Goal: Transaction & Acquisition: Purchase product/service

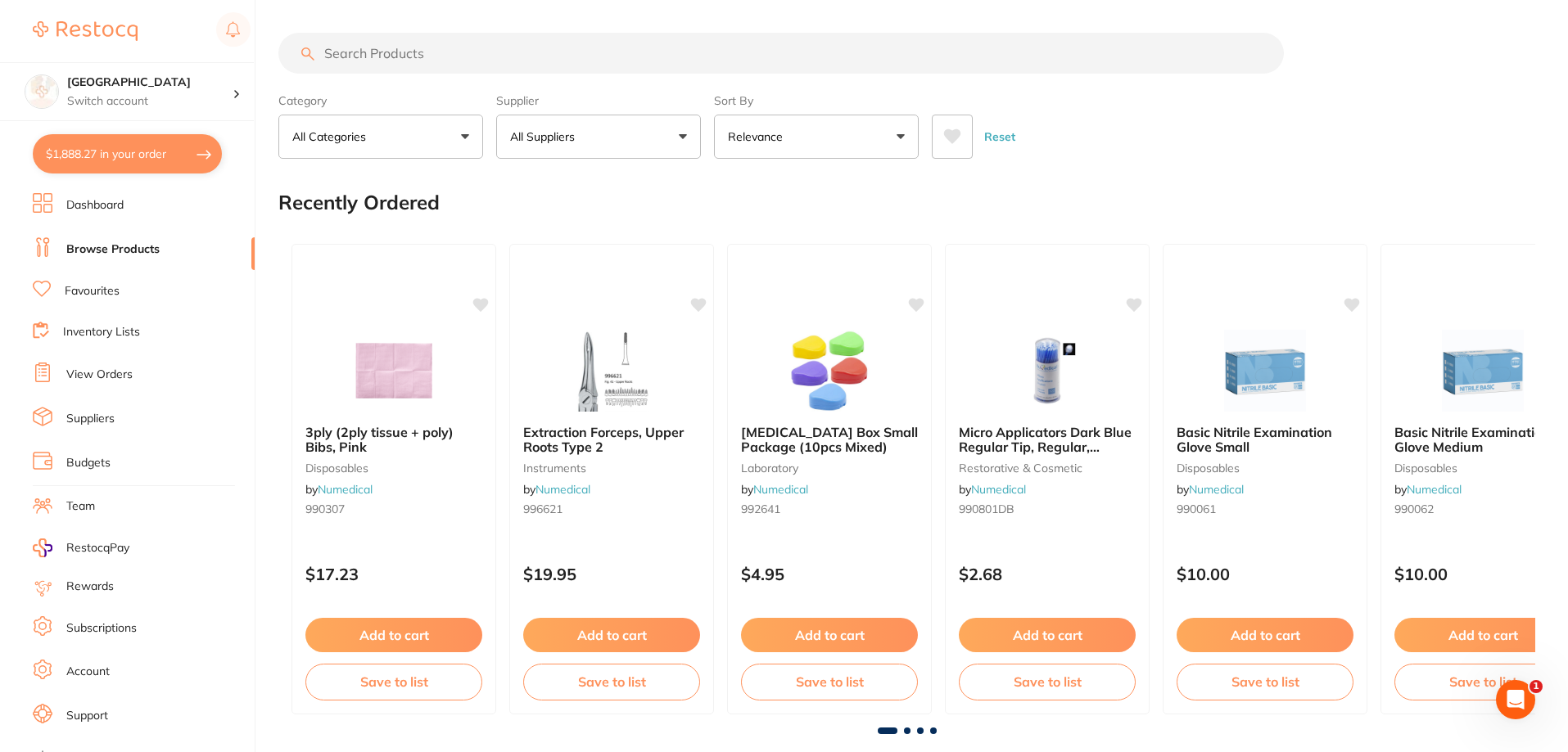
click at [137, 162] on button "$1,888.27 in your order" at bounding box center [126, 153] width 189 height 39
checkbox input "true"
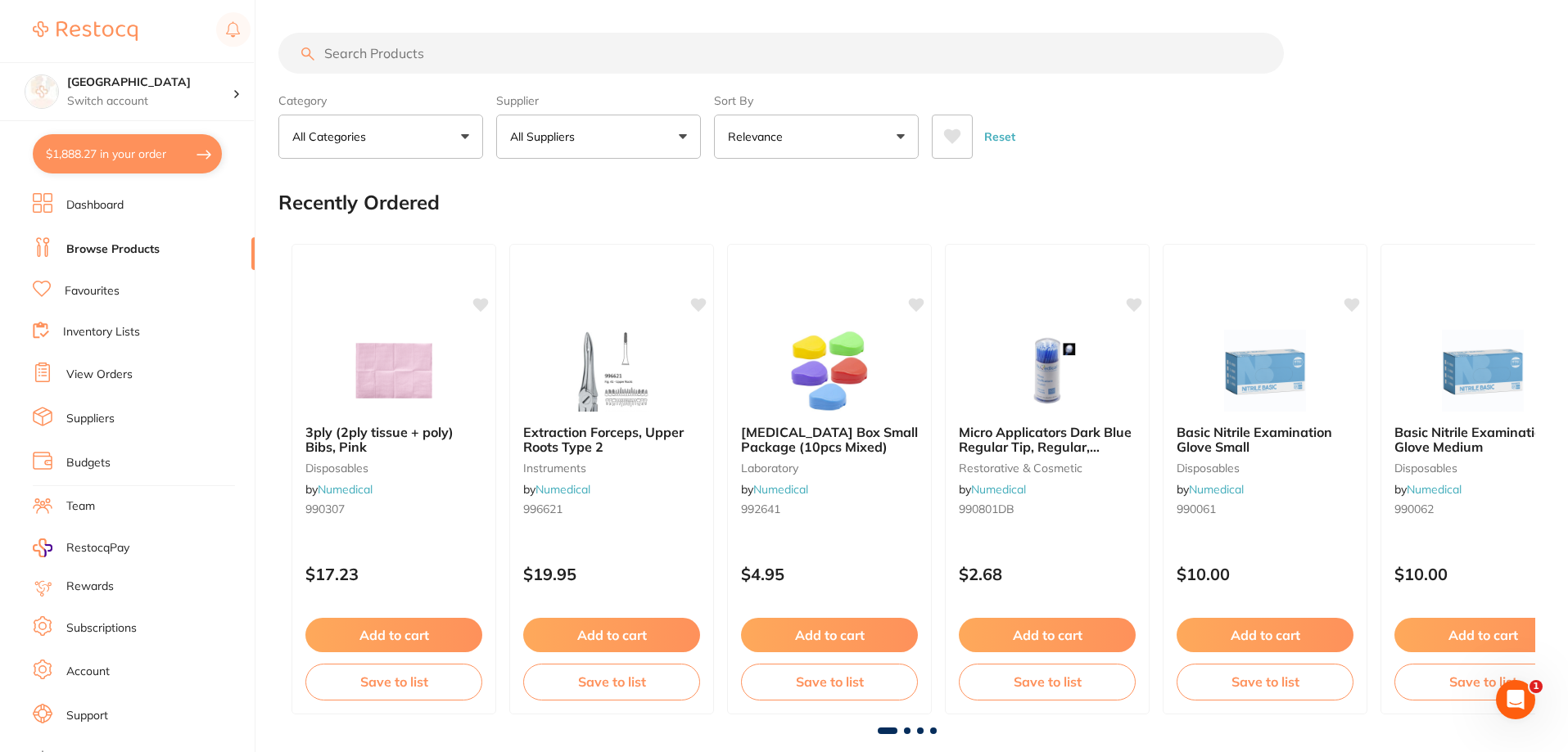
checkbox input "true"
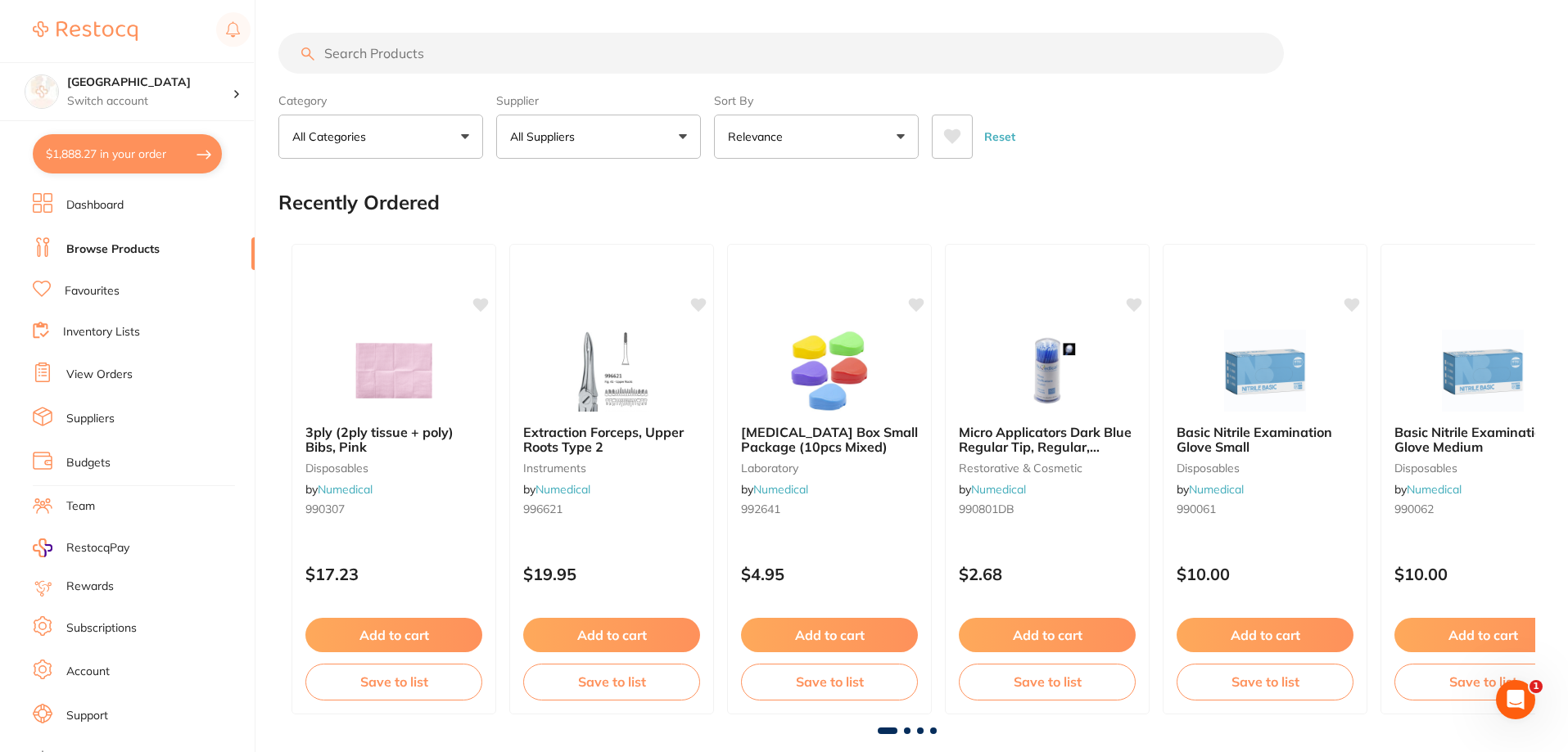
checkbox input "true"
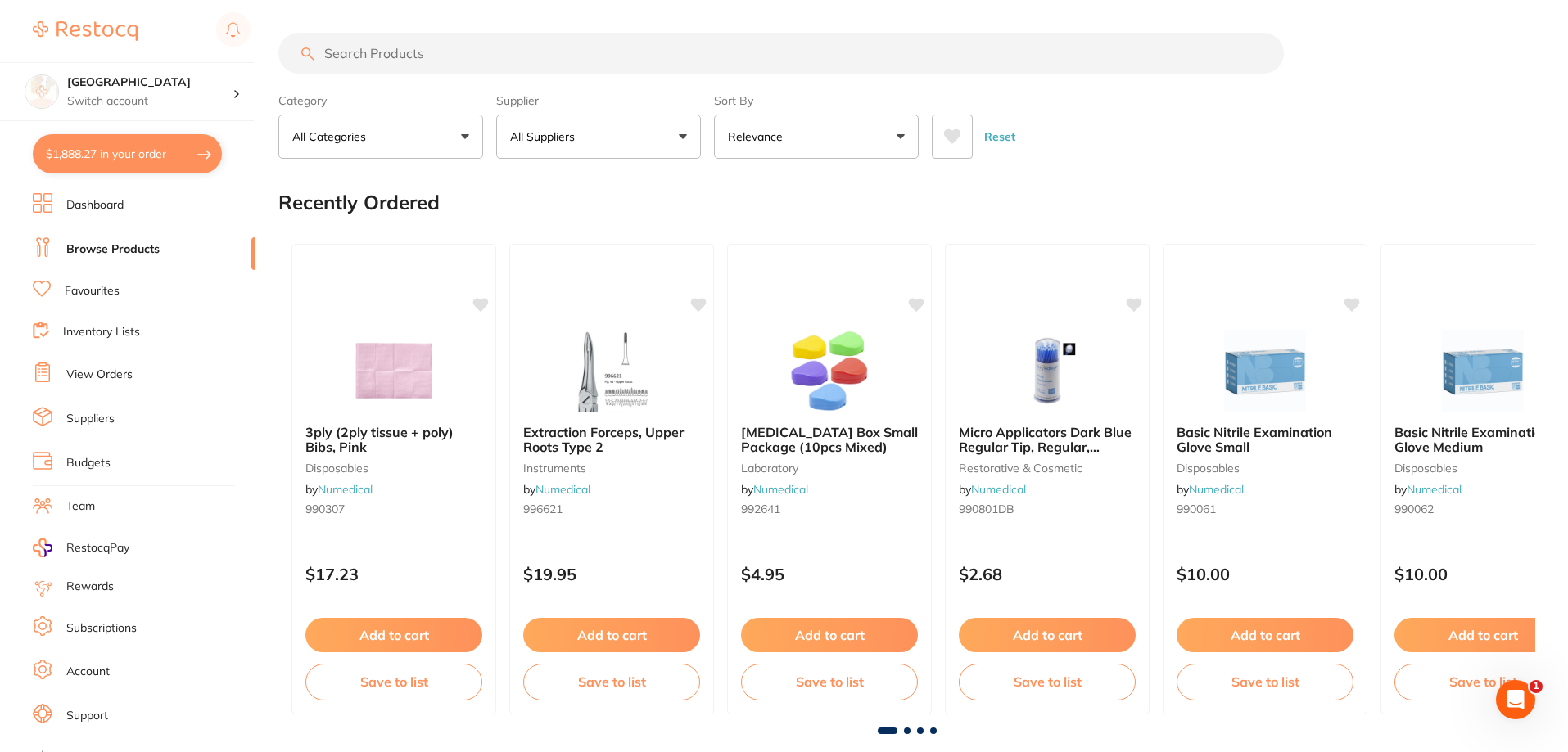
checkbox input "true"
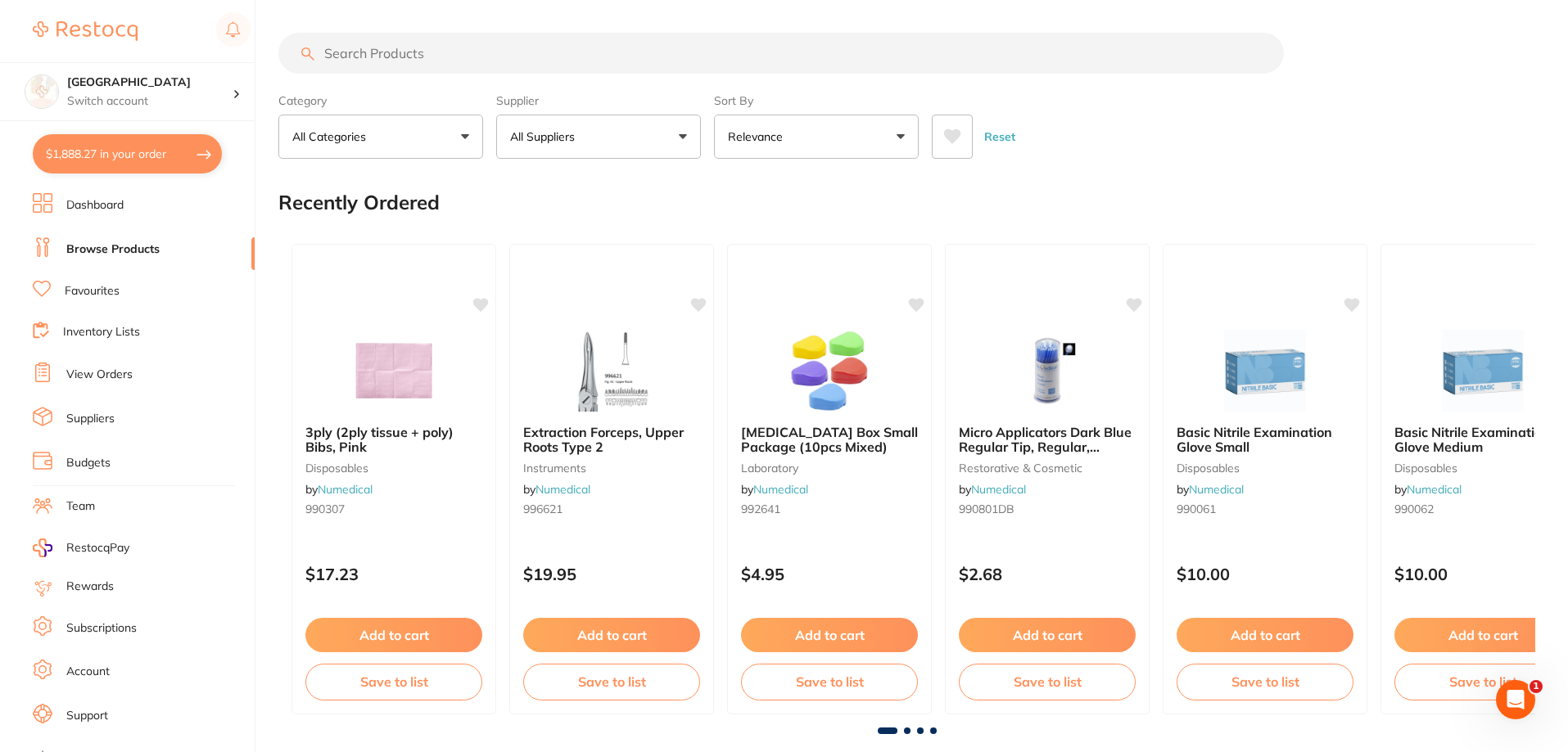
checkbox input "true"
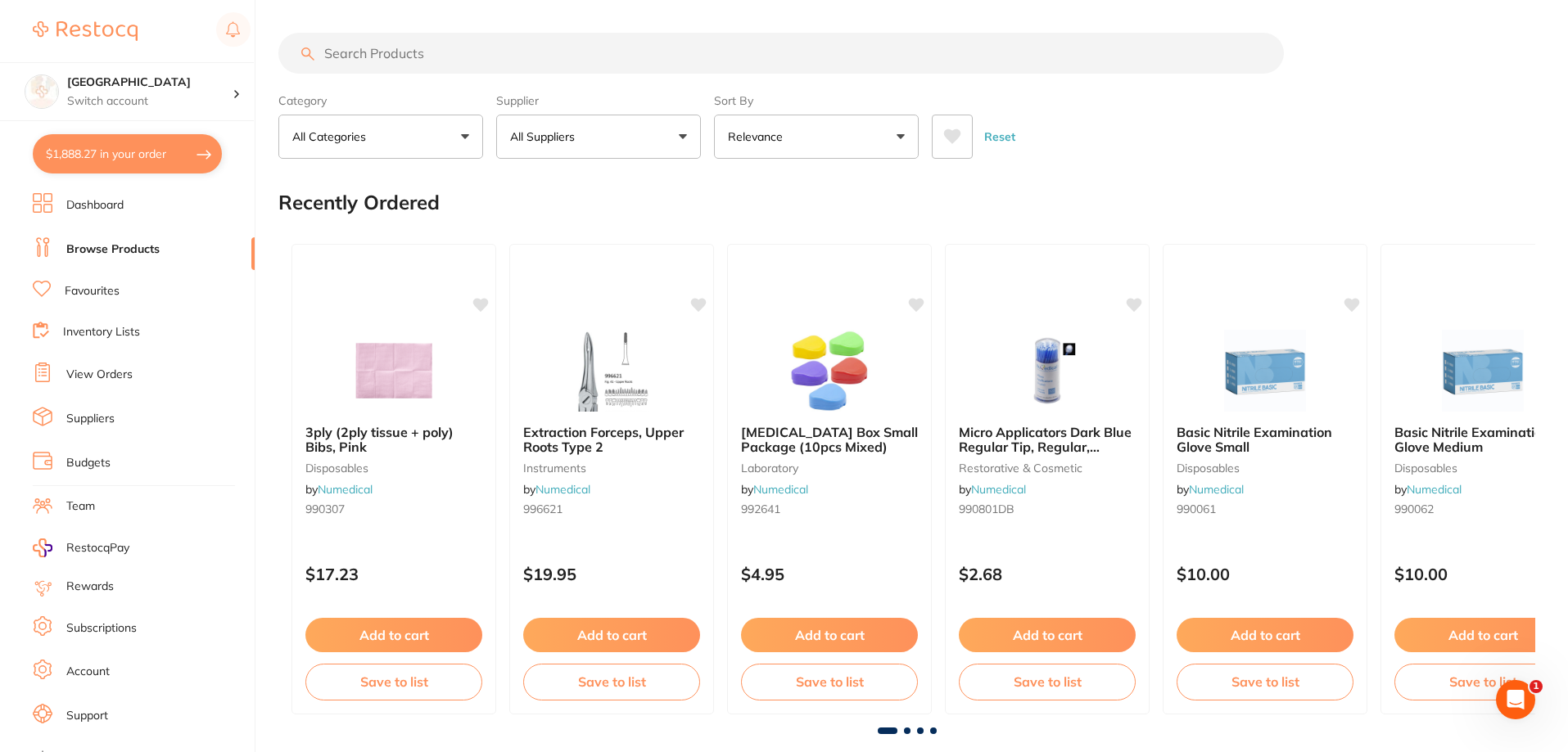
checkbox input "true"
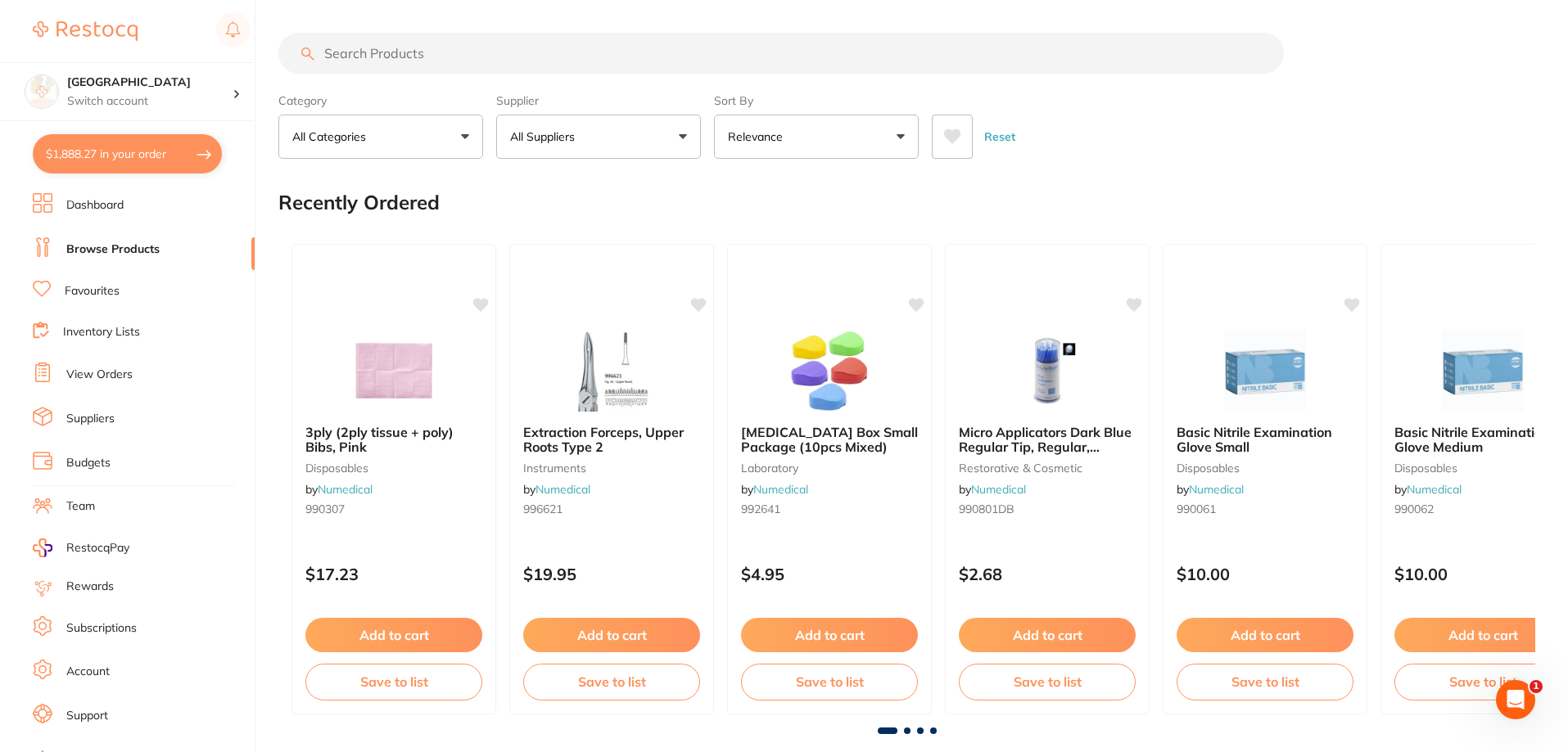
checkbox input "true"
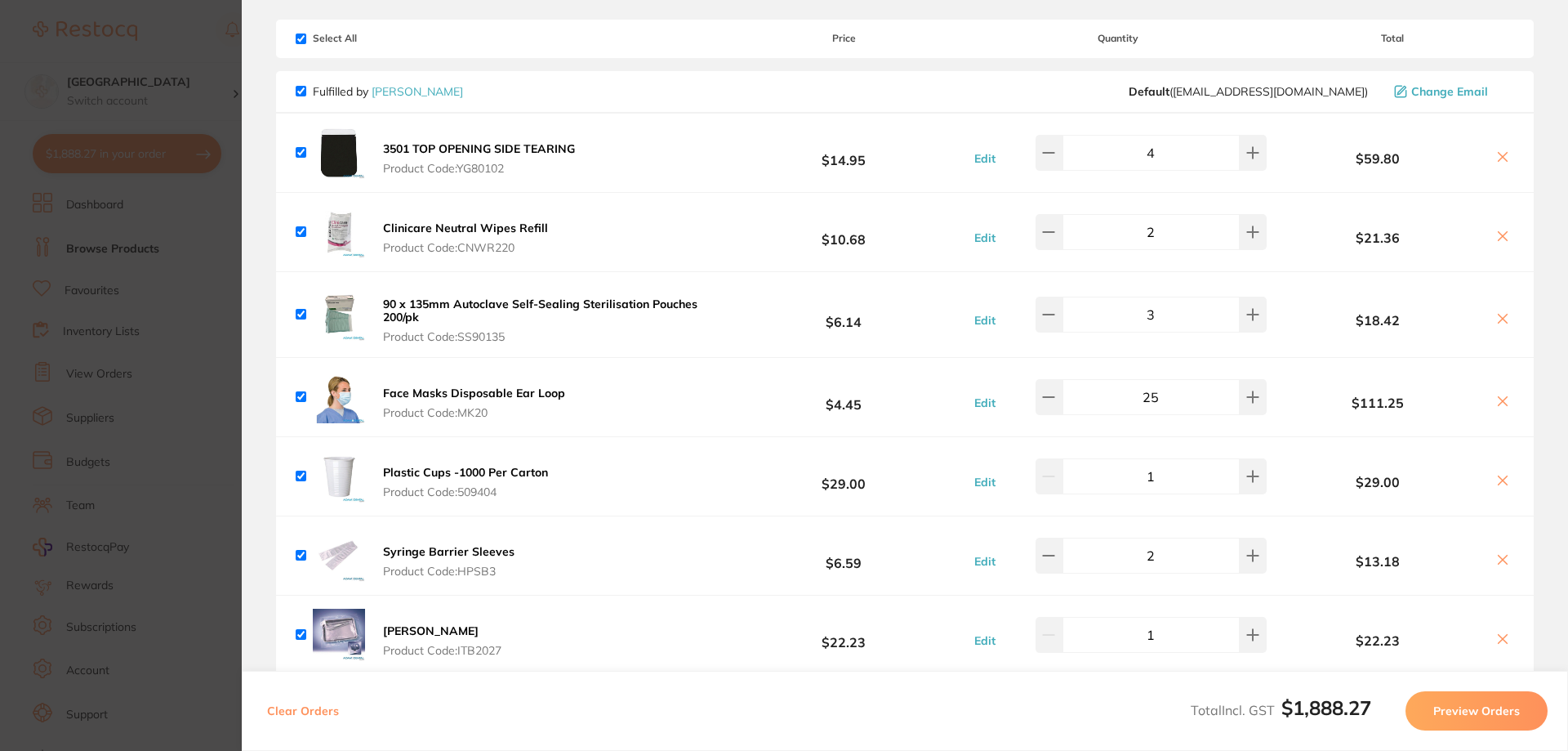
checkbox input "true"
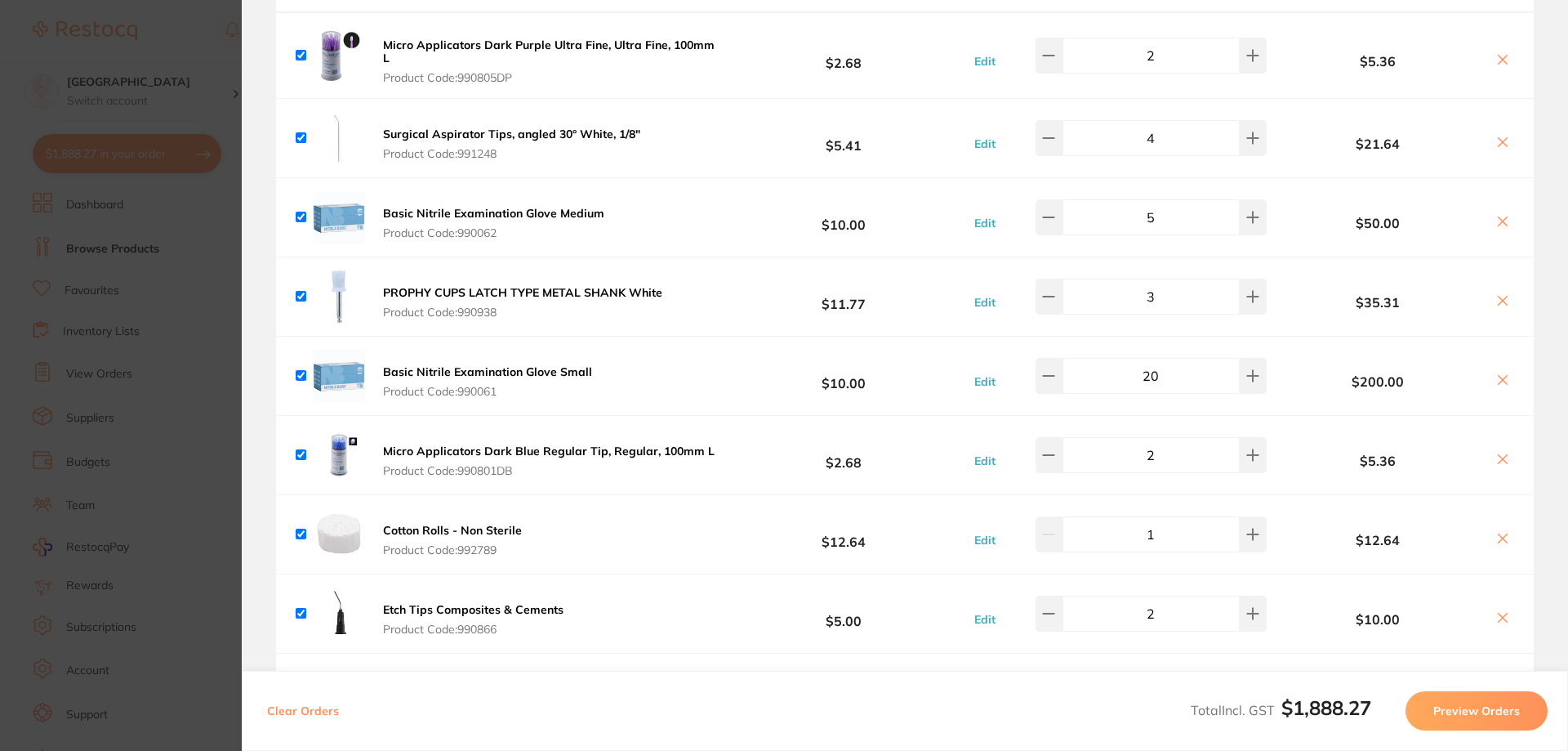
scroll to position [2288, 0]
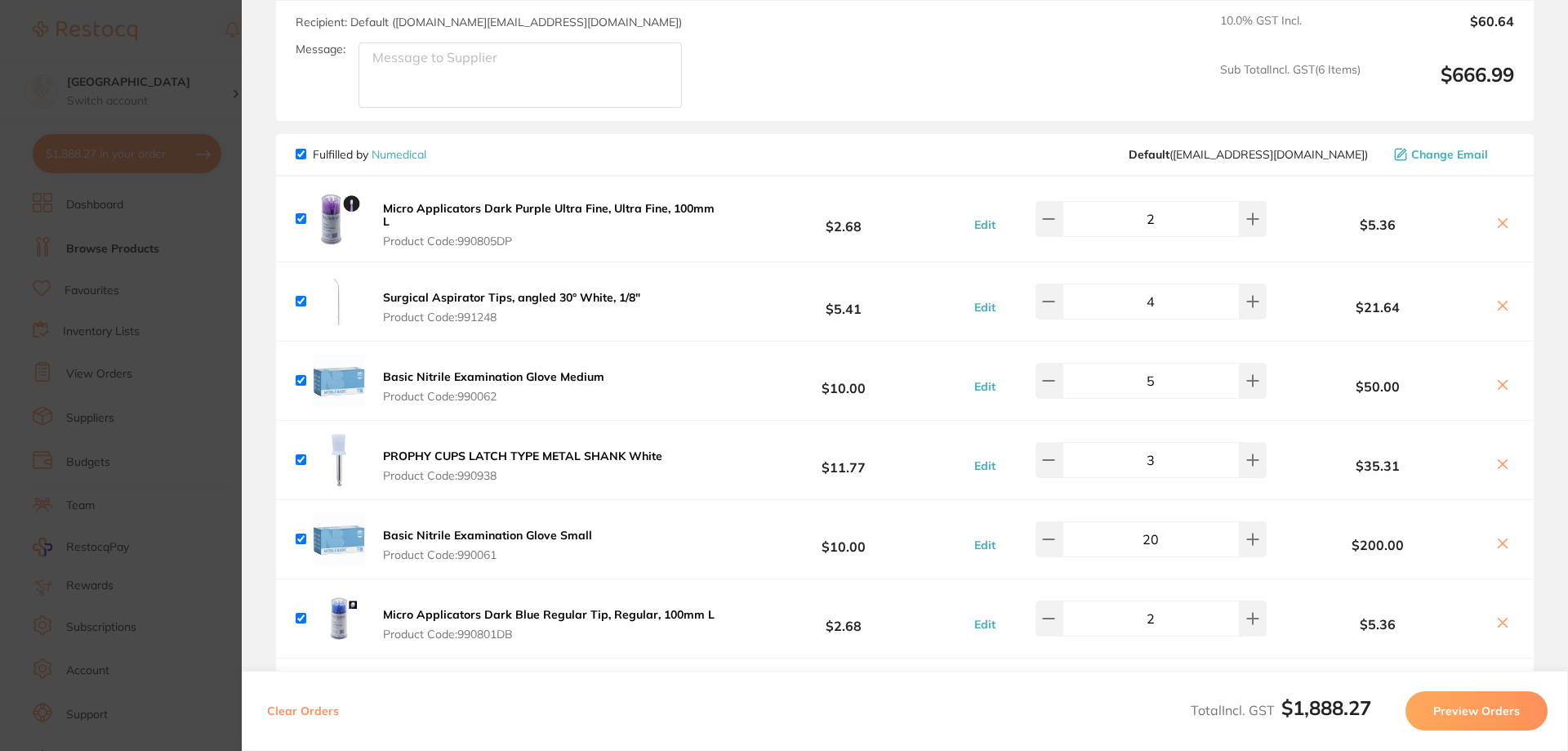
click at [565, 201] on b "Micro Applicators Dark Purple Ultra Fine, Ultra Fine, 100mm L" at bounding box center [548, 215] width 331 height 28
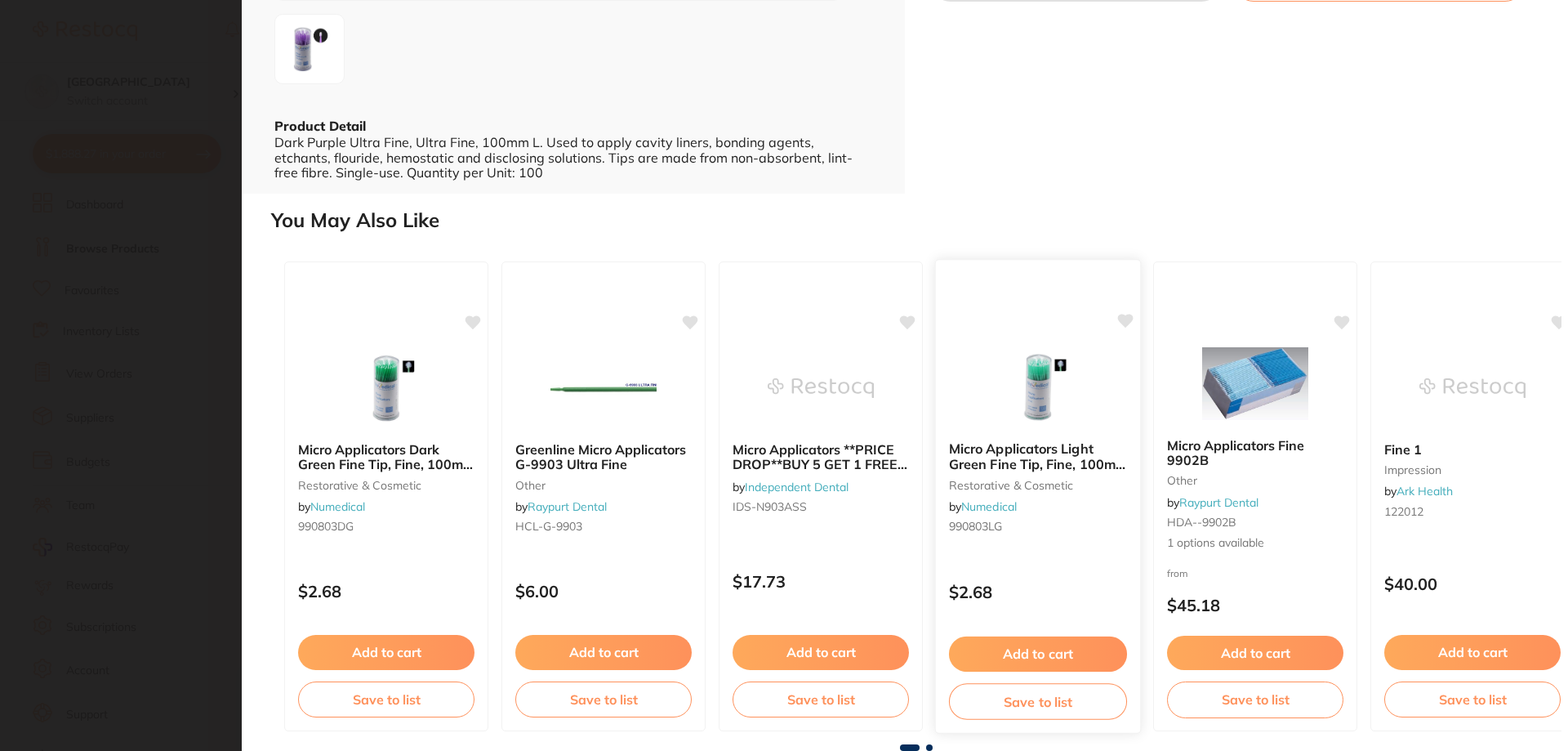
scroll to position [0, 0]
click at [393, 399] on img at bounding box center [385, 386] width 107 height 83
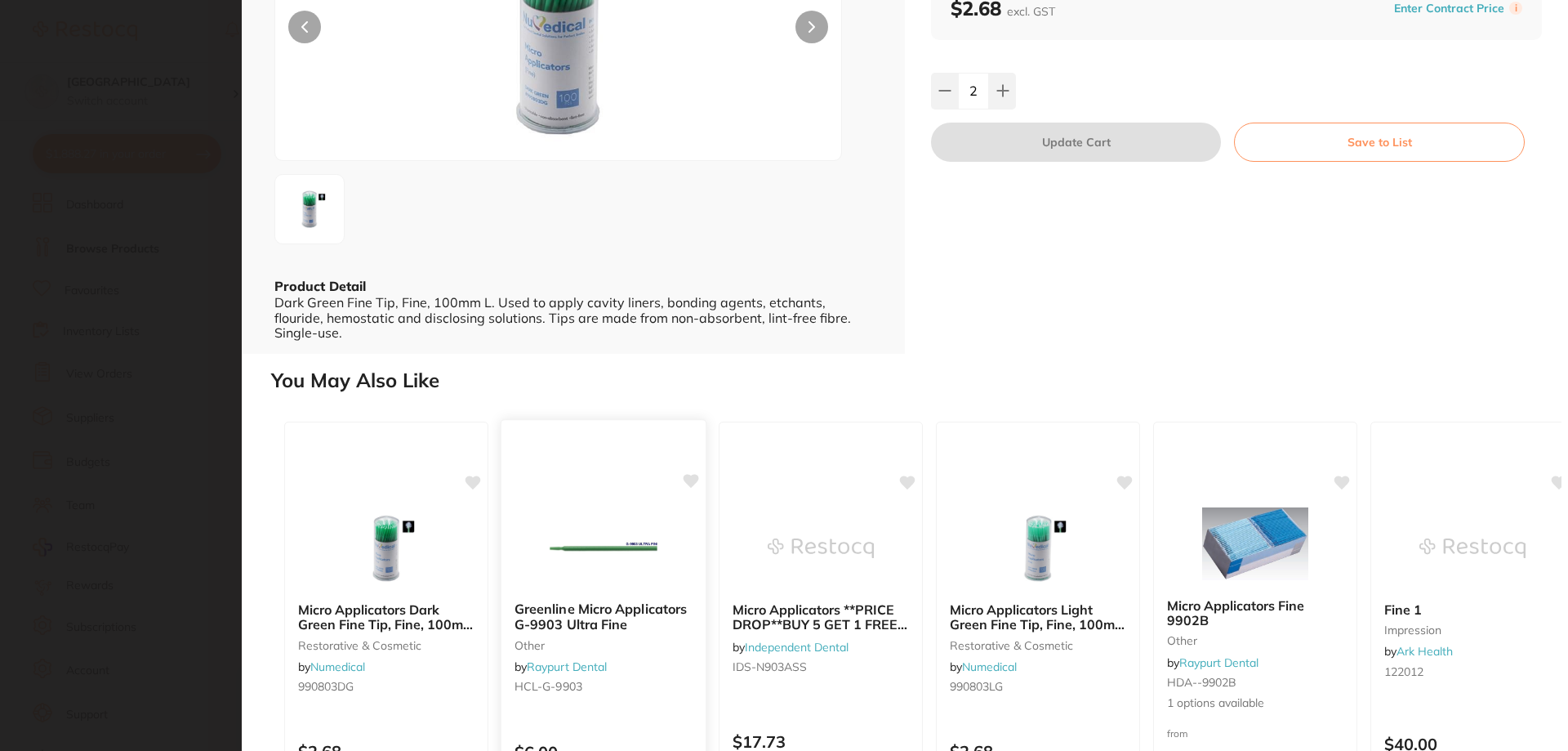
scroll to position [245, 0]
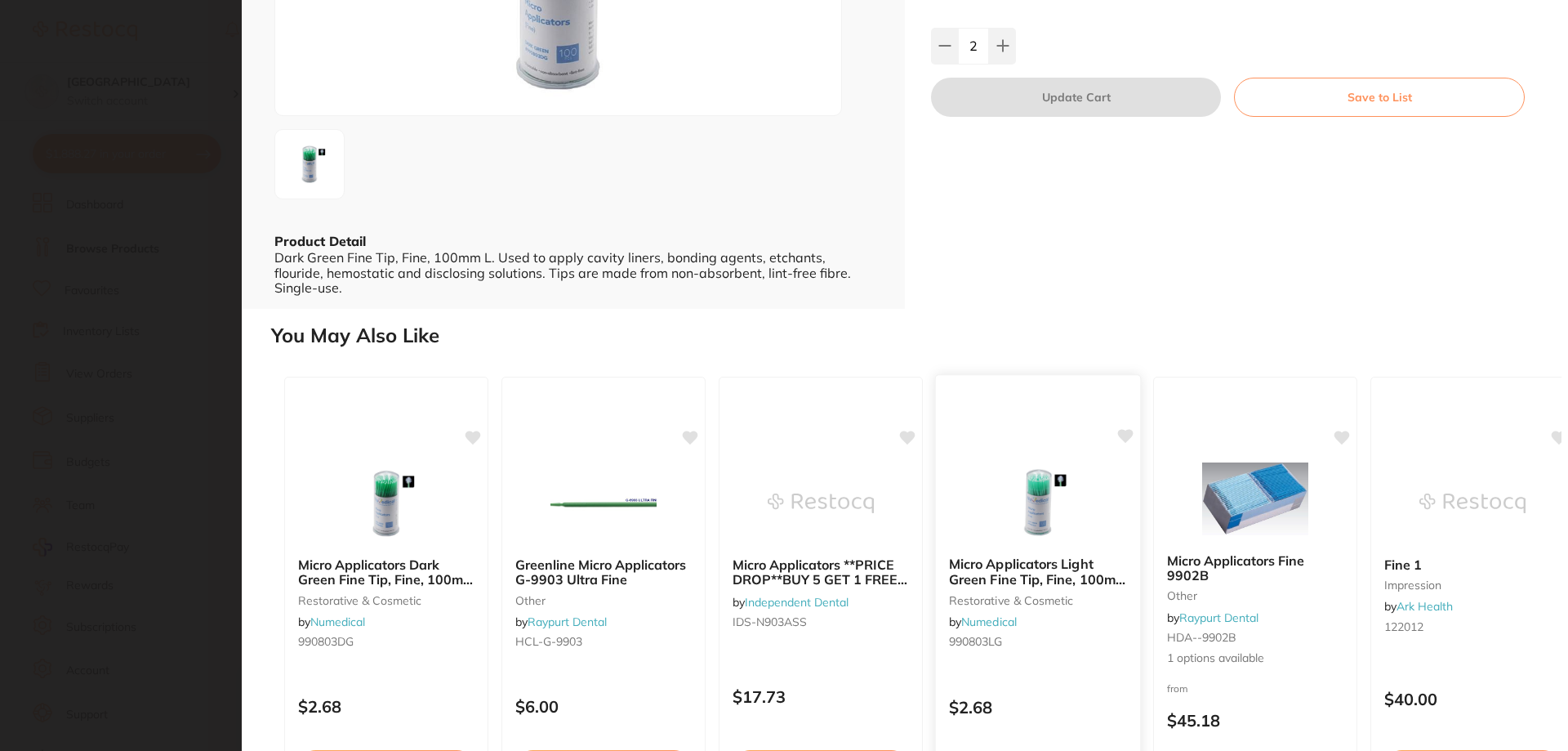
click at [1030, 501] on img at bounding box center [1037, 501] width 107 height 83
click at [1006, 52] on icon at bounding box center [1003, 45] width 13 height 13
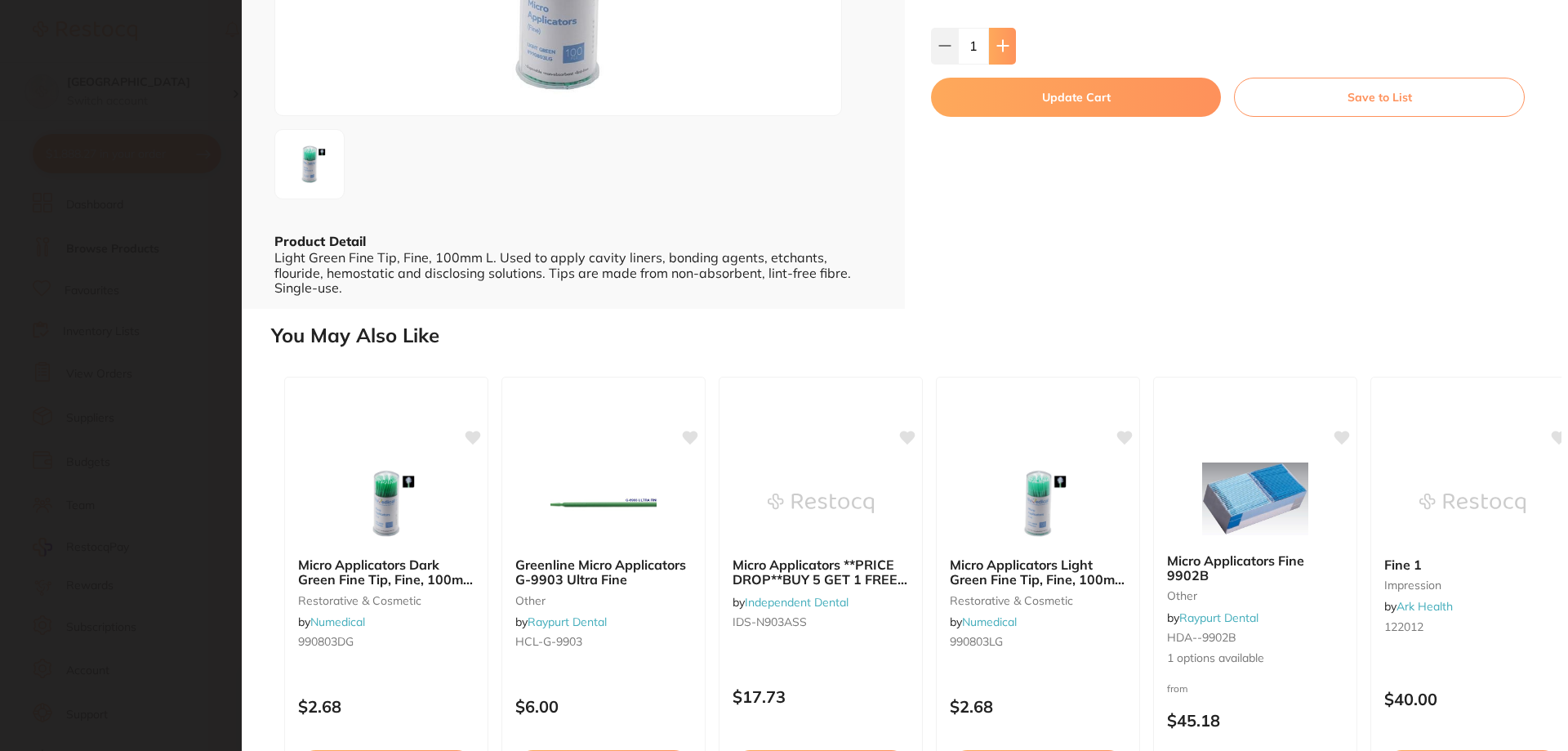
click at [1006, 52] on icon at bounding box center [1003, 45] width 13 height 13
type input "2"
click at [1012, 117] on button "Update Cart" at bounding box center [1076, 97] width 289 height 39
checkbox input "false"
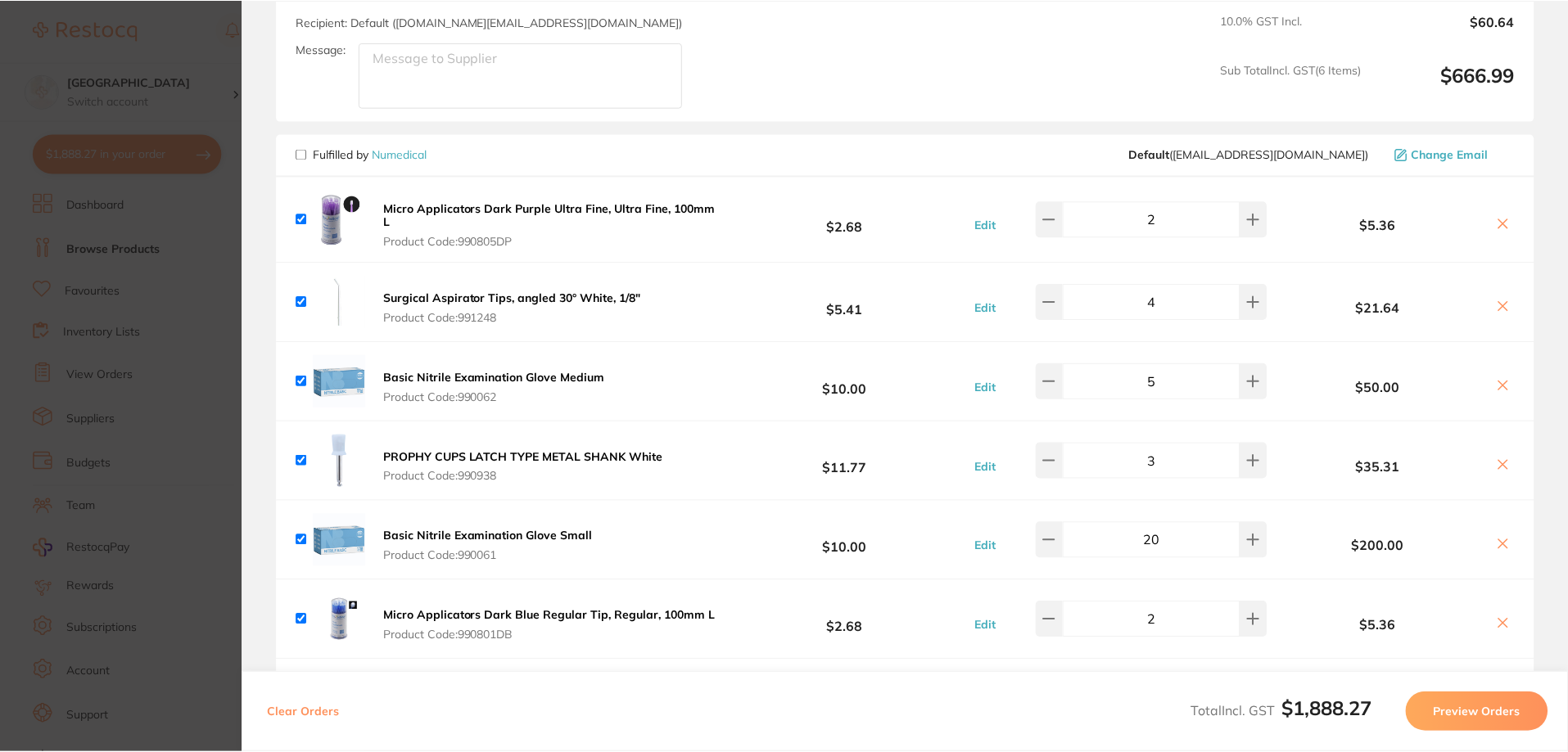
scroll to position [1, 0]
checkbox input "true"
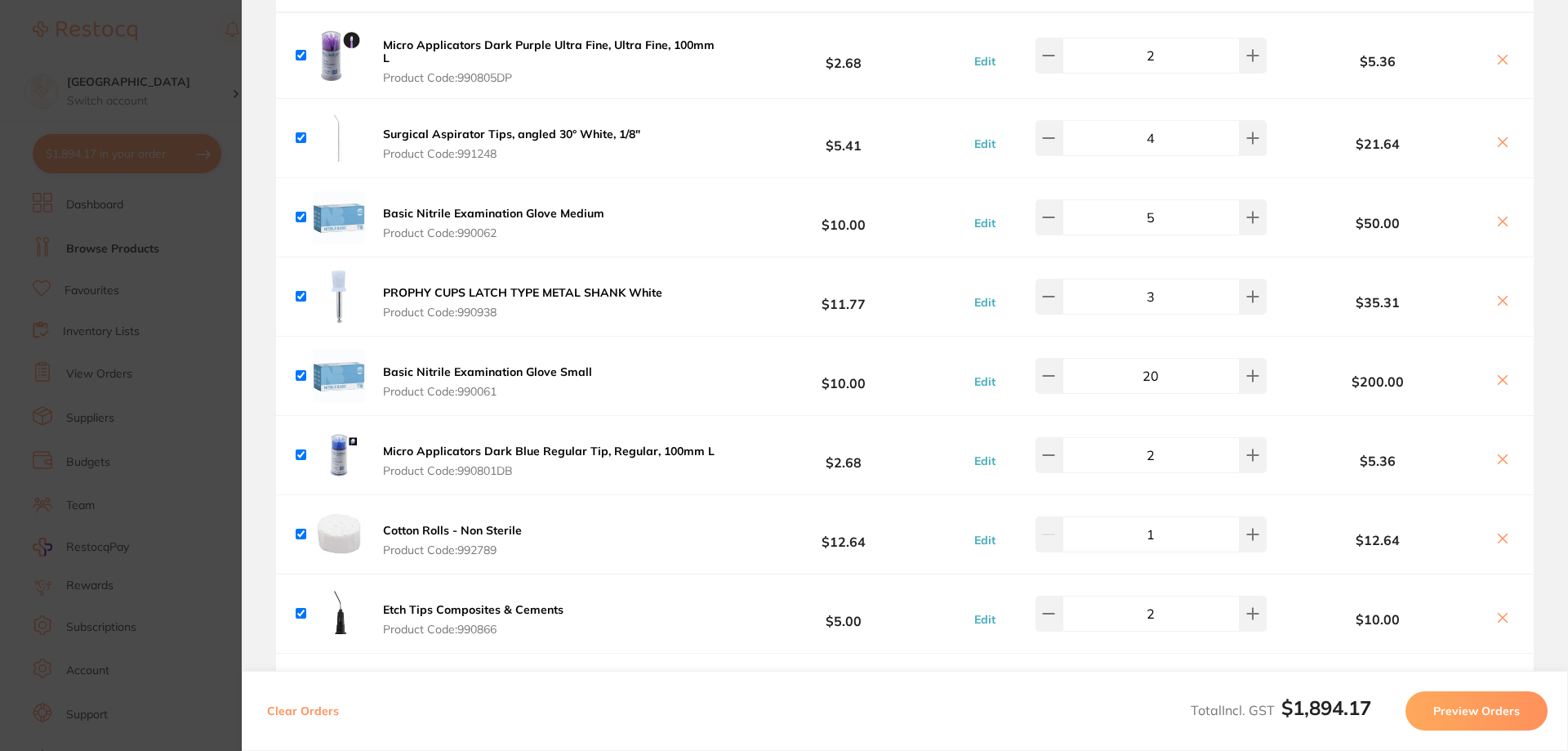
scroll to position [2697, 0]
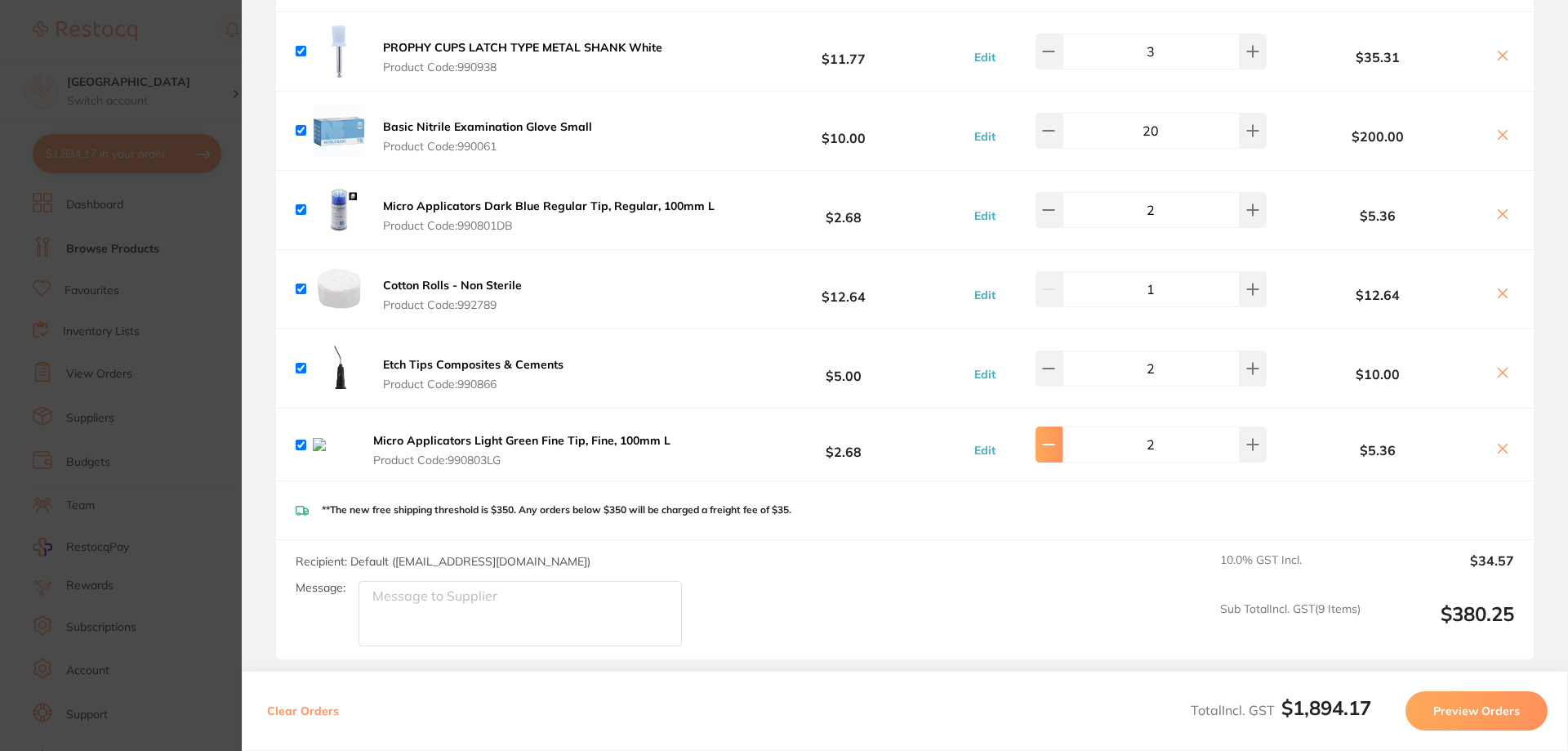
click at [1054, 440] on icon at bounding box center [1048, 445] width 13 height 13
type input "1"
click at [1501, 445] on icon at bounding box center [1503, 449] width 9 height 9
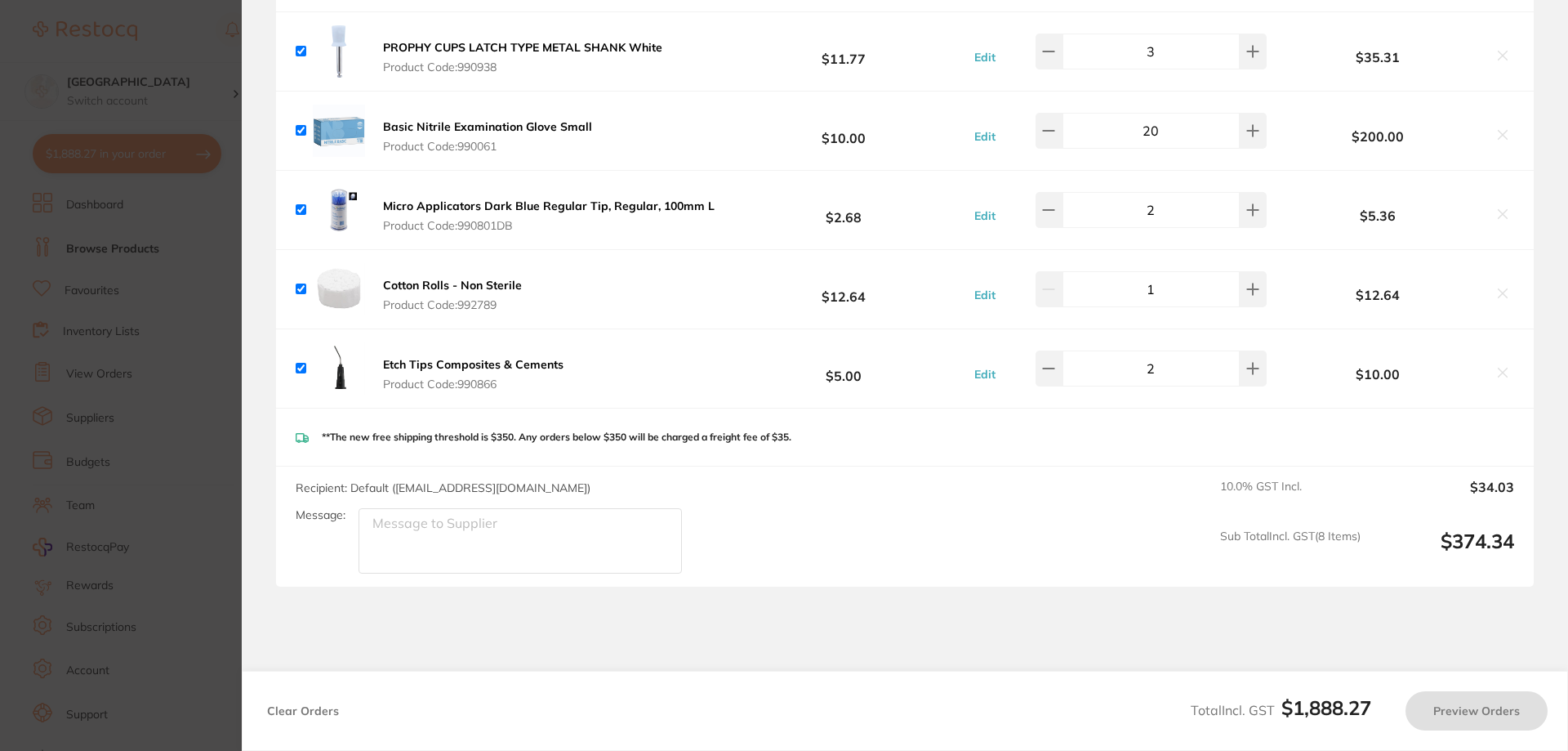
checkbox input "true"
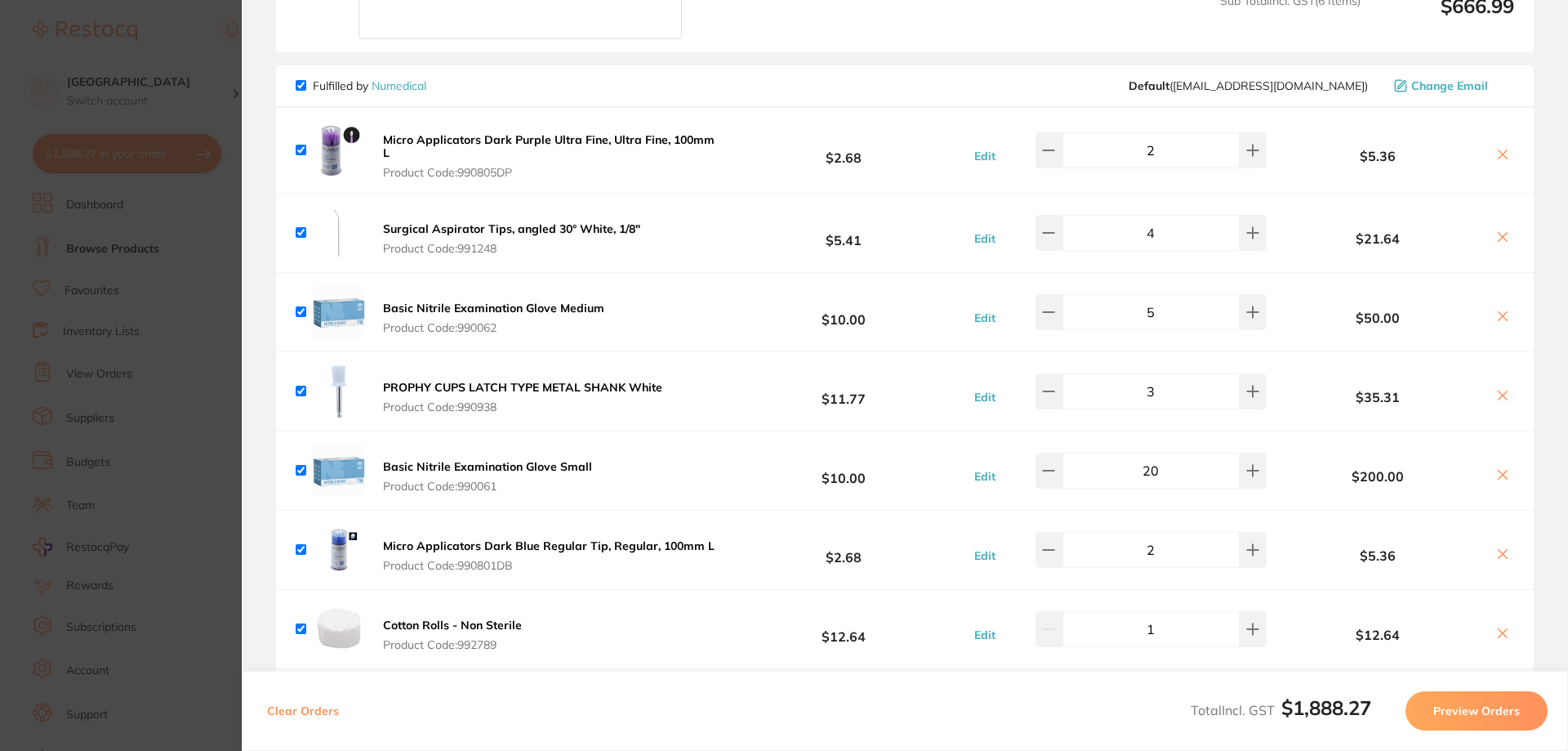
scroll to position [2370, 0]
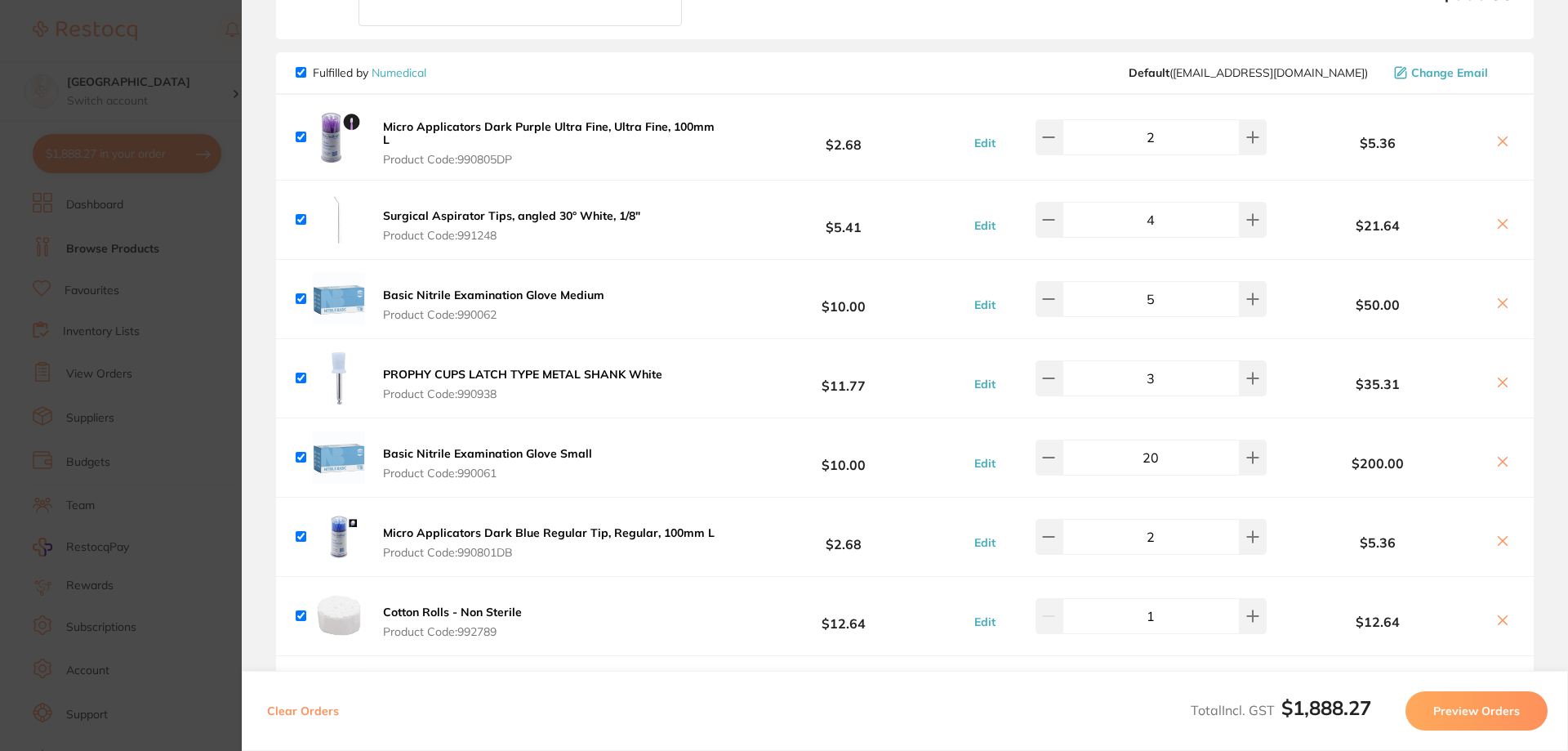
click at [546, 120] on b "Micro Applicators Dark Purple Ultra Fine, Ultra Fine, 100mm L" at bounding box center [548, 134] width 331 height 28
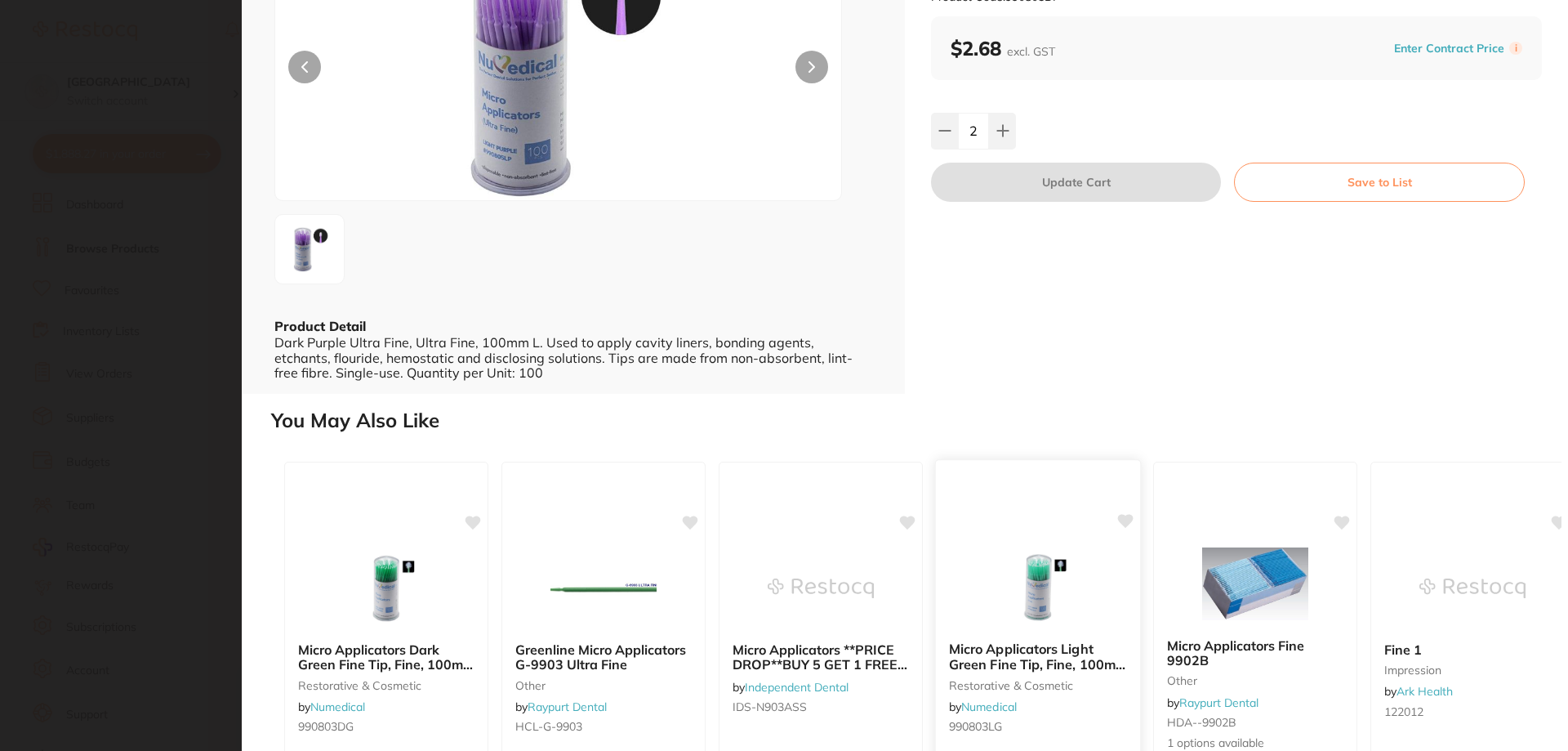
scroll to position [0, 0]
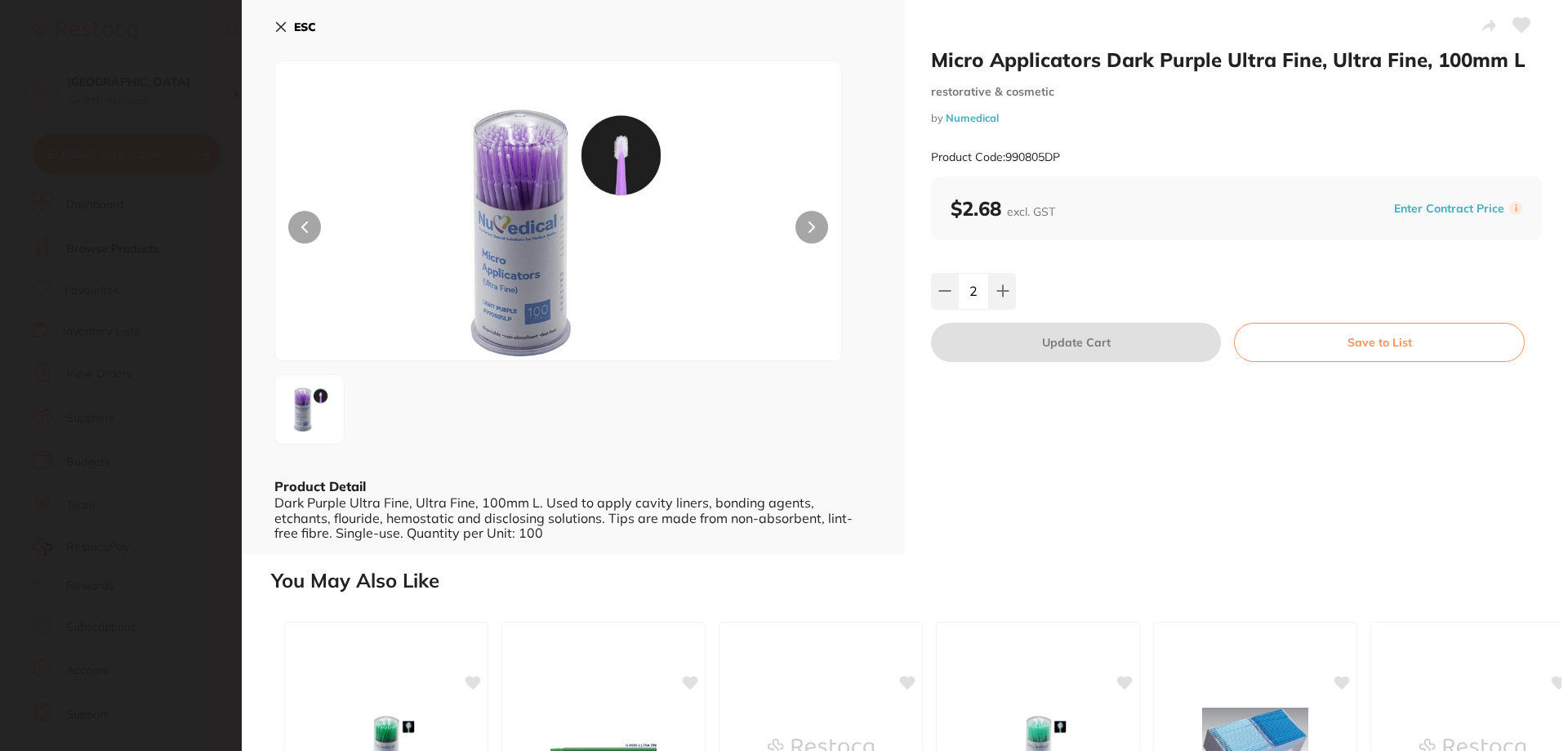
click at [308, 30] on b "ESC" at bounding box center [305, 27] width 22 height 15
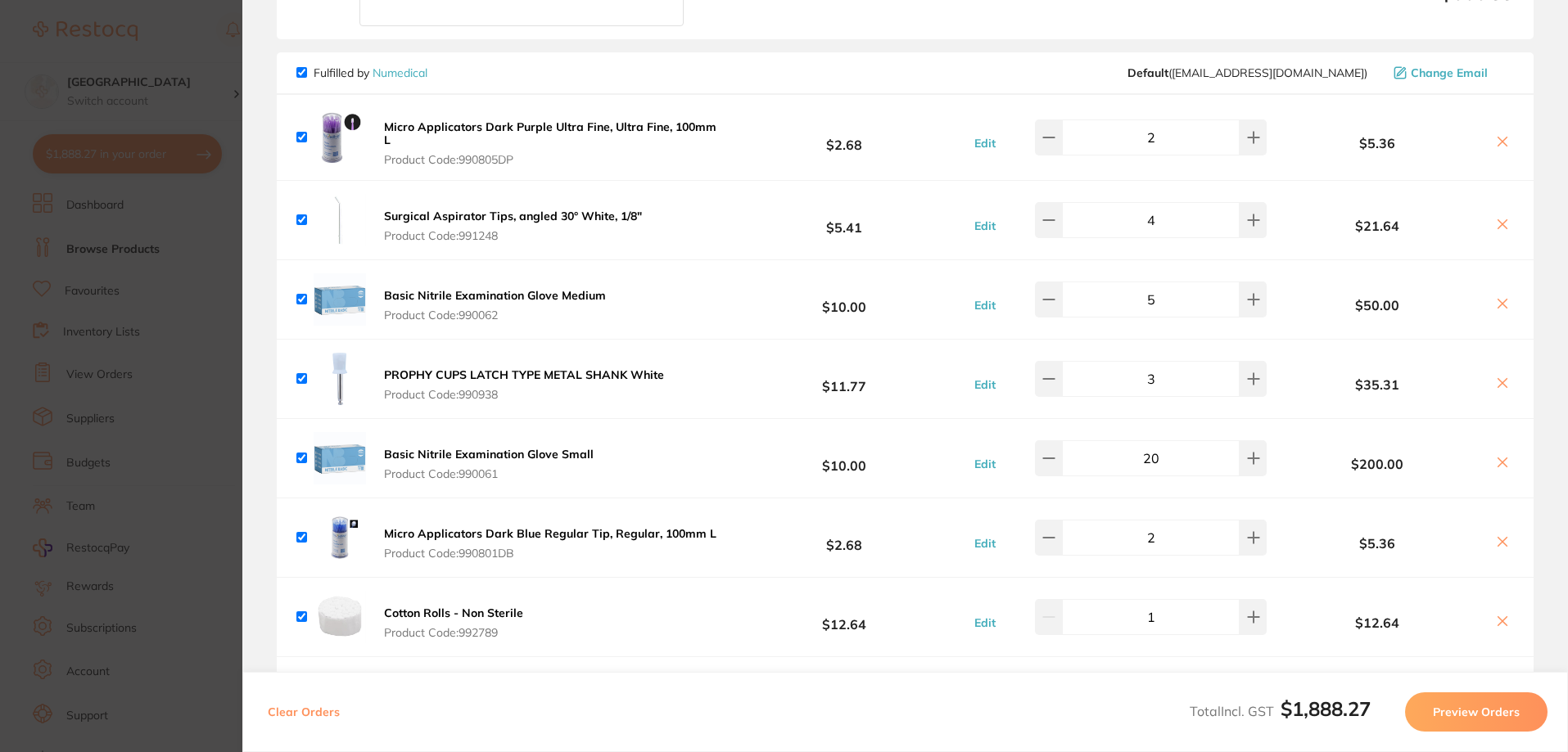
scroll to position [2128, 0]
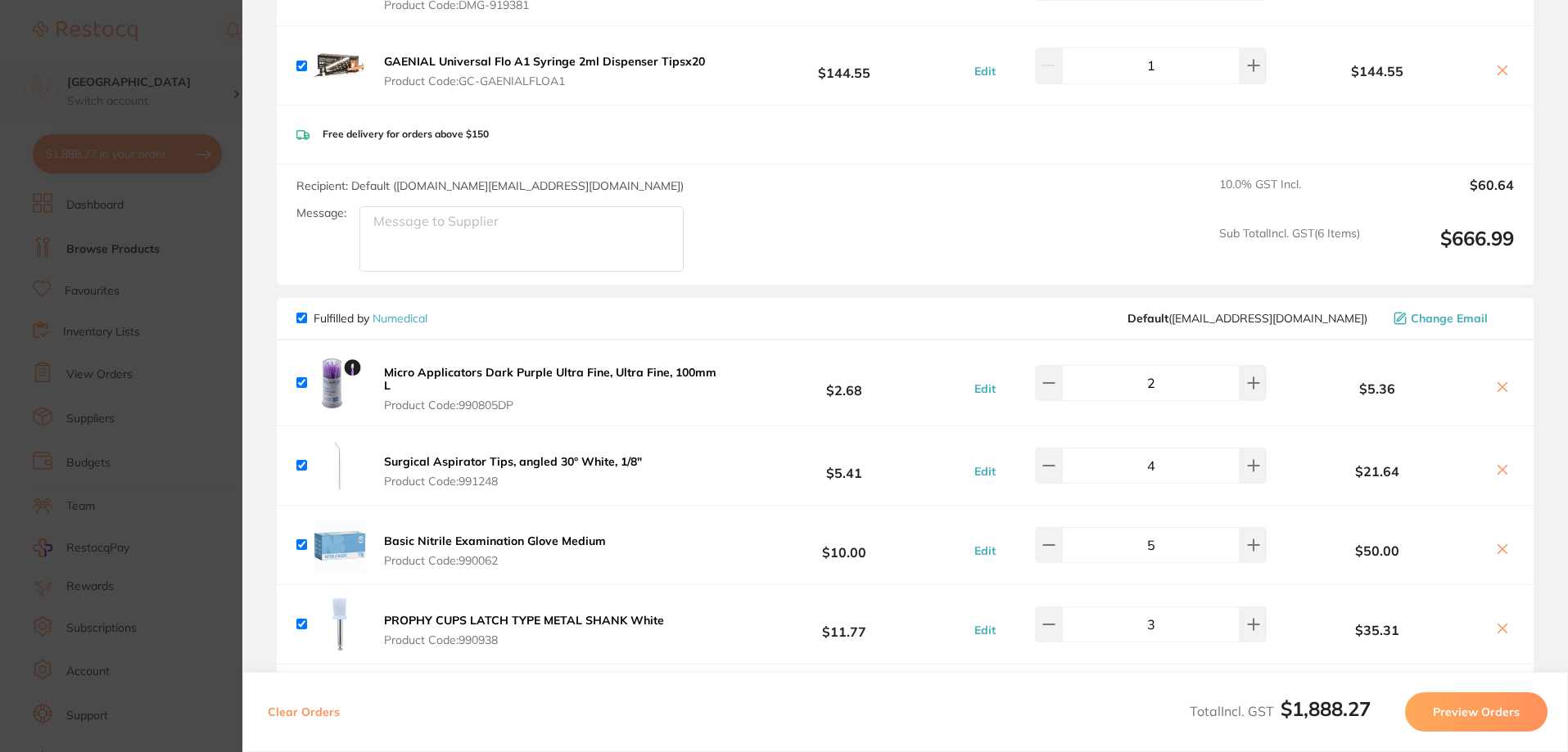
drag, startPoint x: 200, startPoint y: 110, endPoint x: 249, endPoint y: 100, distance: 50.0
click at [201, 109] on section "Update RRP Set your pre negotiated price for this item. Item Agreed RRP (excl. …" at bounding box center [784, 376] width 1568 height 752
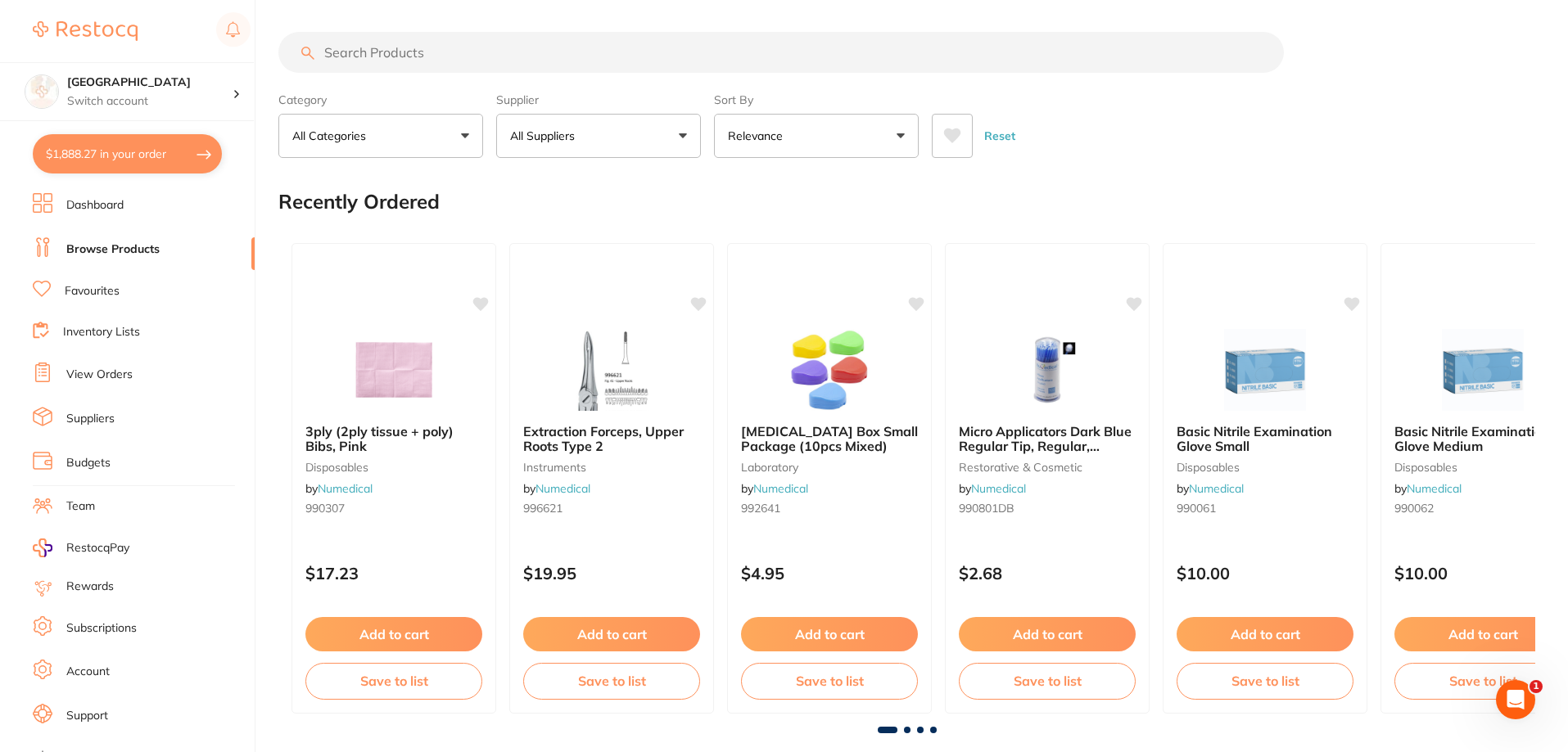
click at [399, 58] on input "search" at bounding box center [780, 52] width 1005 height 41
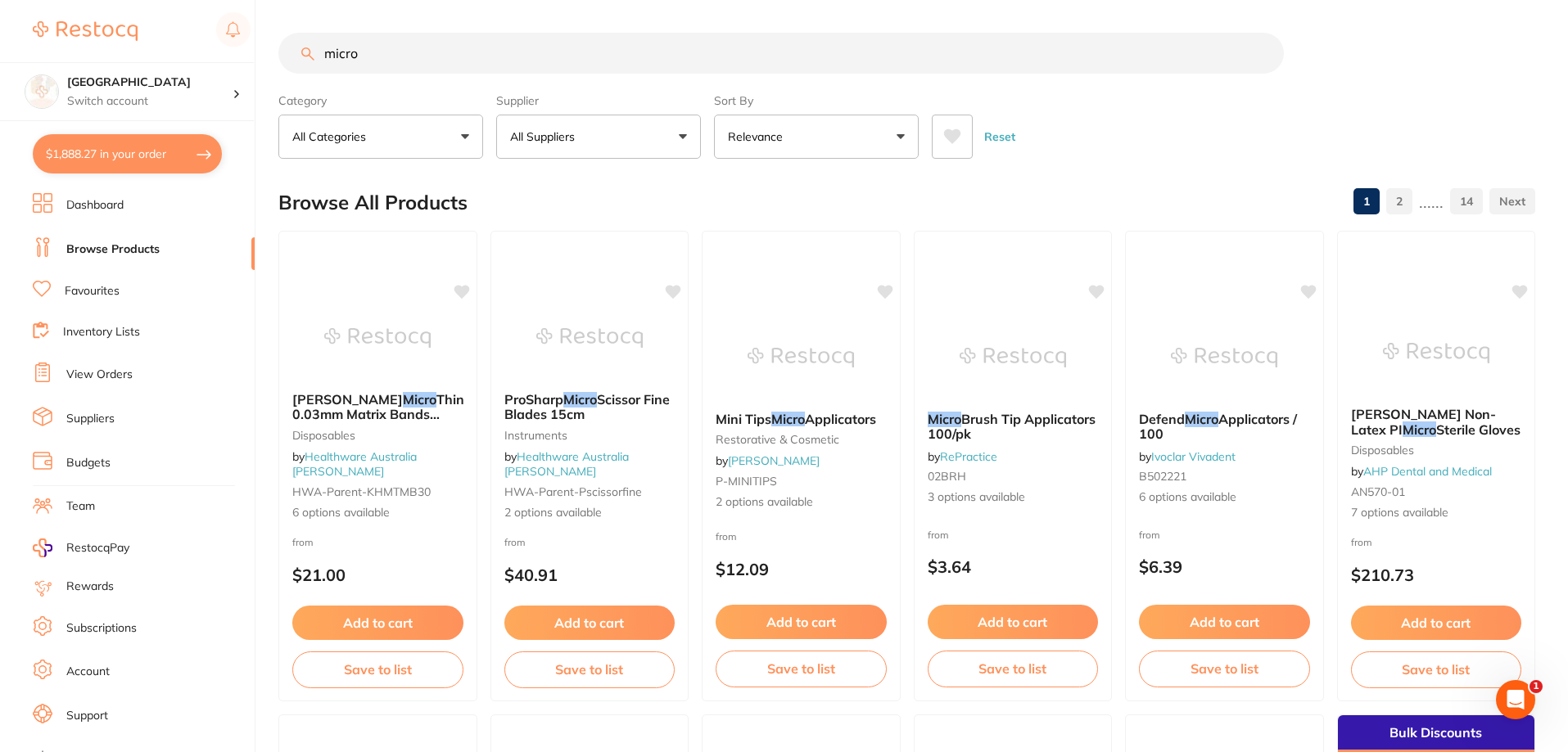
scroll to position [0, 0]
type input "micro"
click at [95, 295] on link "Favourites" at bounding box center [92, 292] width 55 height 17
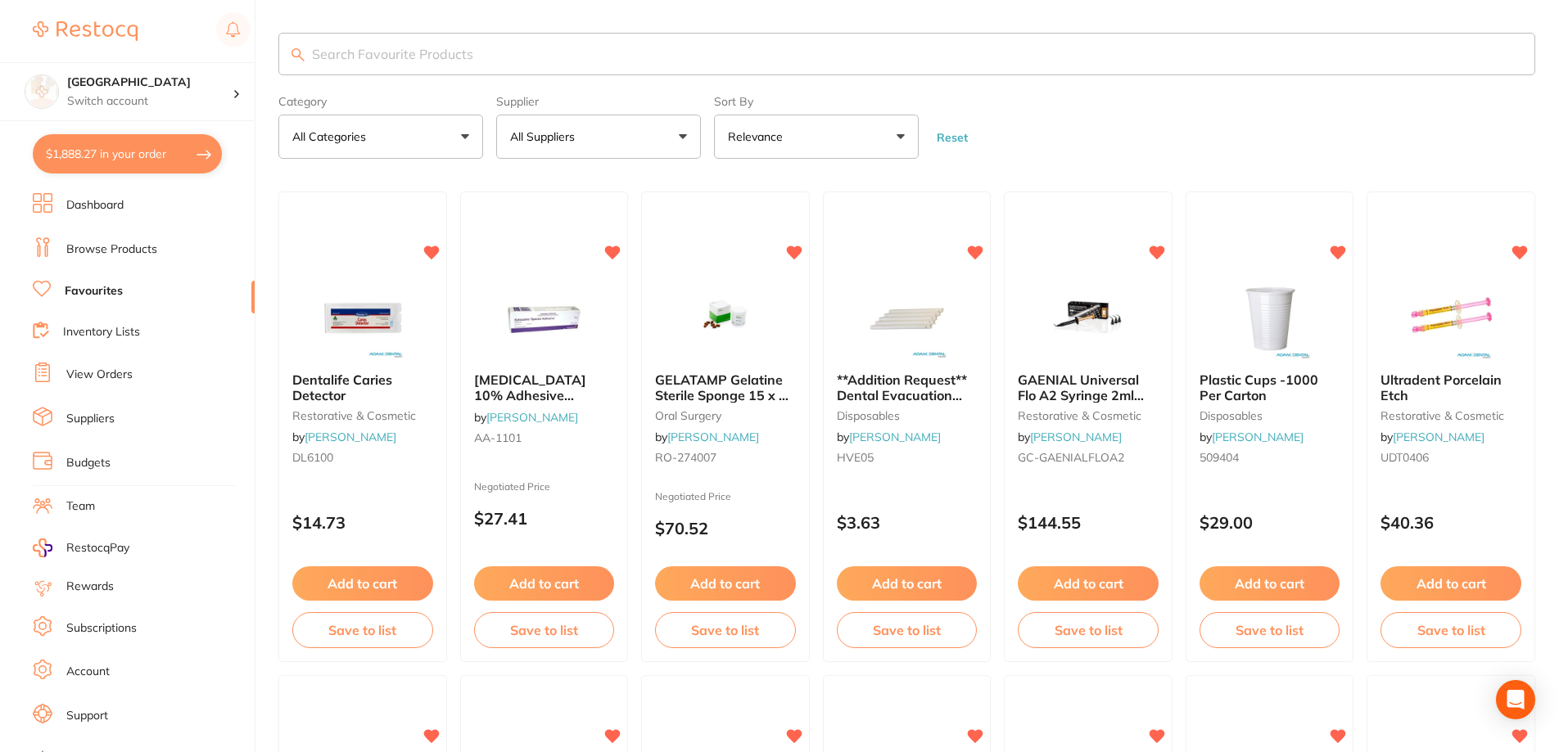
click at [497, 62] on input "search" at bounding box center [906, 54] width 1256 height 43
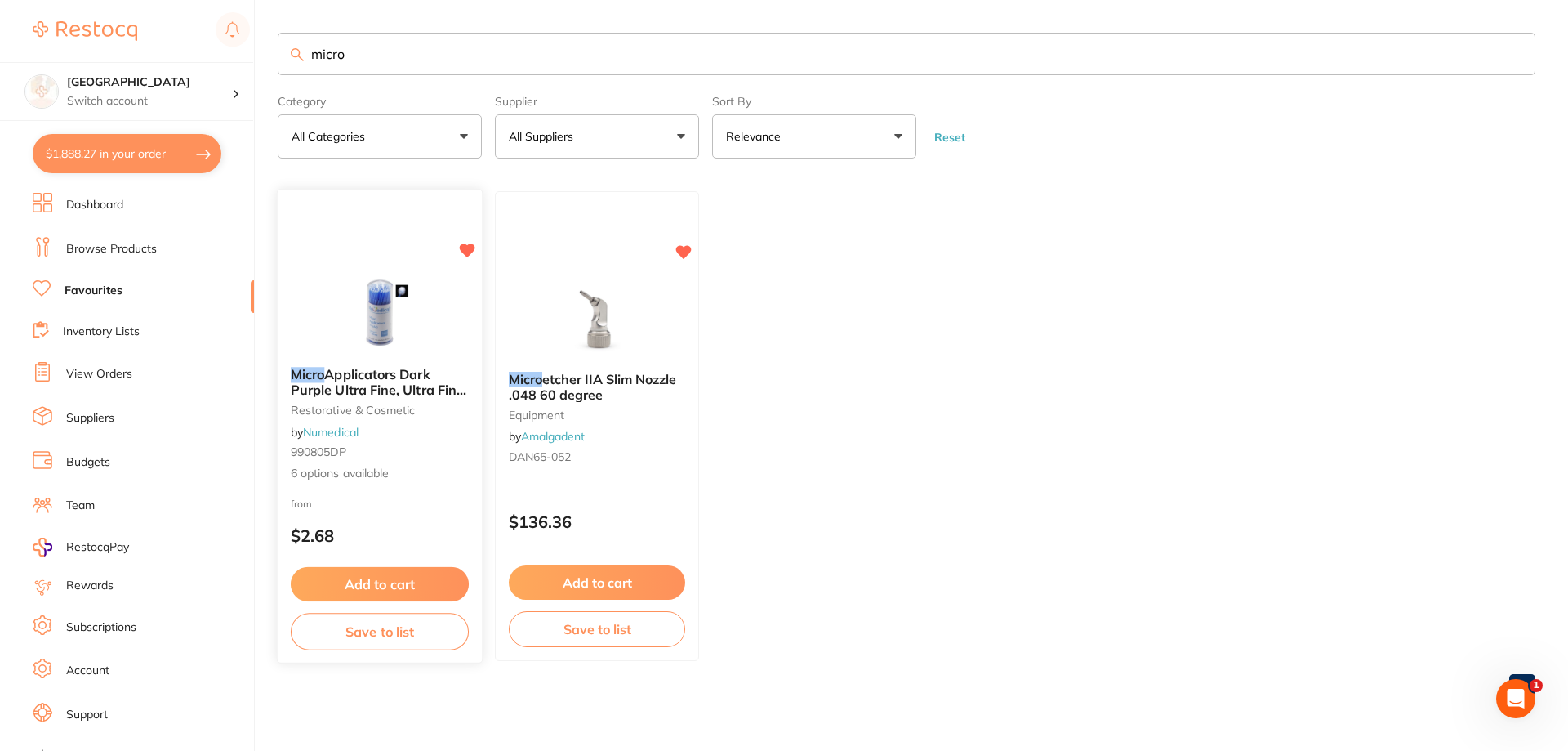
type input "micro"
click at [378, 312] on img at bounding box center [379, 312] width 107 height 83
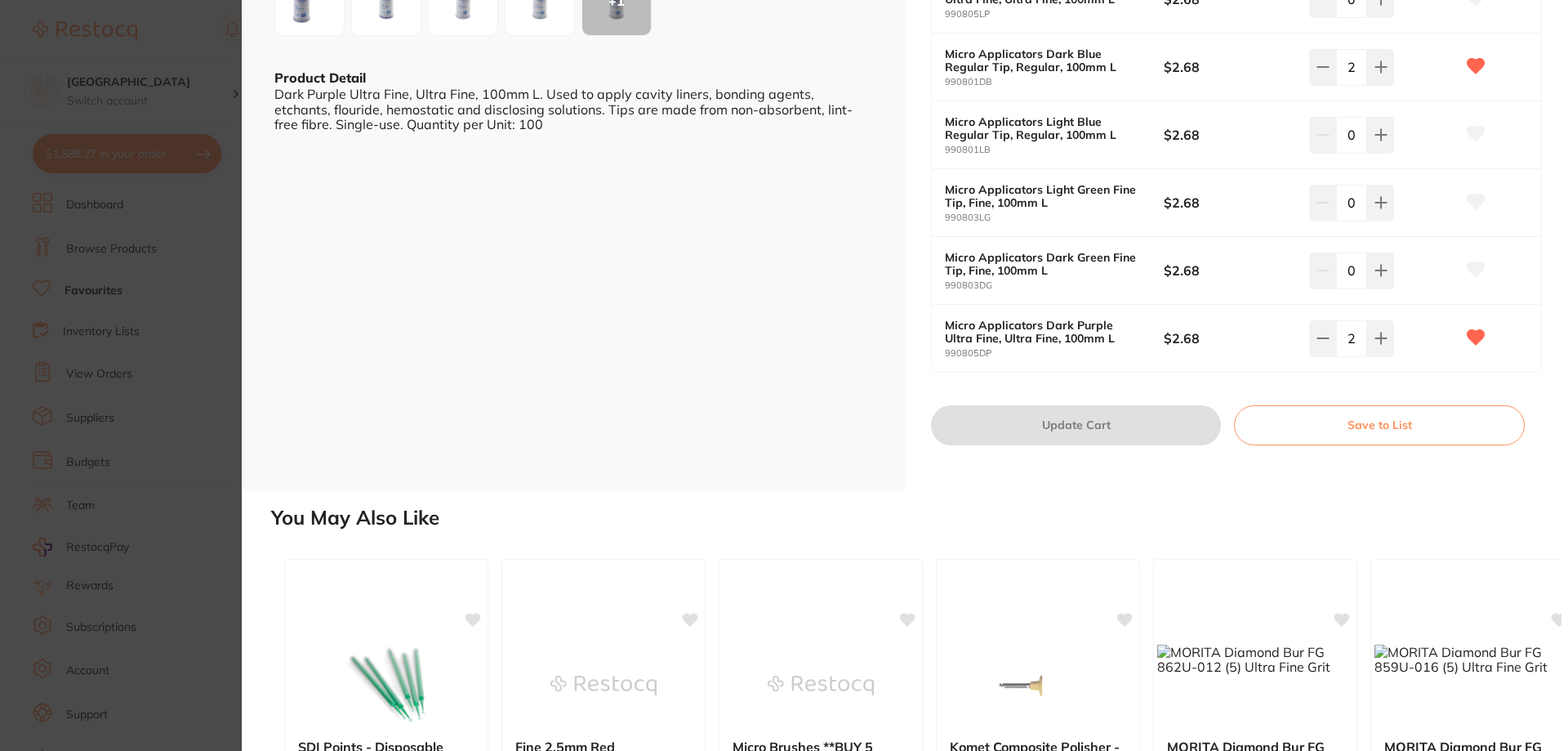
scroll to position [163, 0]
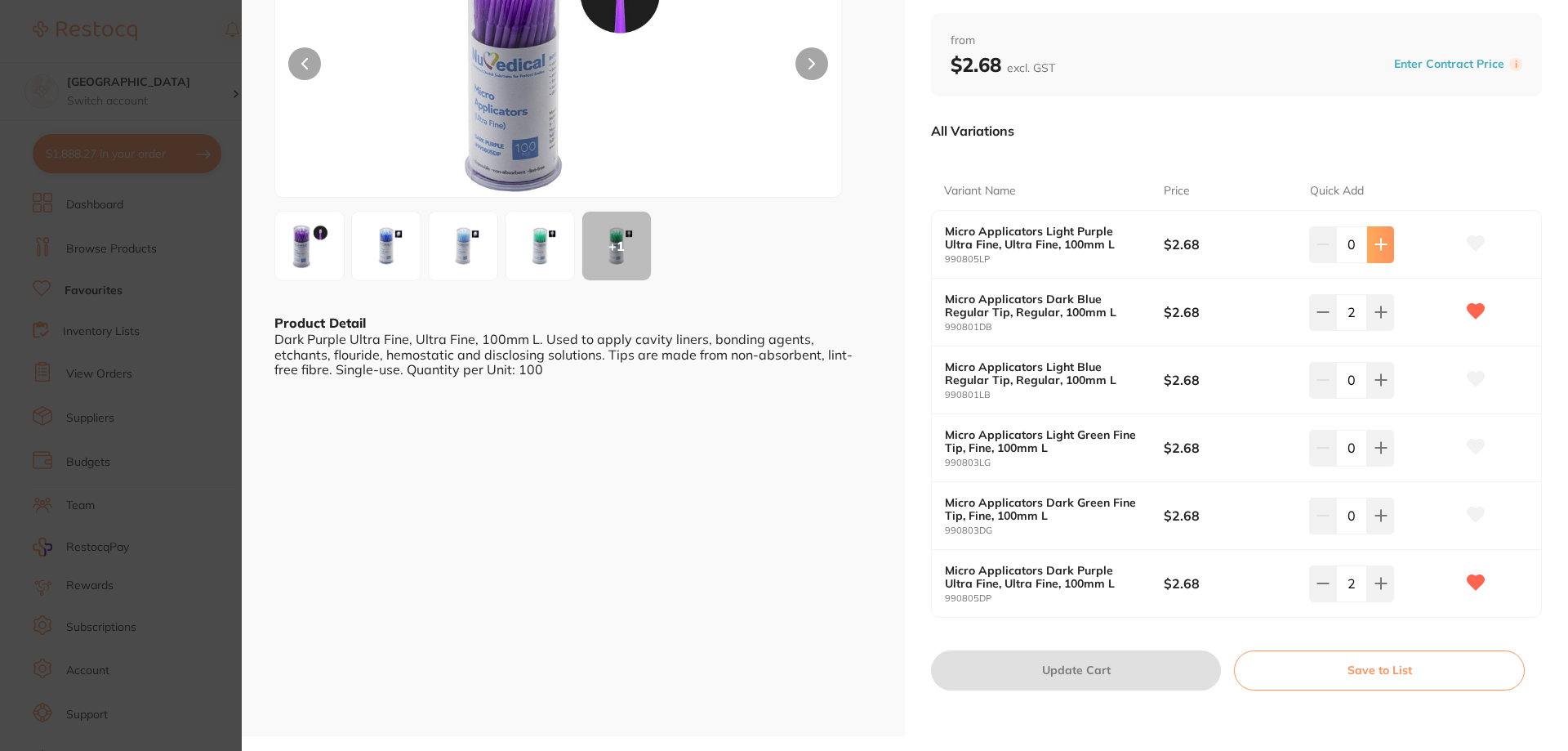
click at [1382, 236] on button at bounding box center [1381, 244] width 27 height 36
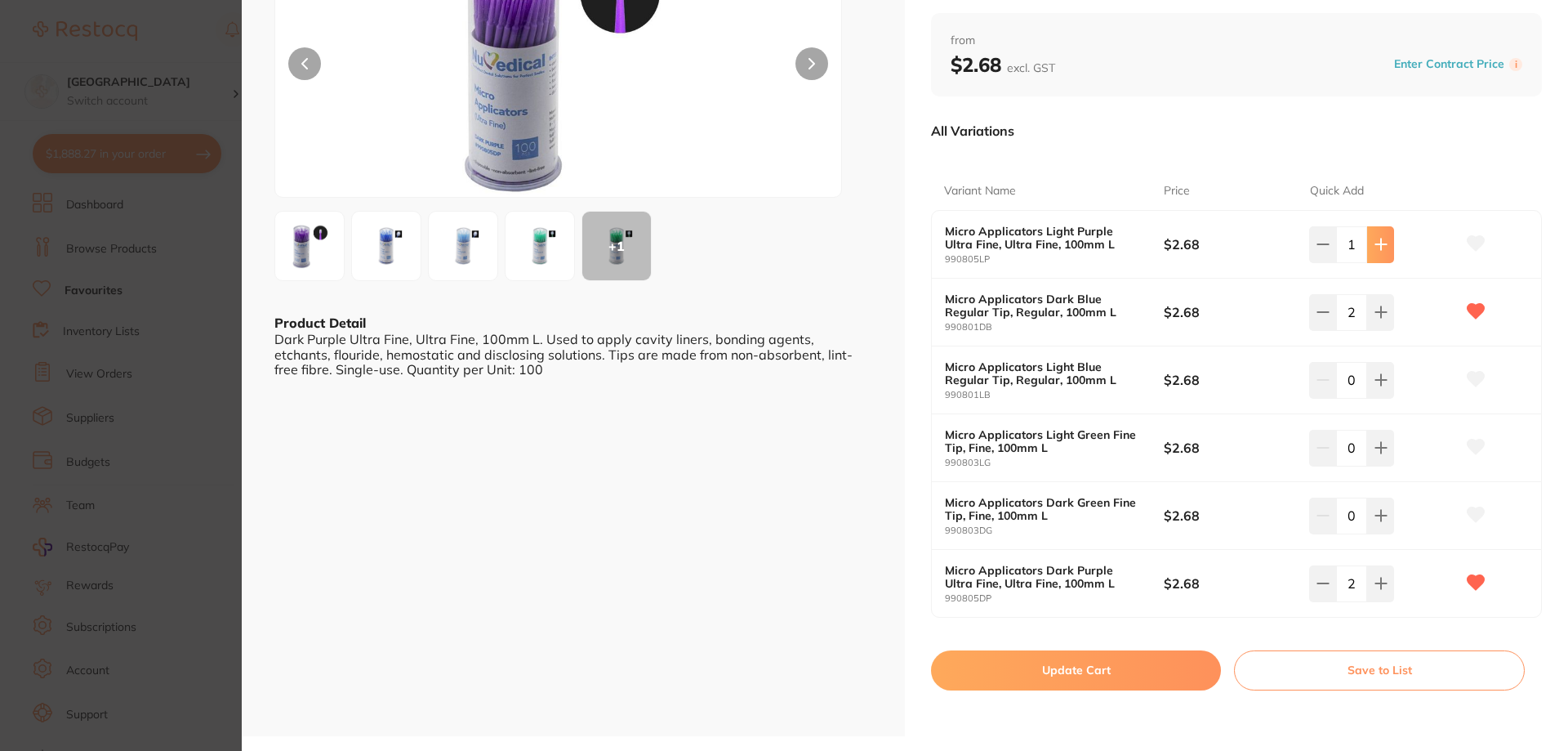
click at [1378, 240] on icon at bounding box center [1380, 244] width 10 height 10
type input "2"
click at [1478, 236] on icon at bounding box center [1476, 243] width 17 height 15
click at [1046, 666] on button "Update Cart" at bounding box center [1076, 670] width 289 height 39
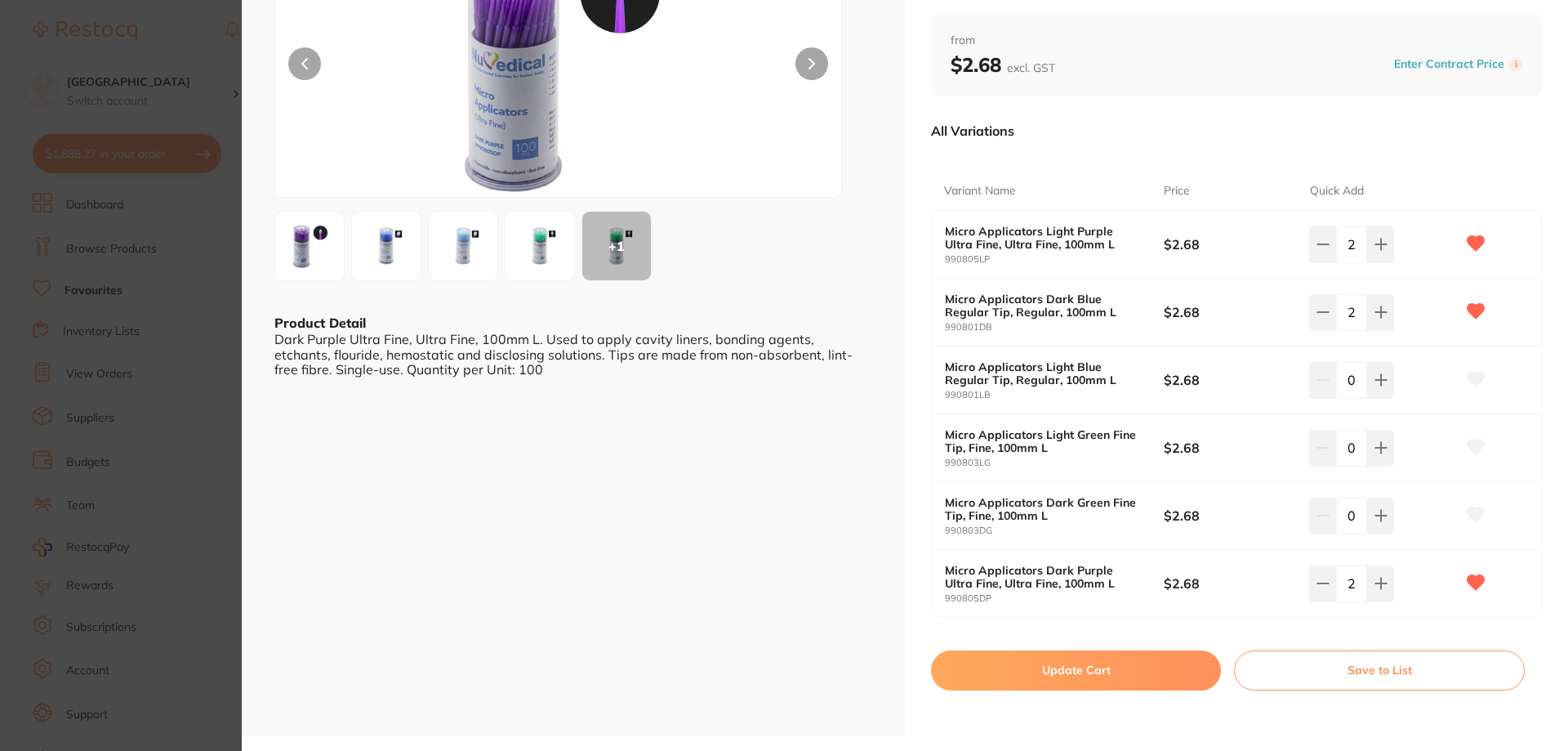
checkbox input "false"
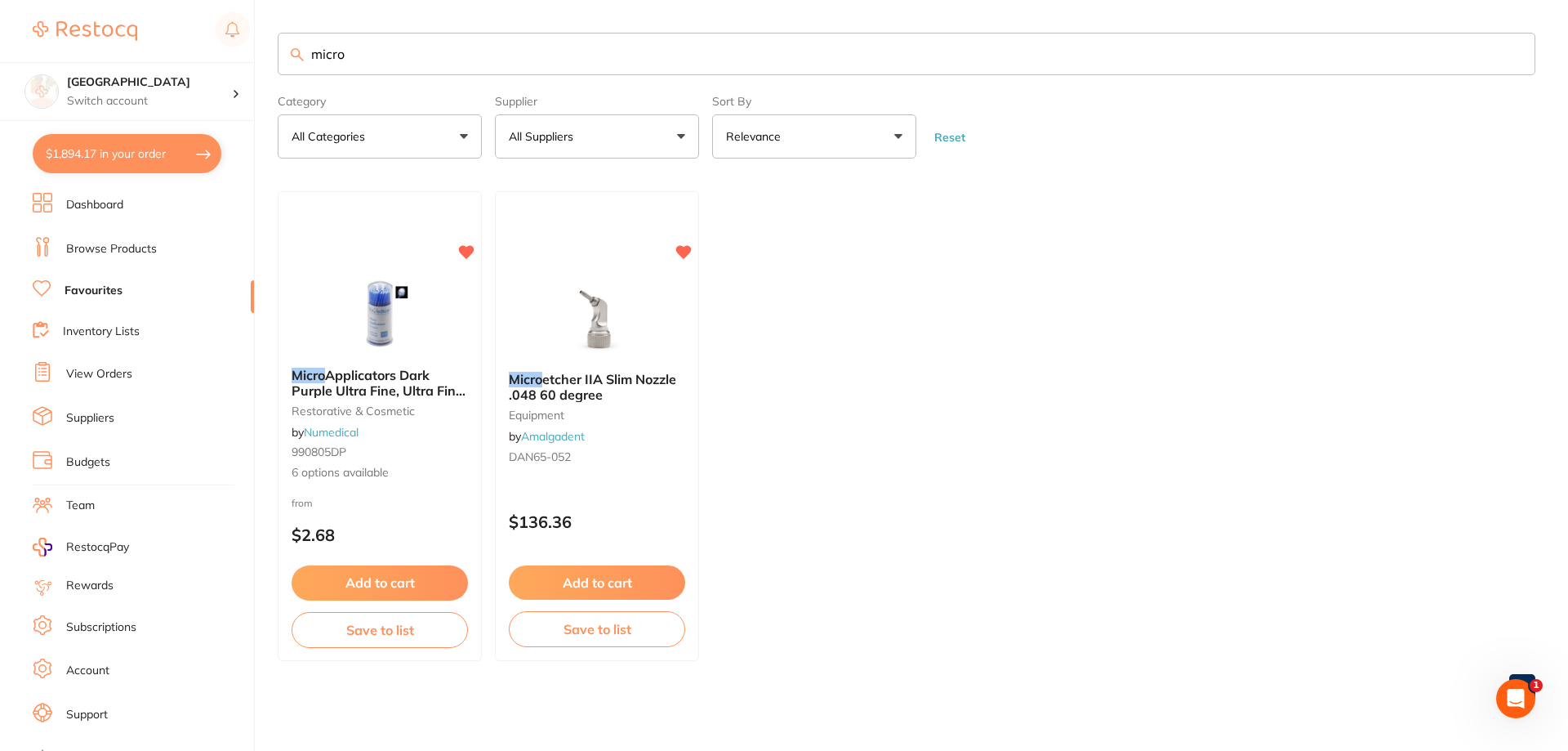
click at [400, 57] on input "micro" at bounding box center [906, 54] width 1258 height 43
type input "m"
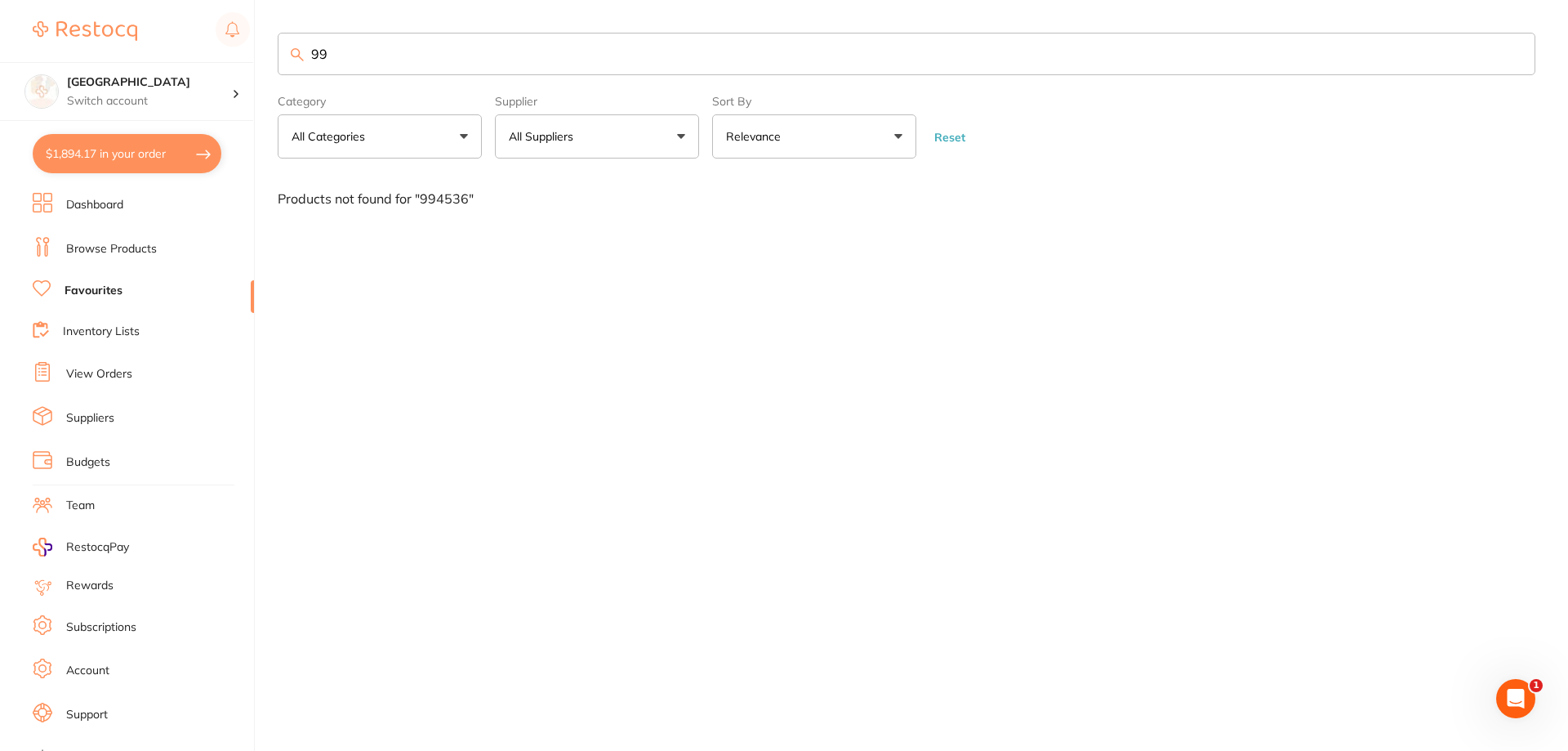
type input "9"
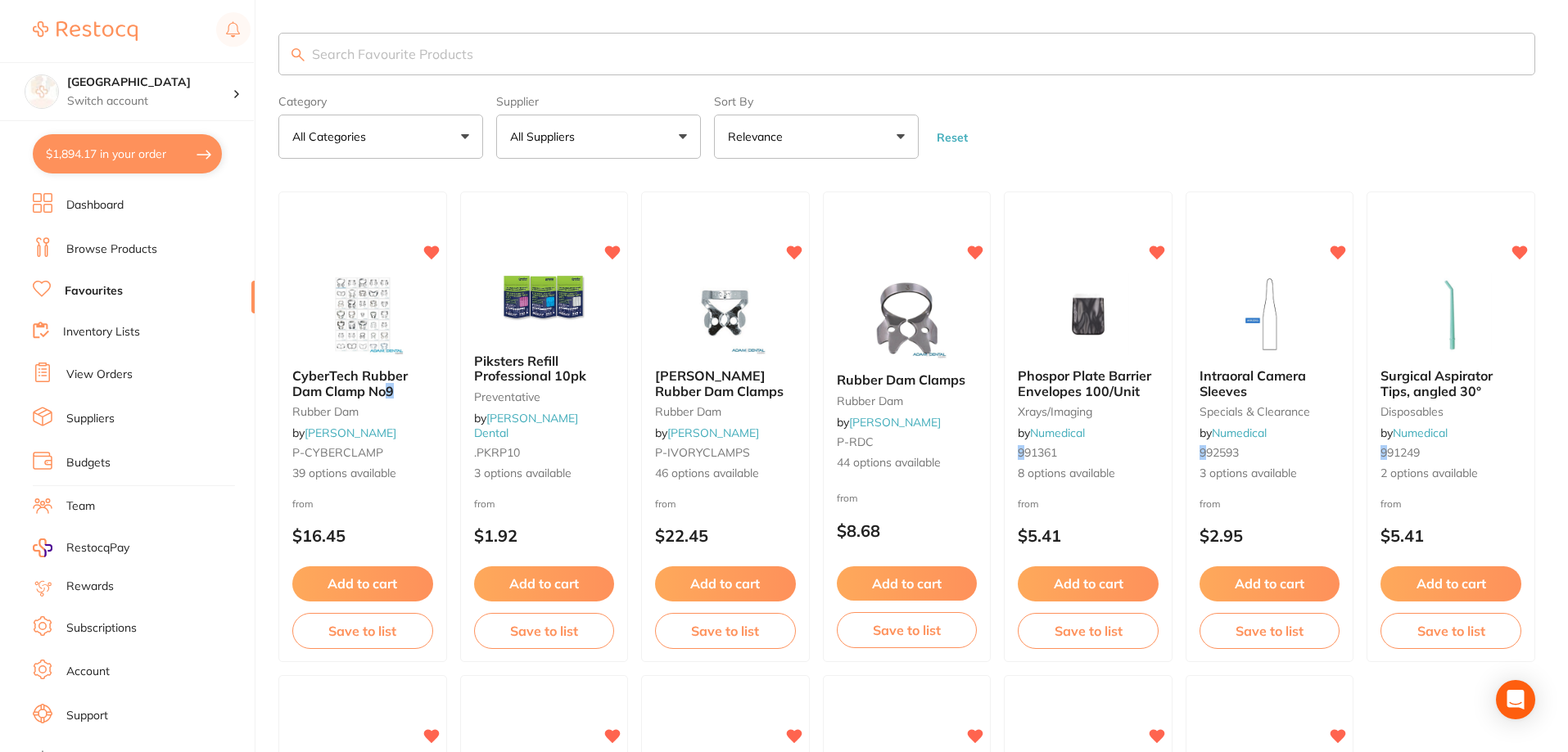
click at [112, 250] on link "Browse Products" at bounding box center [112, 250] width 91 height 17
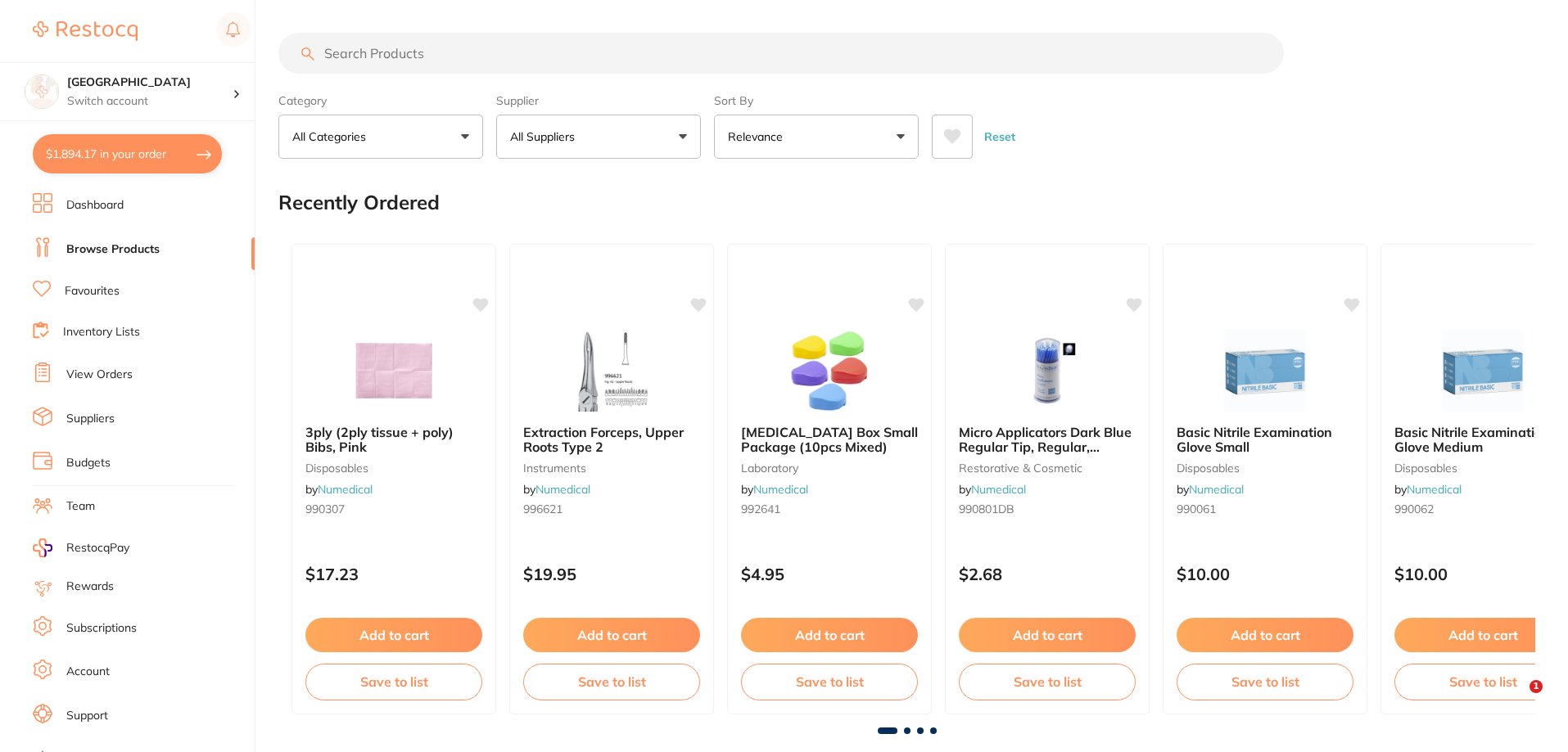
click at [365, 51] on input "search" at bounding box center [780, 53] width 1005 height 41
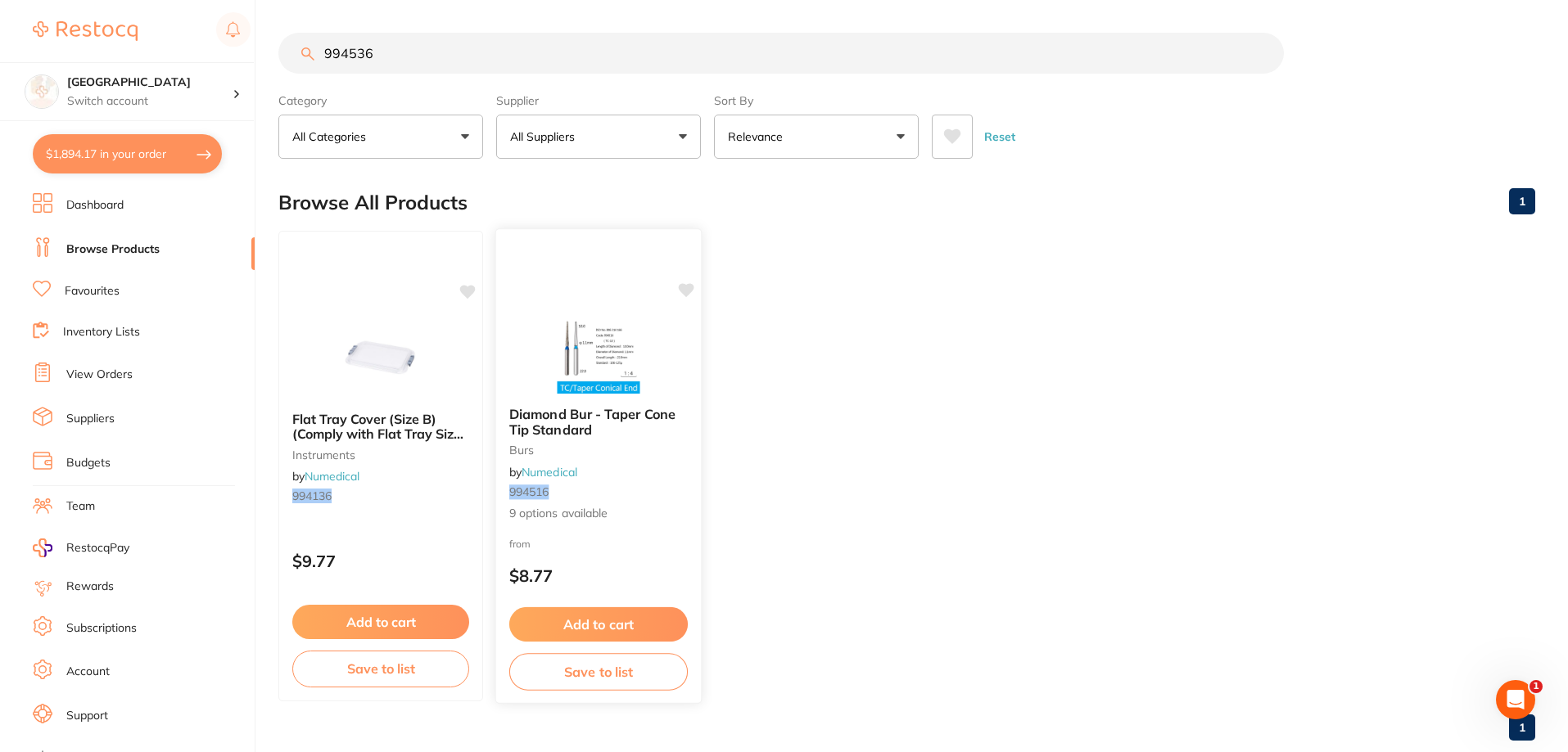
type input "994536"
click at [591, 369] on img at bounding box center [597, 352] width 107 height 83
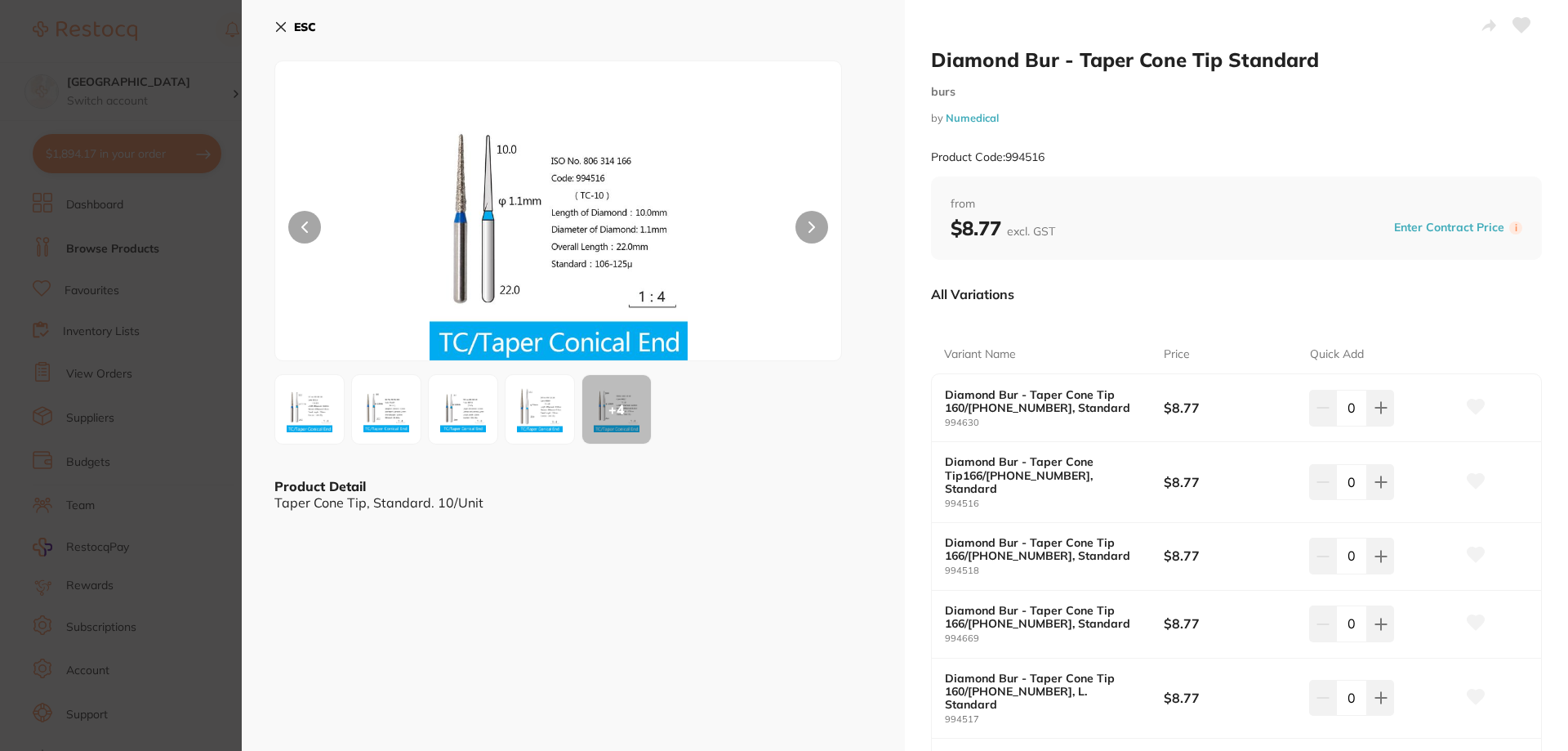
click at [310, 21] on b "ESC" at bounding box center [305, 27] width 22 height 15
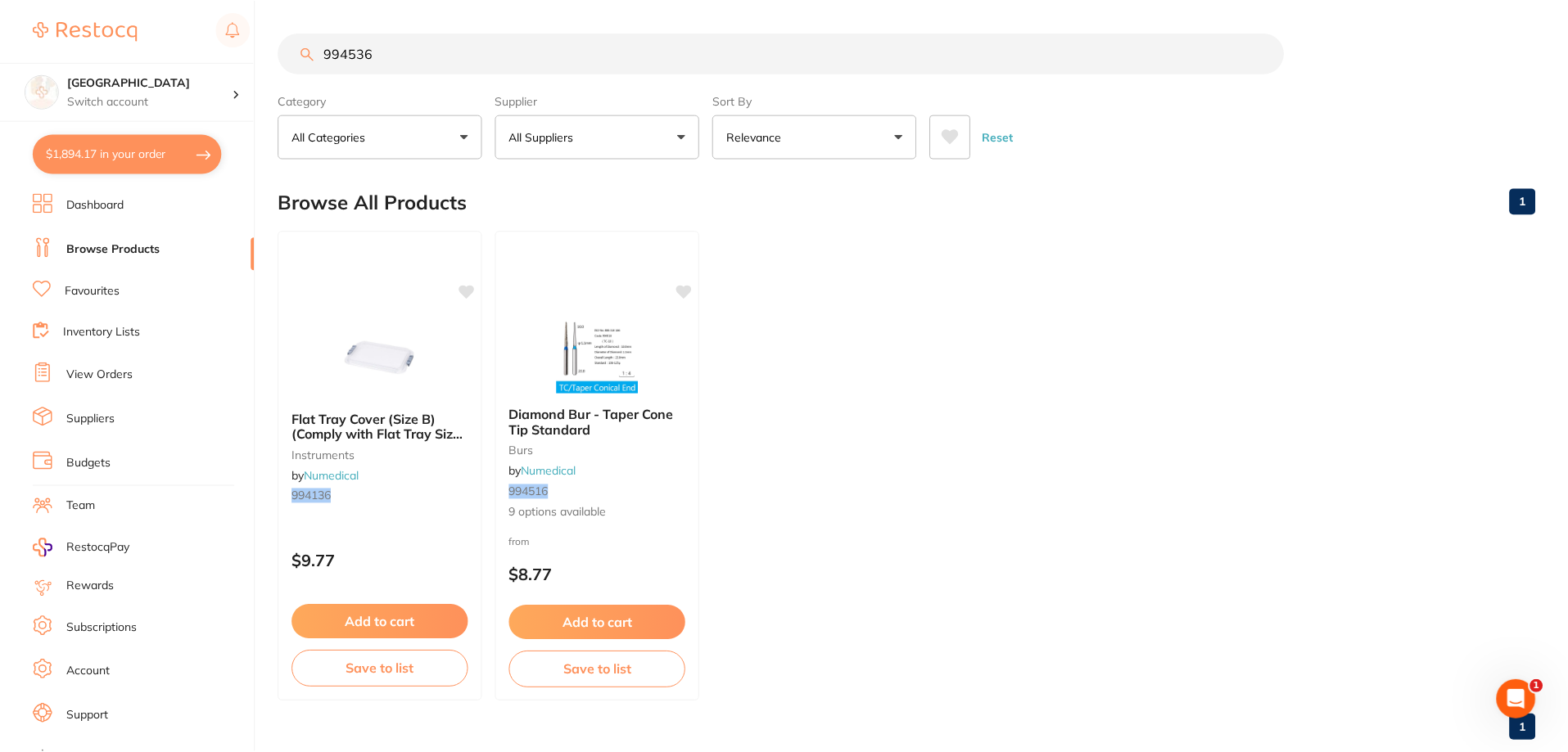
scroll to position [1, 0]
type textarea "6"
drag, startPoint x: 432, startPoint y: 48, endPoint x: 298, endPoint y: 55, distance: 134.2
click at [298, 55] on input "994536" at bounding box center [780, 52] width 1005 height 41
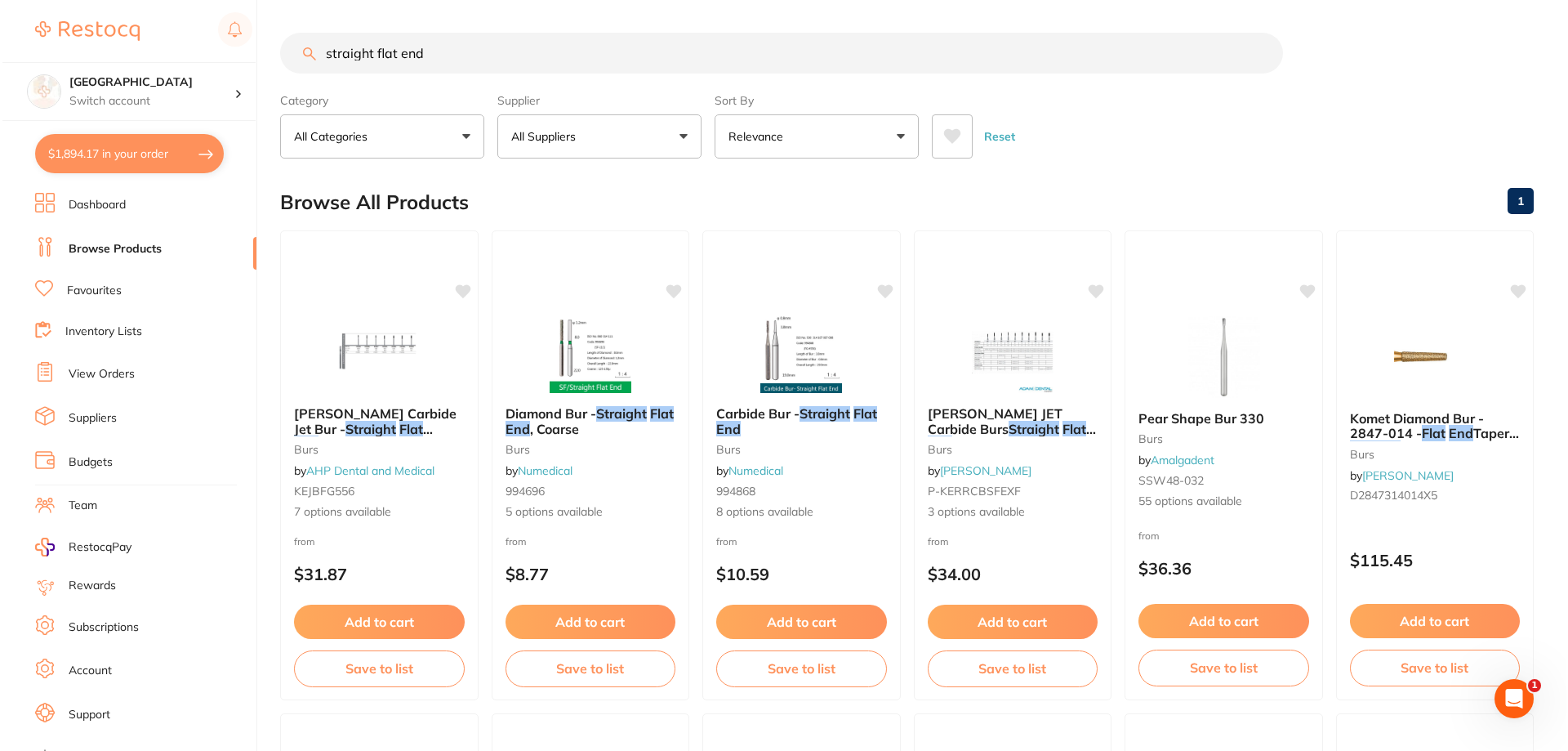
scroll to position [0, 0]
type input "straight flat end"
click at [585, 356] on img at bounding box center [587, 352] width 107 height 83
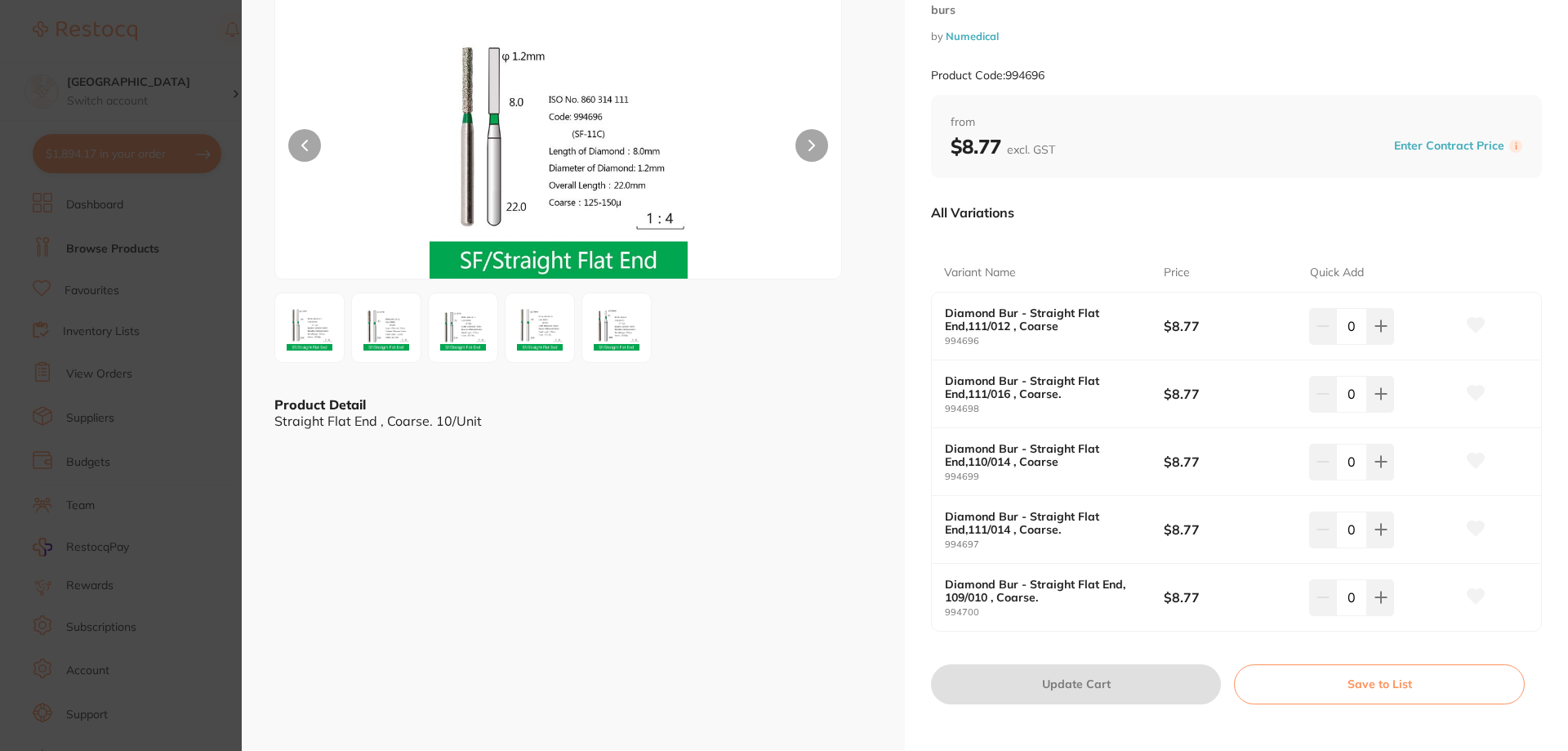
scroll to position [490, 0]
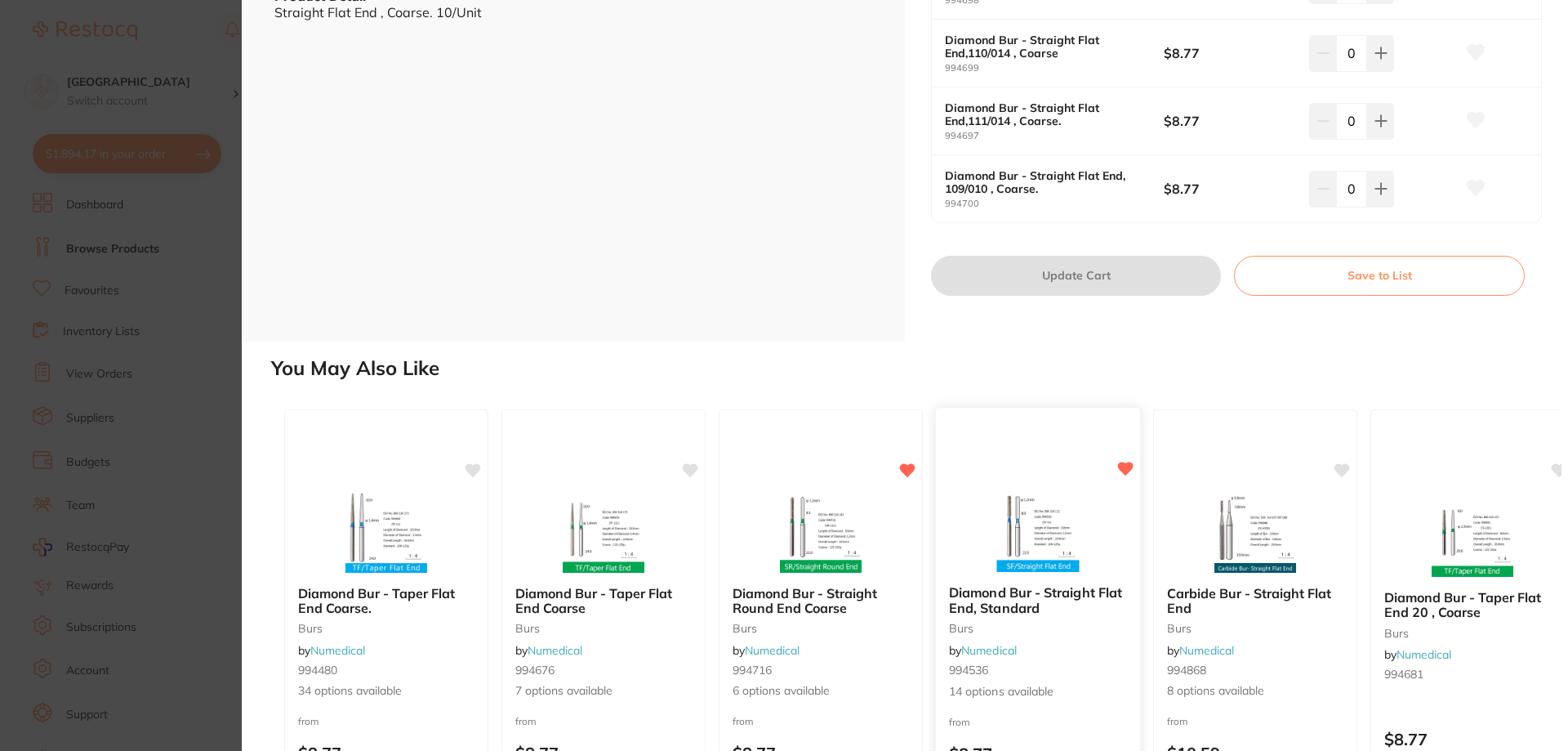
click at [1024, 529] on img at bounding box center [1037, 530] width 107 height 83
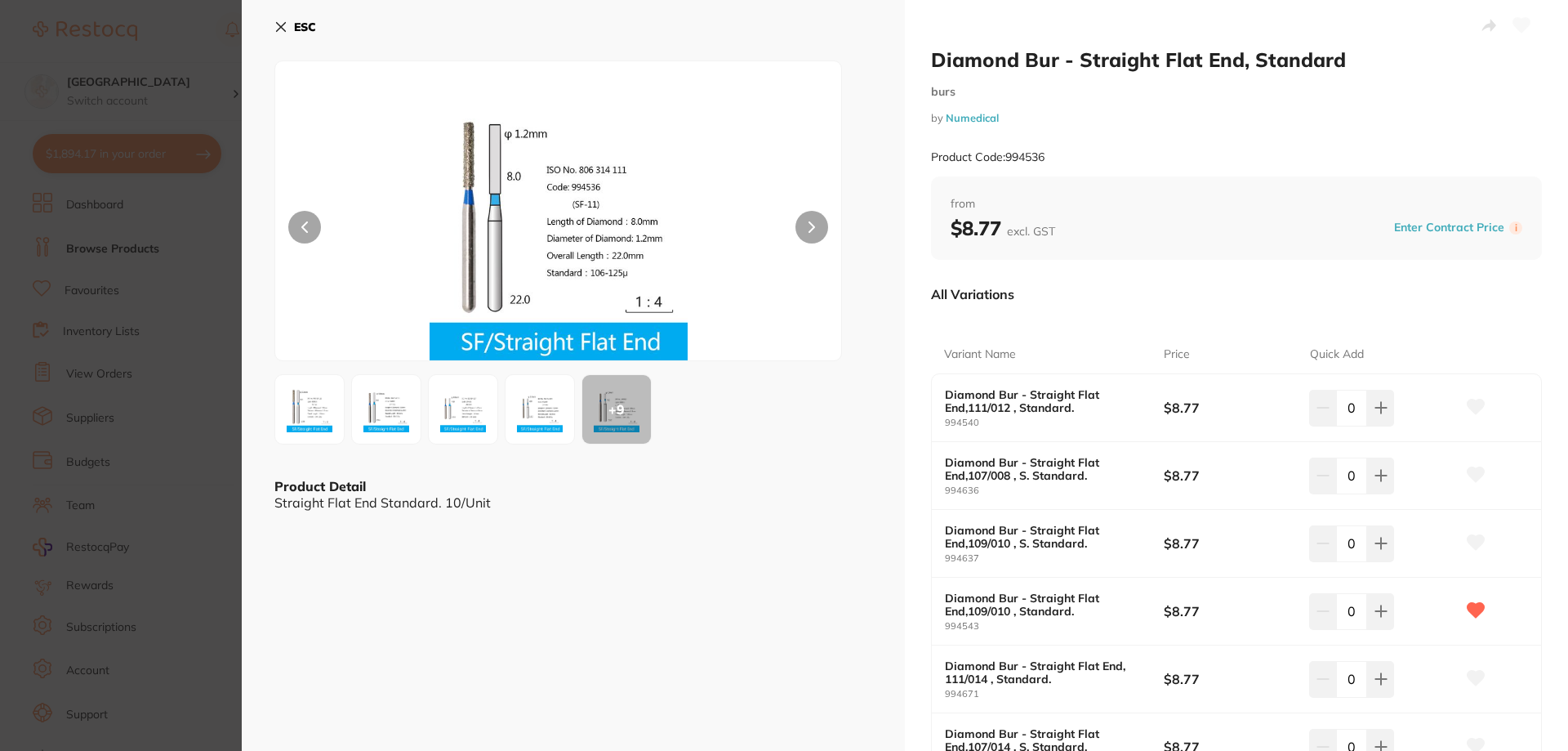
click at [983, 482] on b "Diamond Bur - Straight Flat End,107/008 , S. Standard." at bounding box center [1043, 469] width 197 height 26
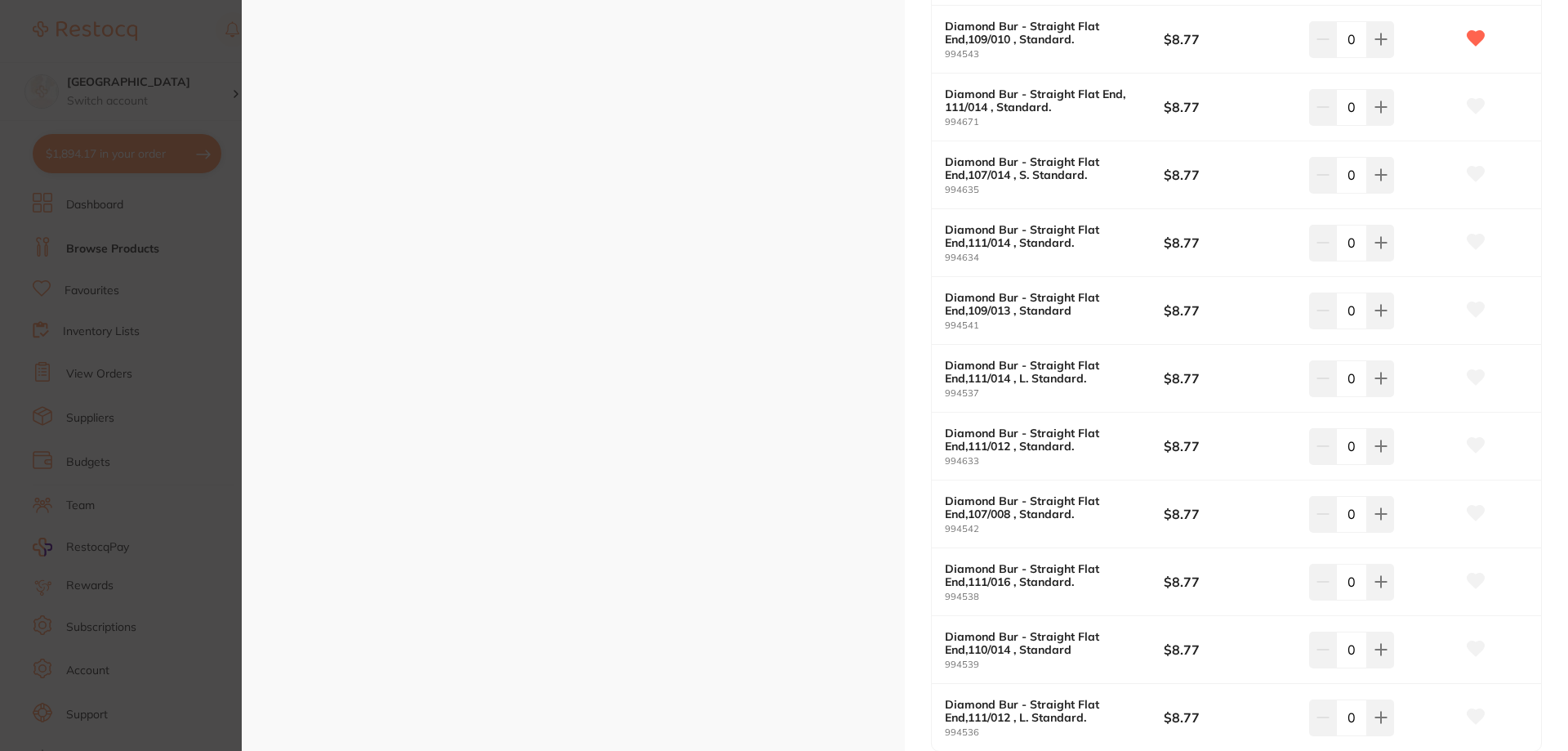
scroll to position [654, 0]
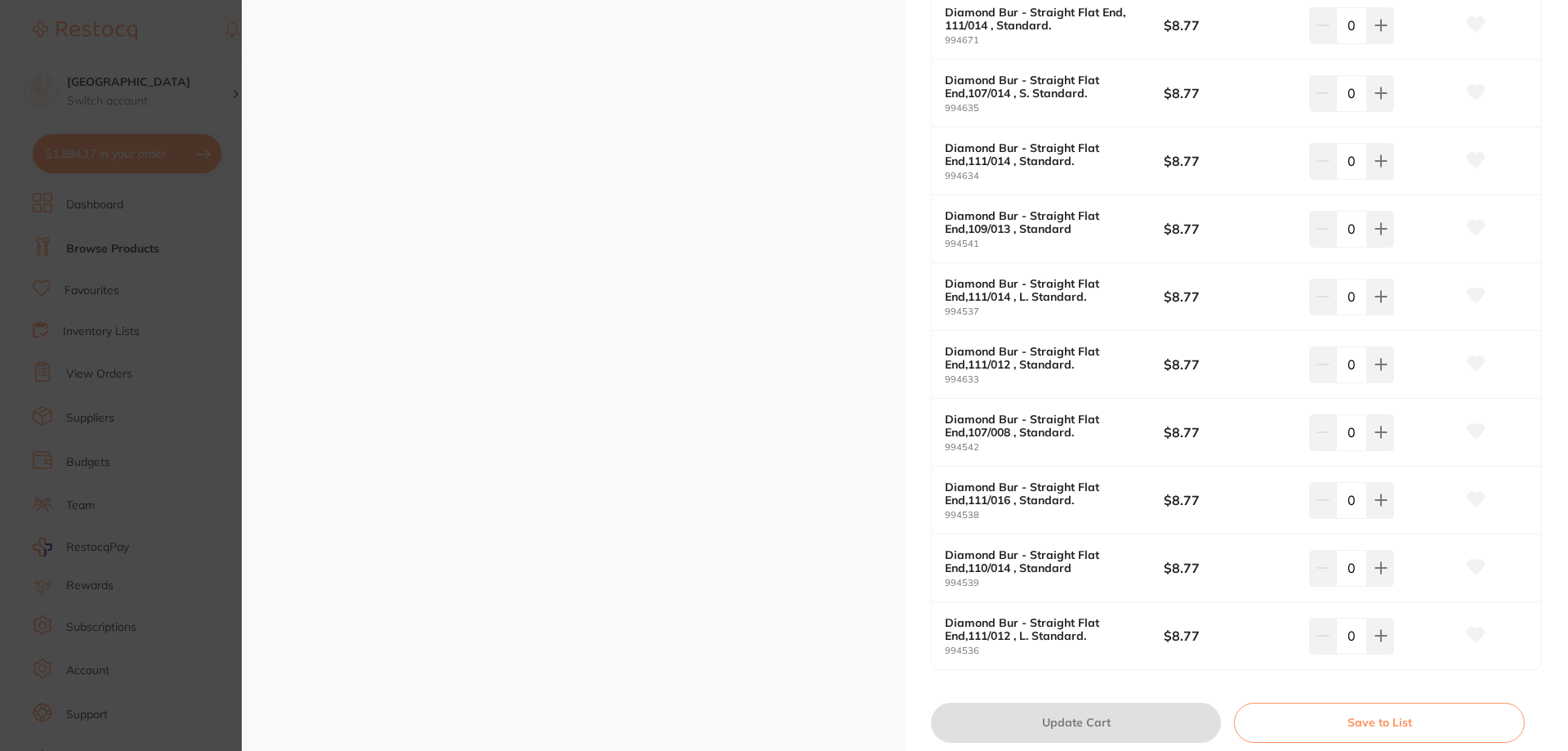
click at [1459, 631] on button at bounding box center [1476, 636] width 41 height 41
click at [1477, 633] on icon at bounding box center [1476, 635] width 17 height 15
click at [1472, 631] on icon at bounding box center [1476, 635] width 17 height 15
click at [1374, 639] on icon at bounding box center [1381, 636] width 13 height 13
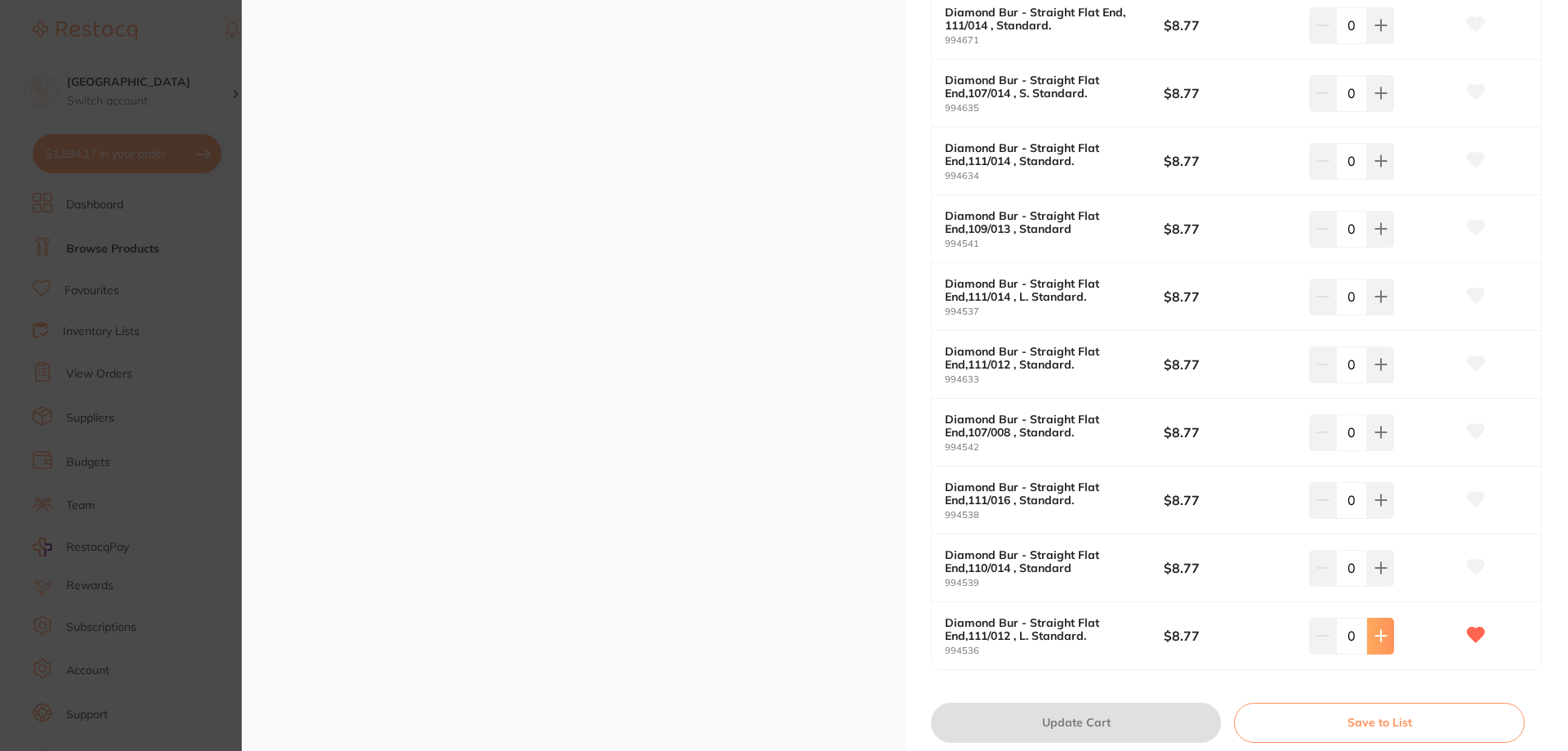
type input "1"
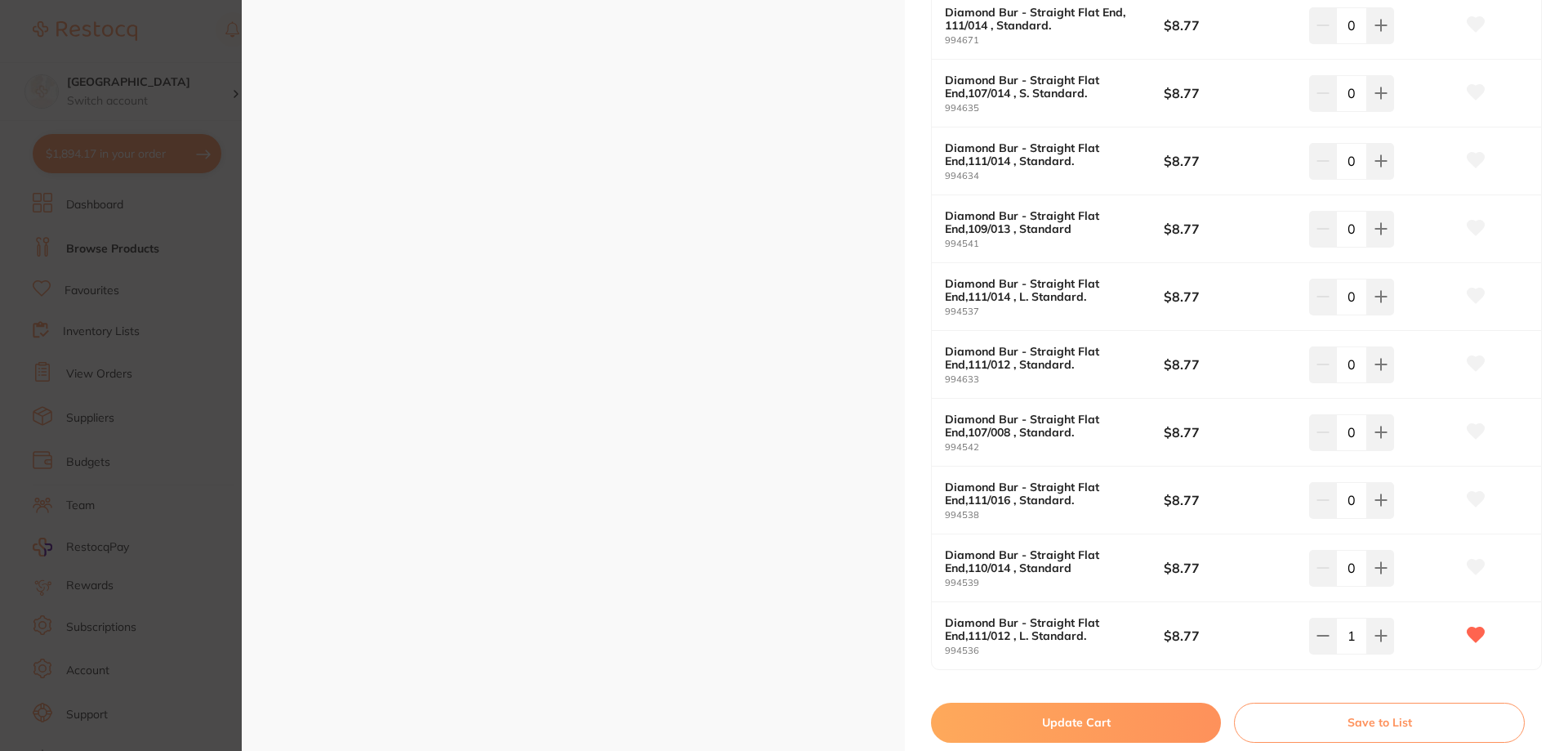
click at [1109, 725] on button "Update Cart" at bounding box center [1076, 722] width 289 height 39
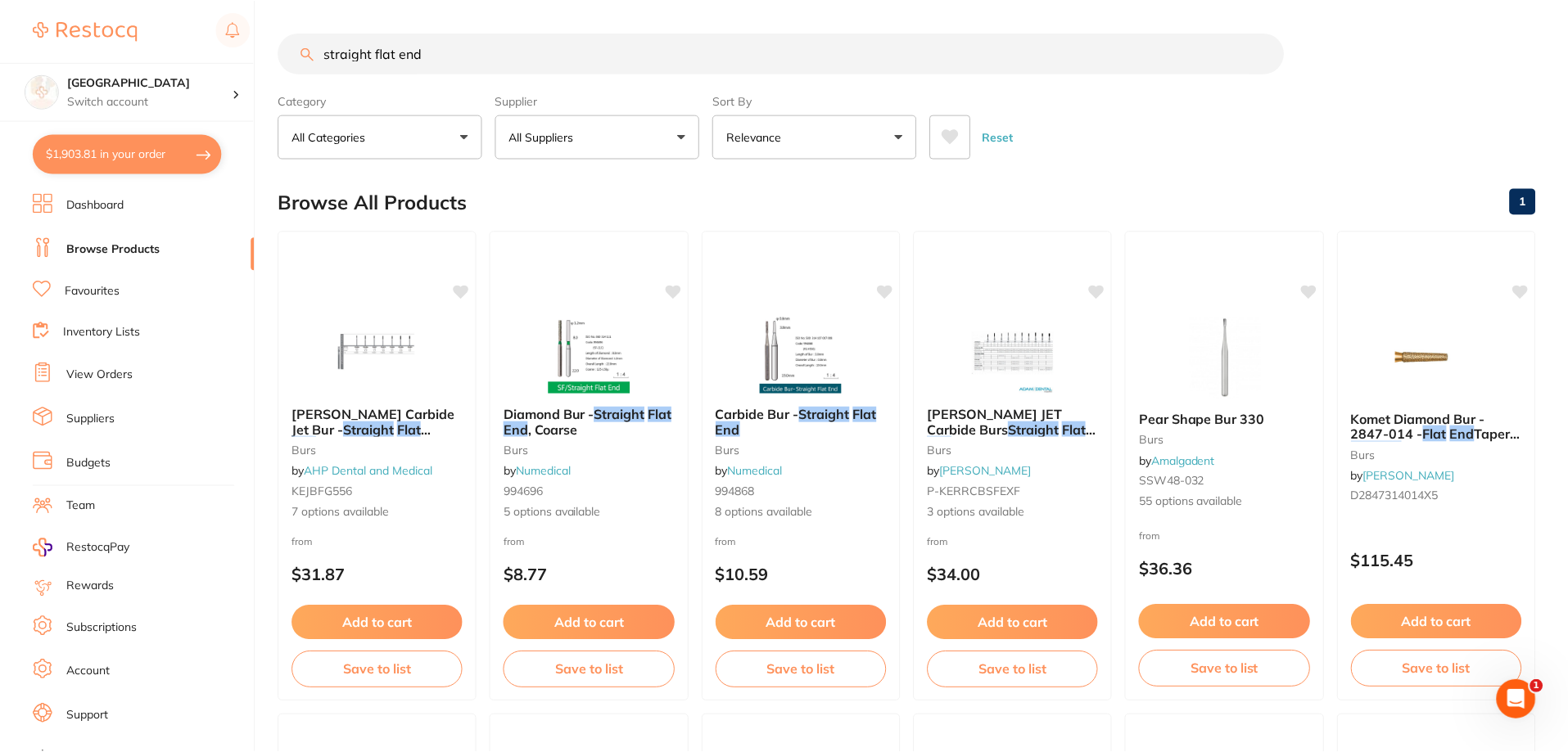
scroll to position [1, 0]
click at [106, 290] on link "Favourites" at bounding box center [92, 292] width 55 height 17
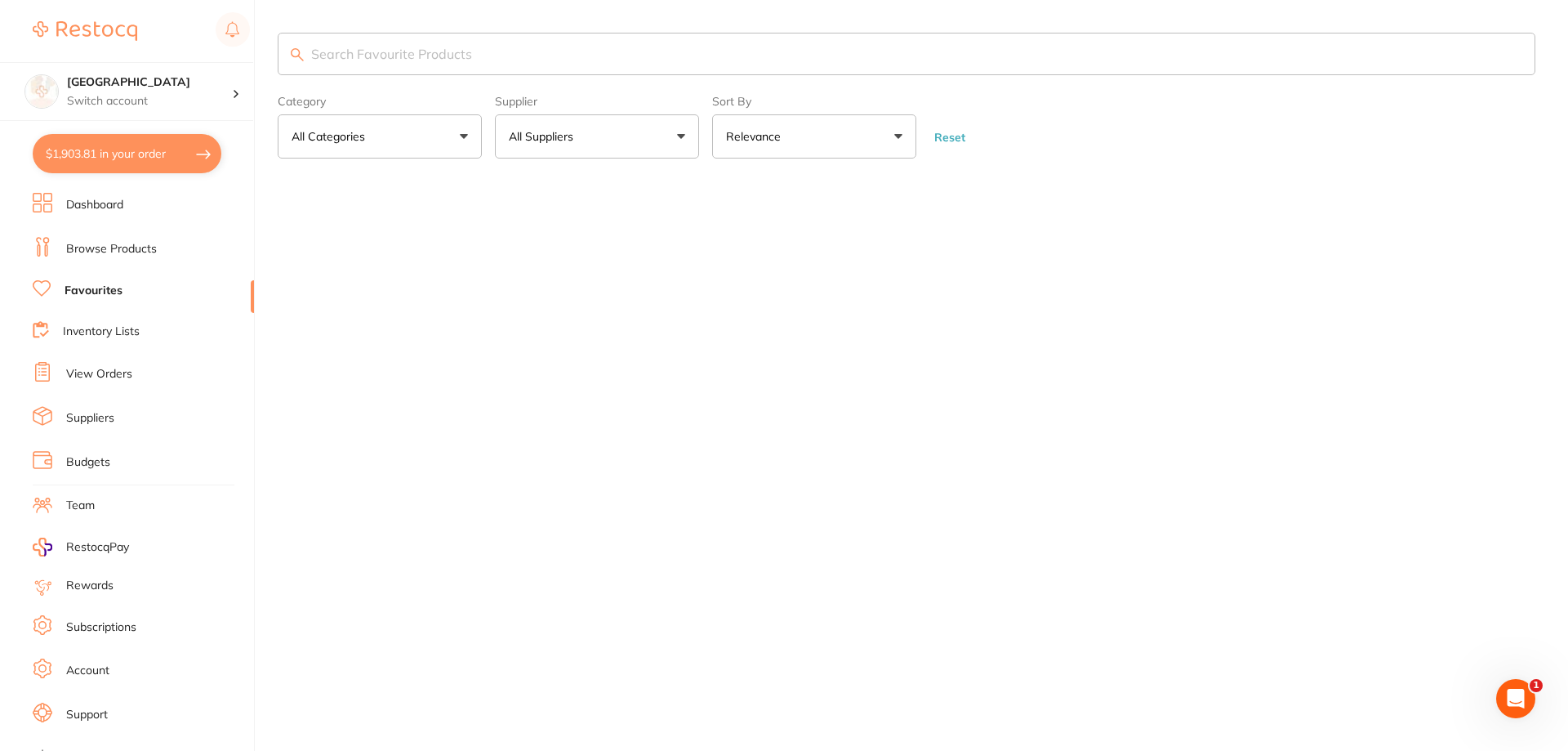
click at [508, 55] on input "search" at bounding box center [906, 54] width 1258 height 43
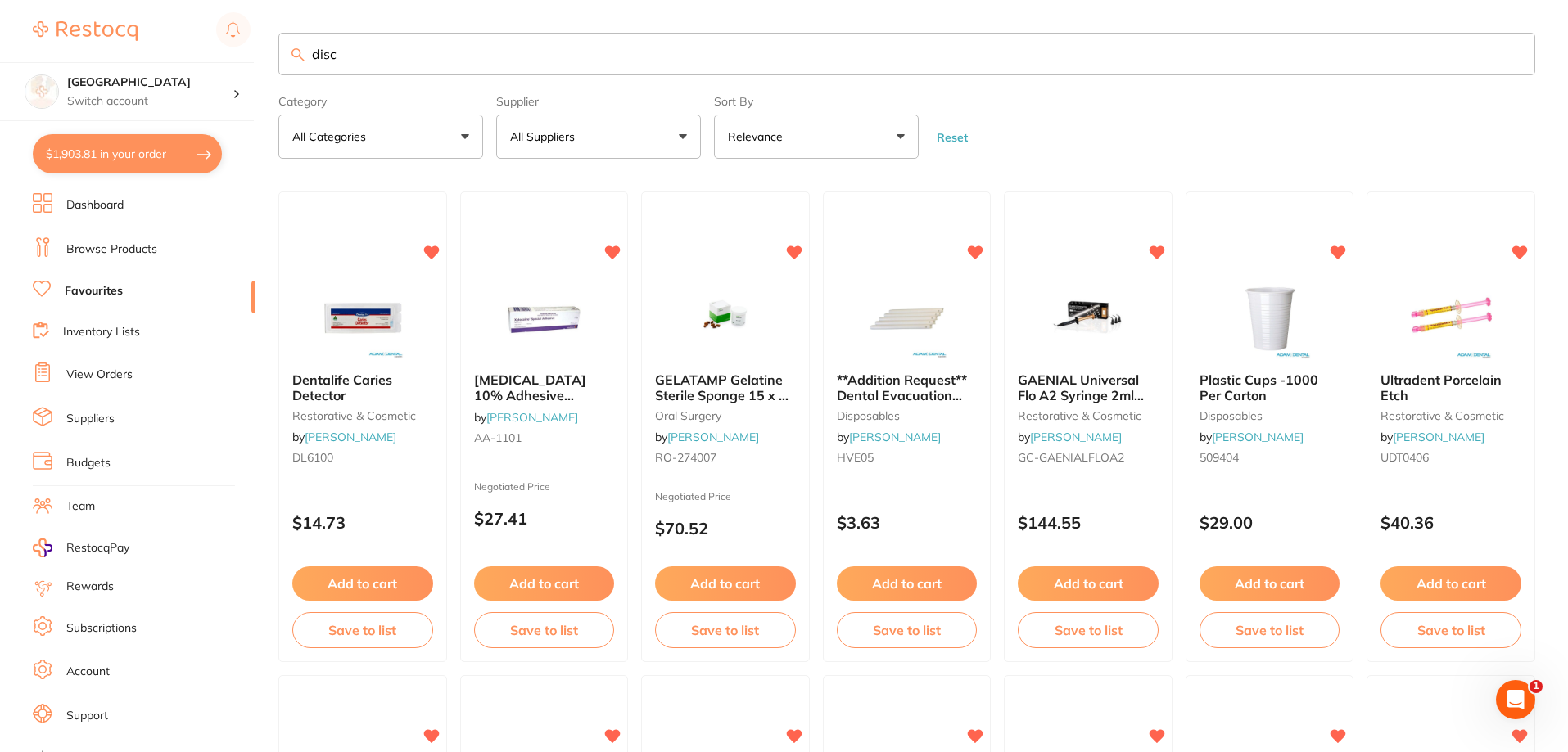
type input "disc"
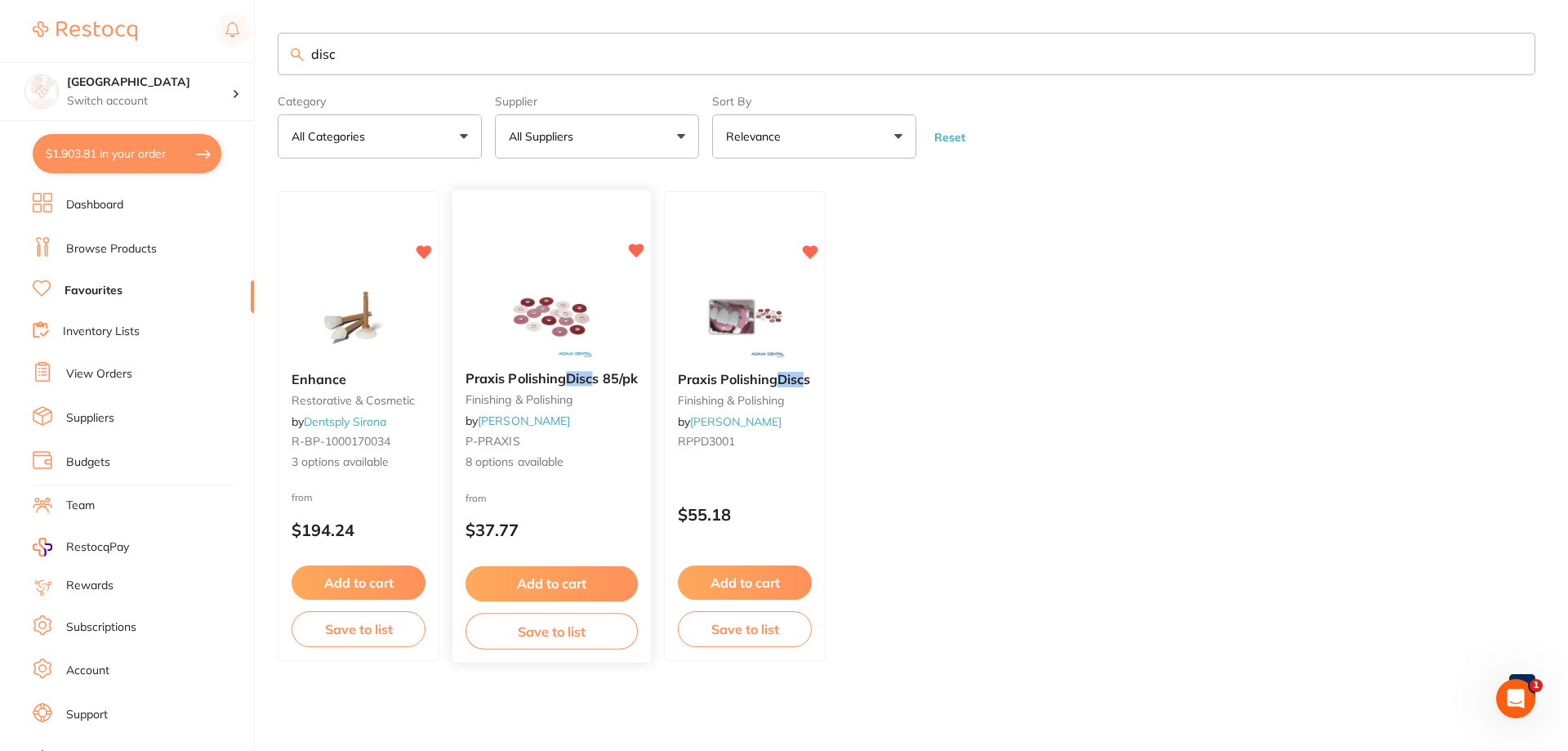
click at [559, 303] on img at bounding box center [551, 317] width 107 height 83
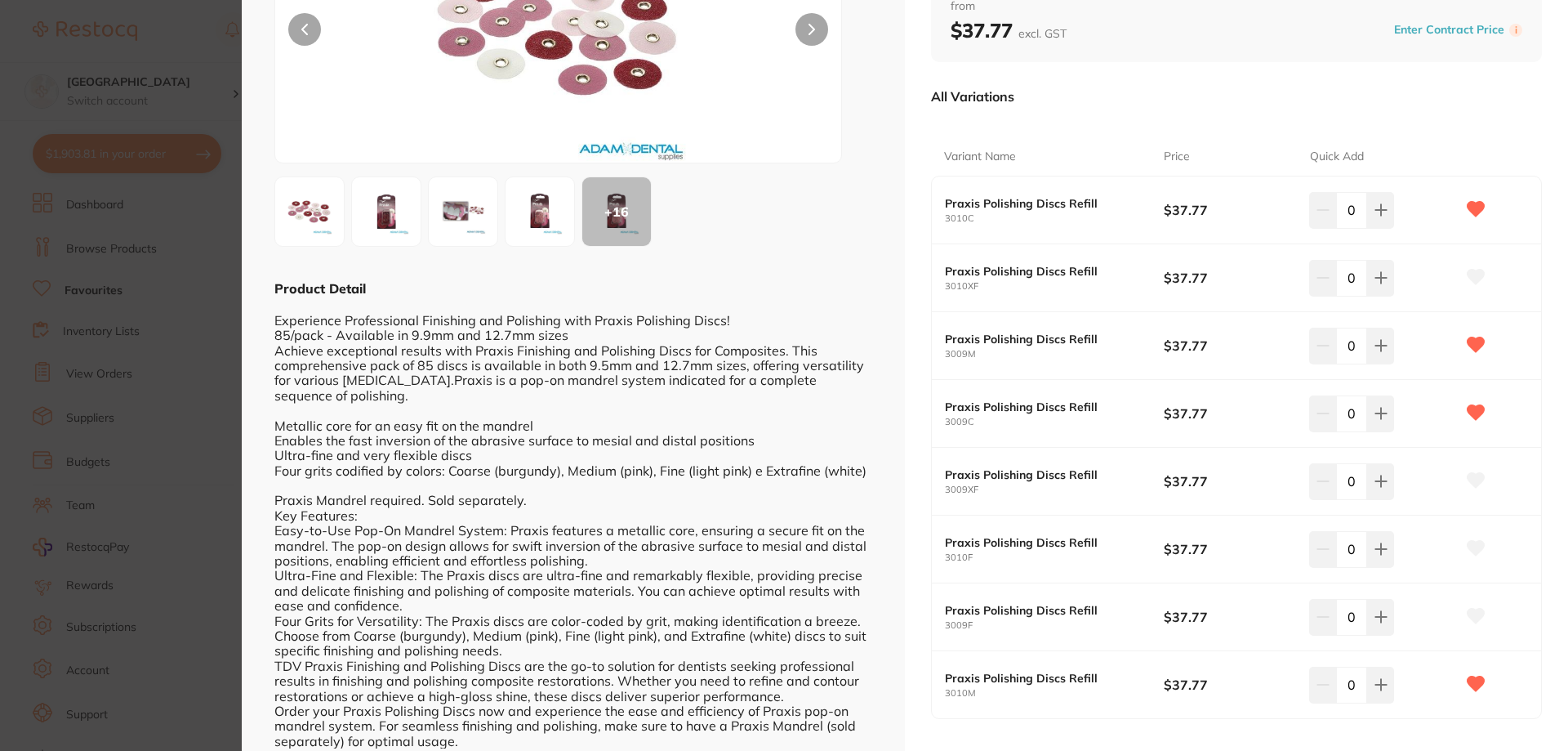
scroll to position [245, 0]
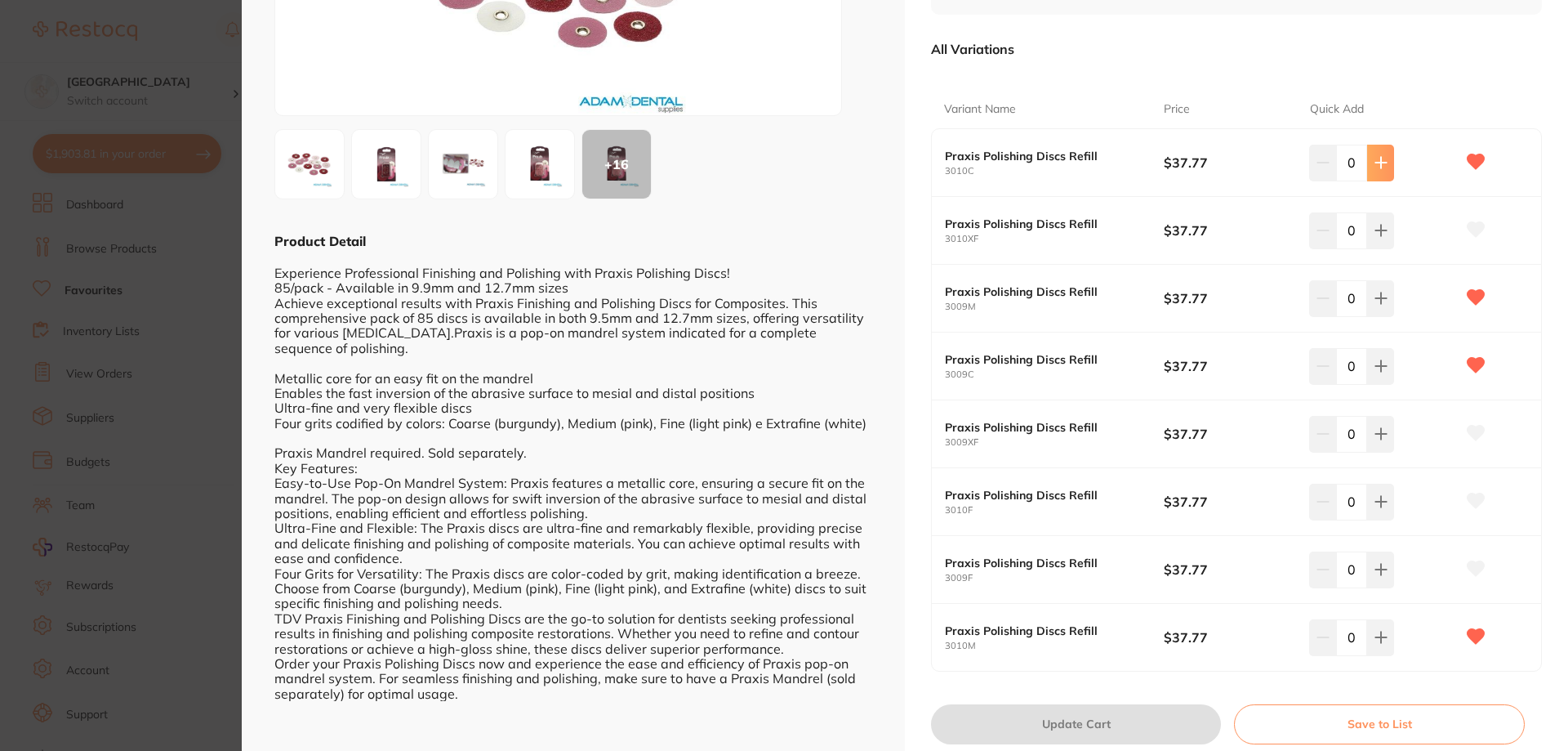
click at [1374, 168] on icon at bounding box center [1381, 162] width 13 height 13
type input "1"
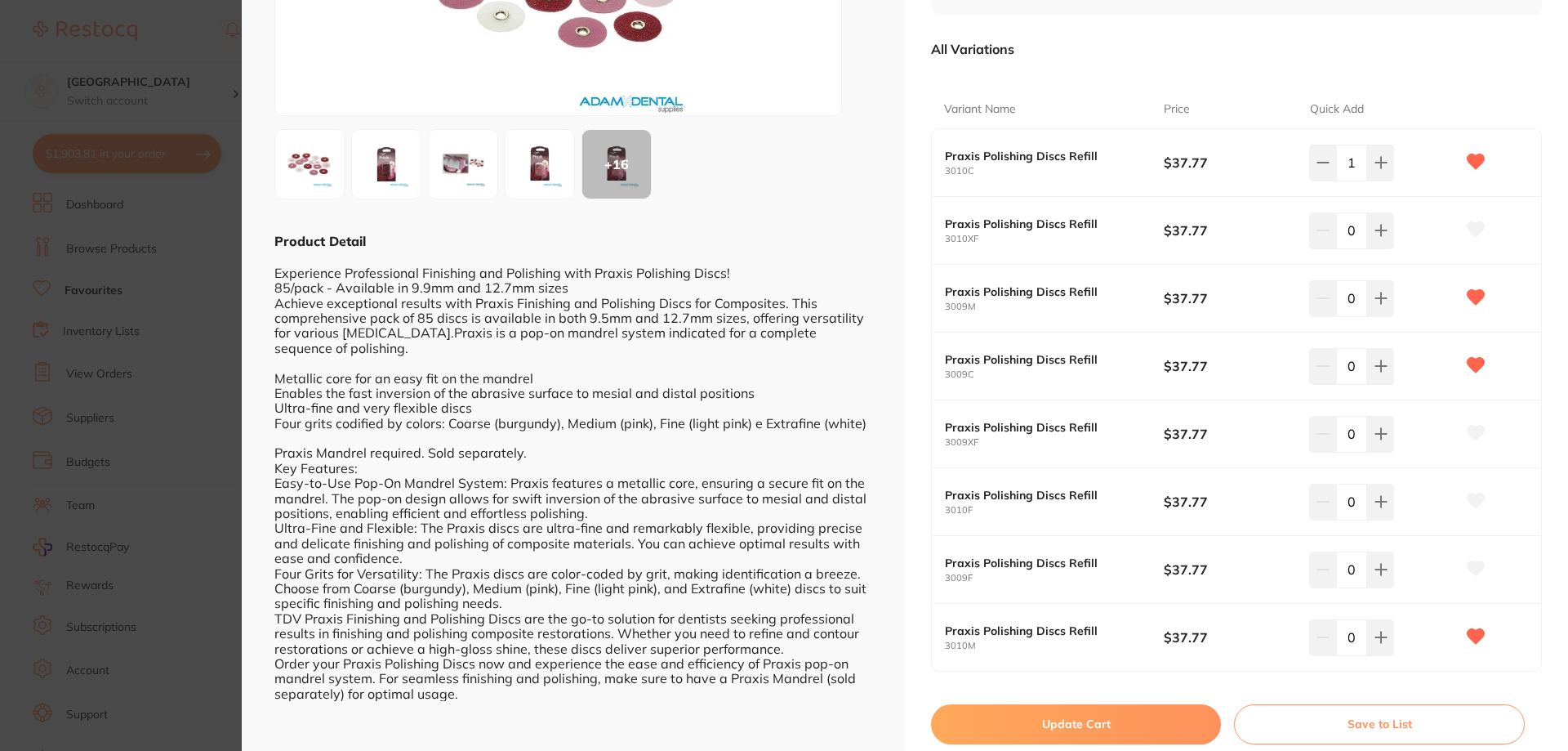
click at [1064, 732] on button "Update Cart" at bounding box center [1076, 724] width 289 height 39
checkbox input "false"
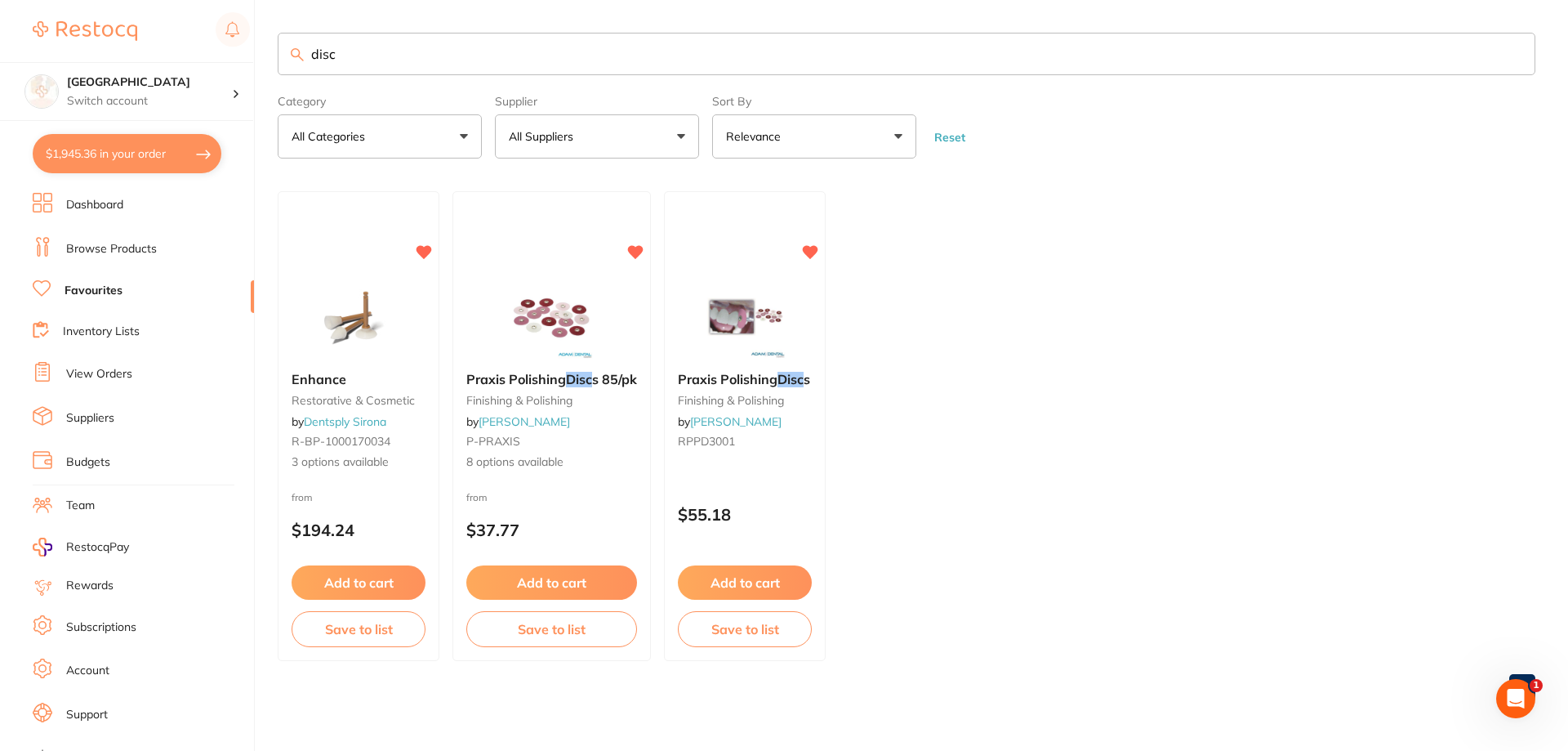
click at [122, 145] on button "$1,945.36 in your order" at bounding box center [126, 153] width 188 height 39
checkbox input "true"
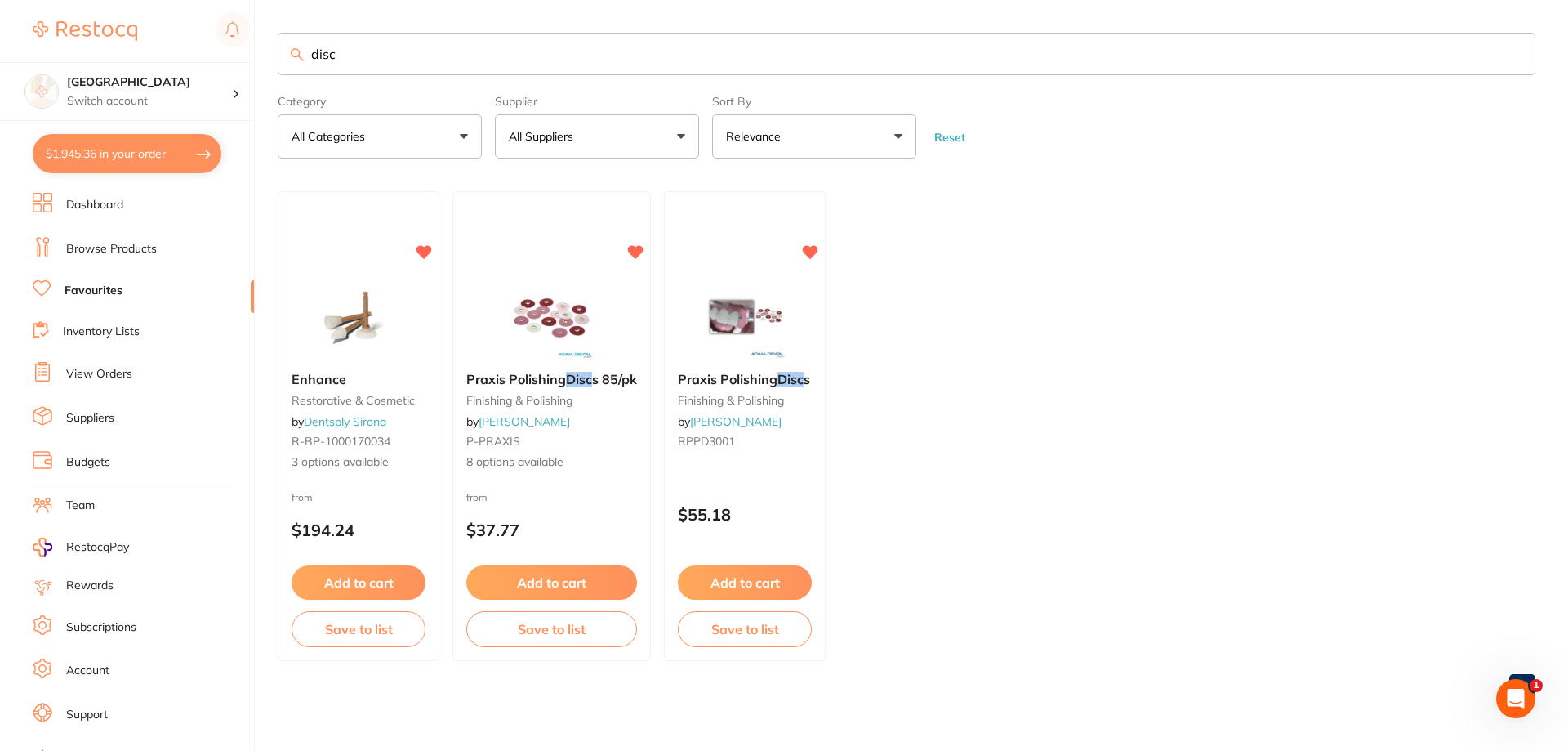
checkbox input "true"
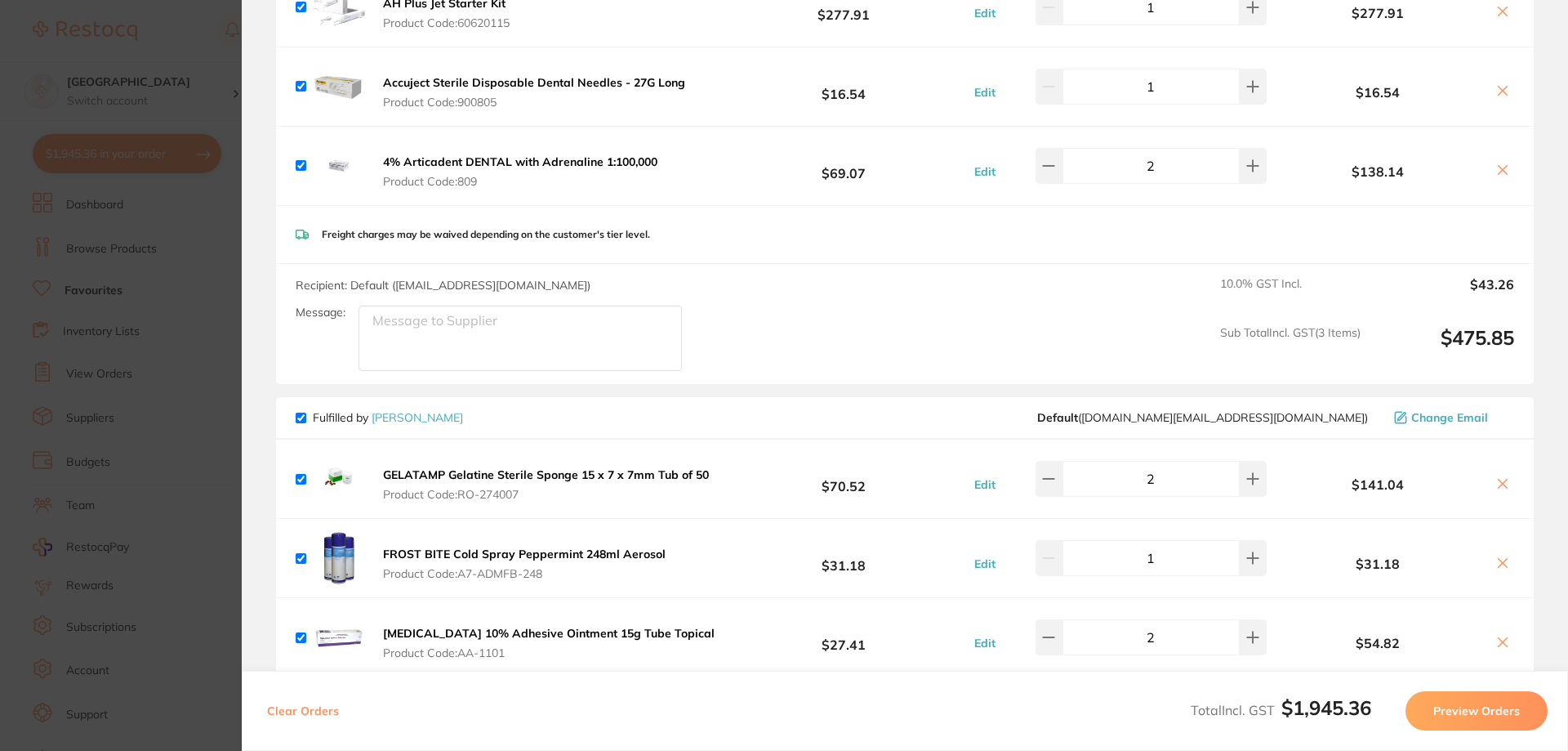
scroll to position [1391, 0]
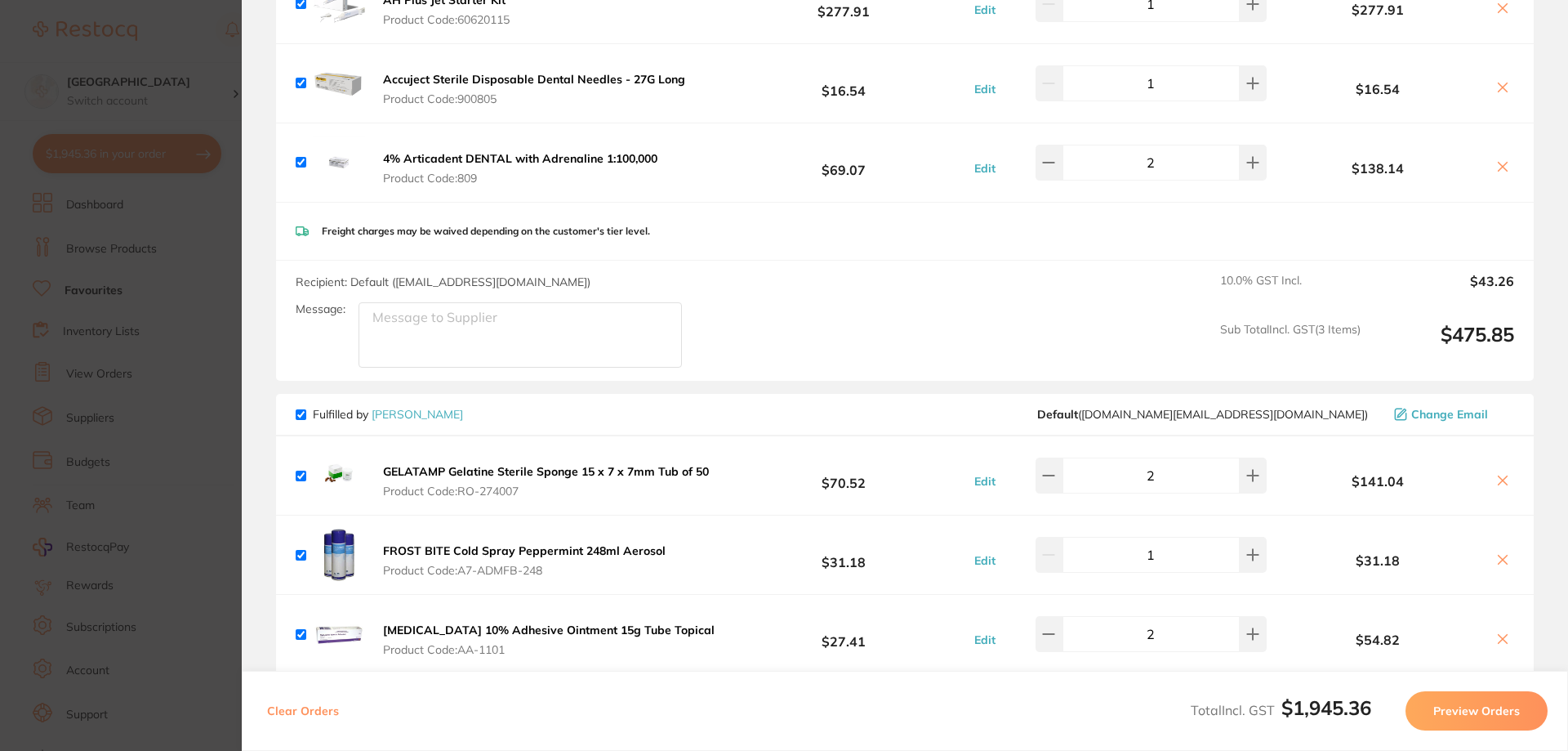
click at [302, 409] on input "checkbox" at bounding box center [301, 414] width 10 height 10
checkbox input "false"
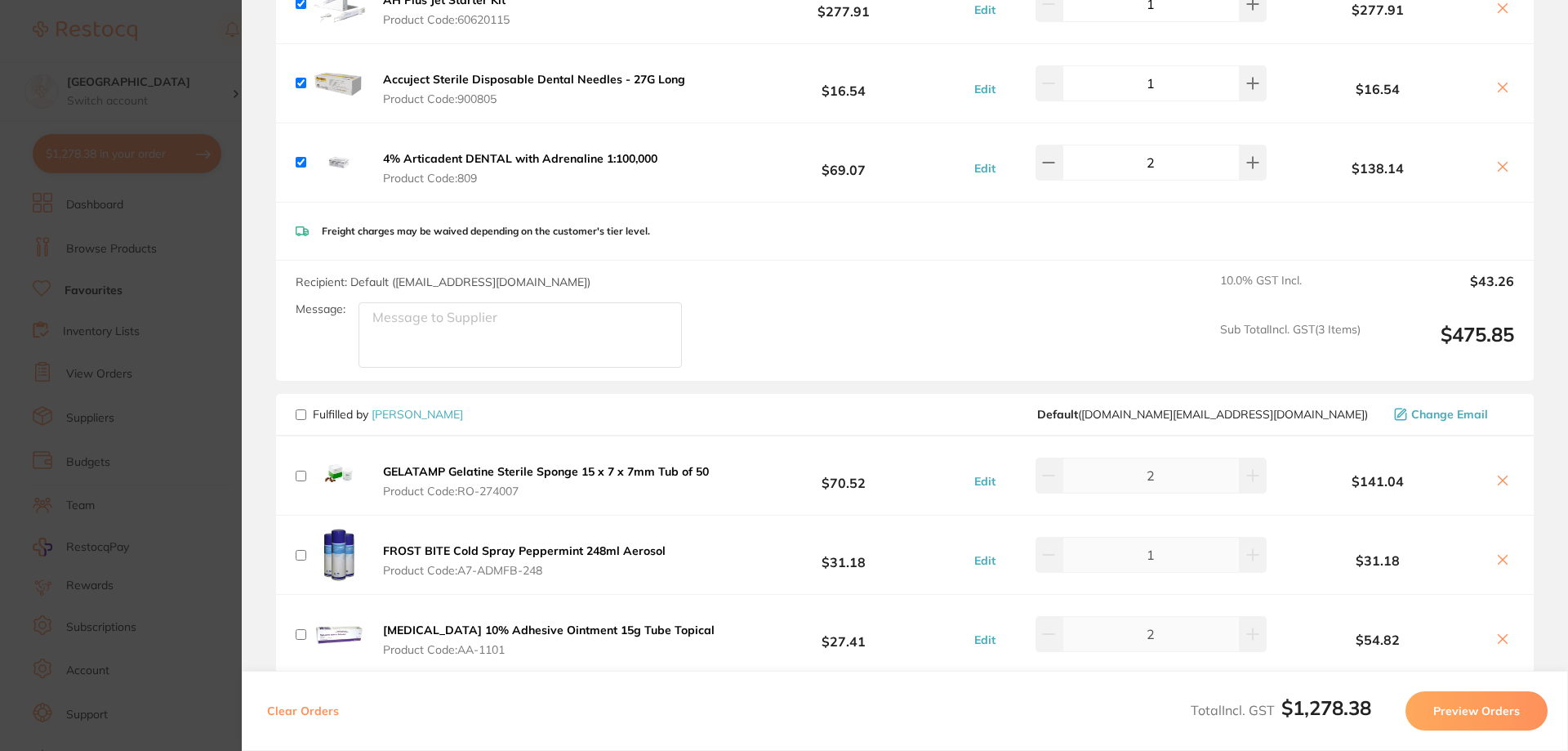
checkbox input "false"
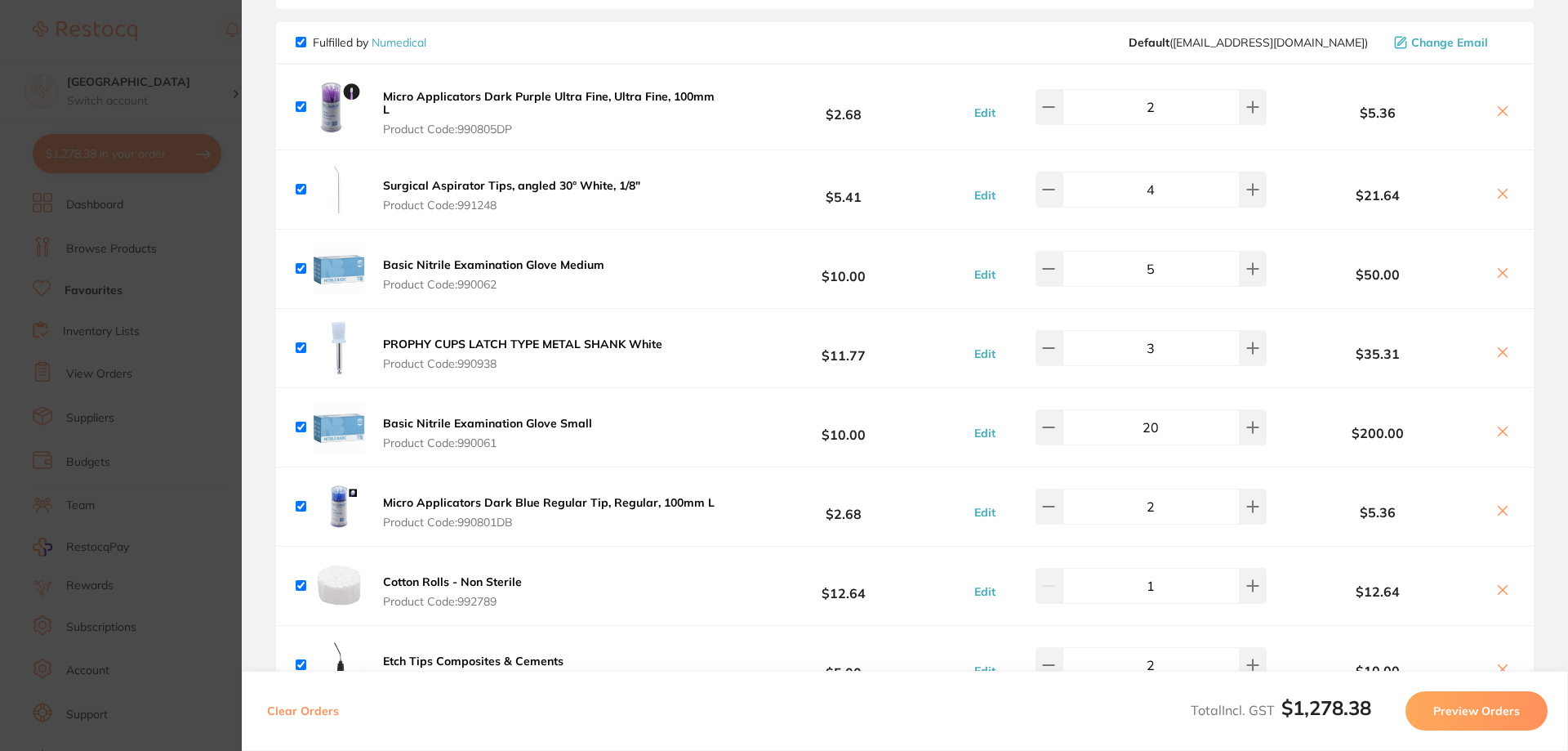
scroll to position [2454, 0]
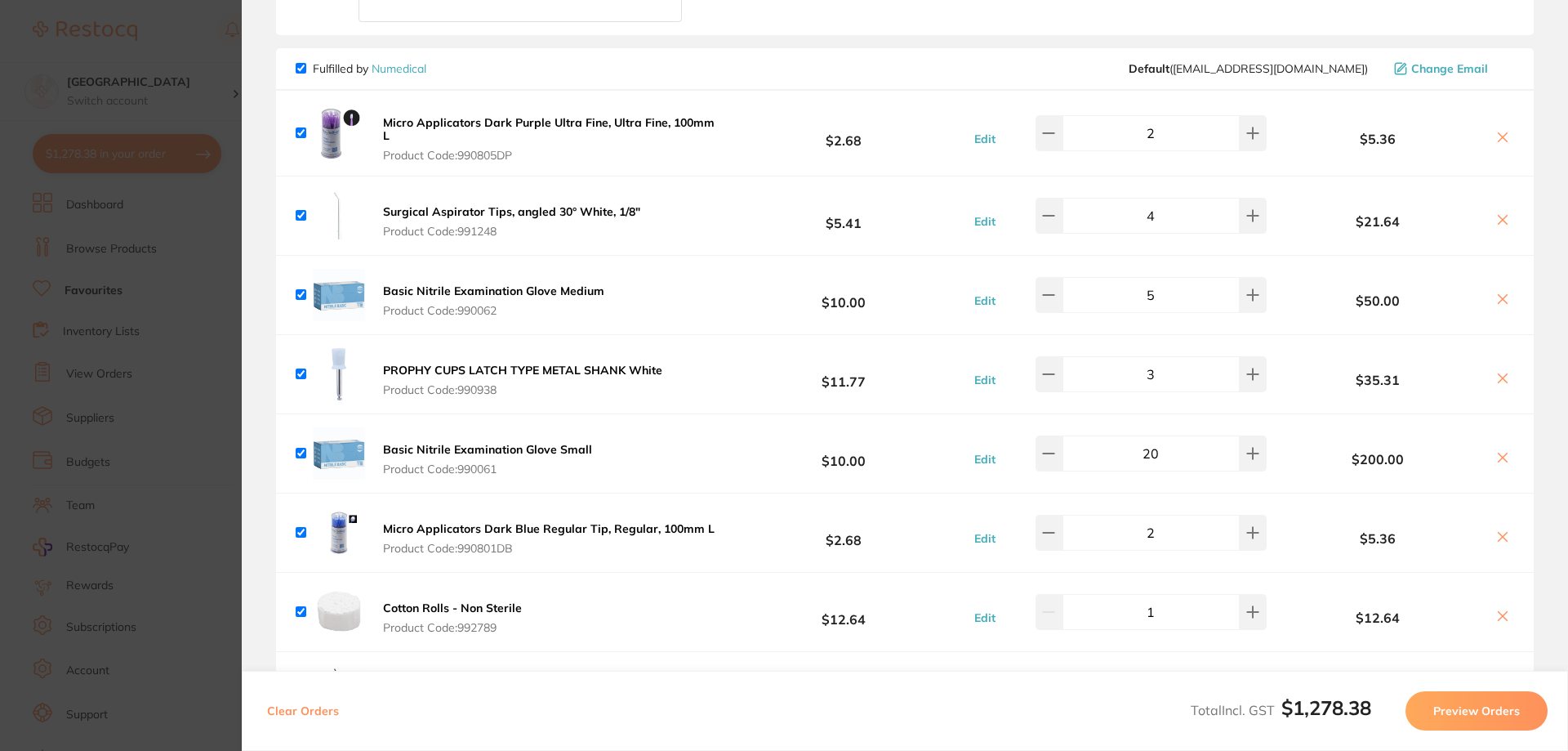
click at [1474, 707] on button "Preview Orders" at bounding box center [1476, 711] width 142 height 39
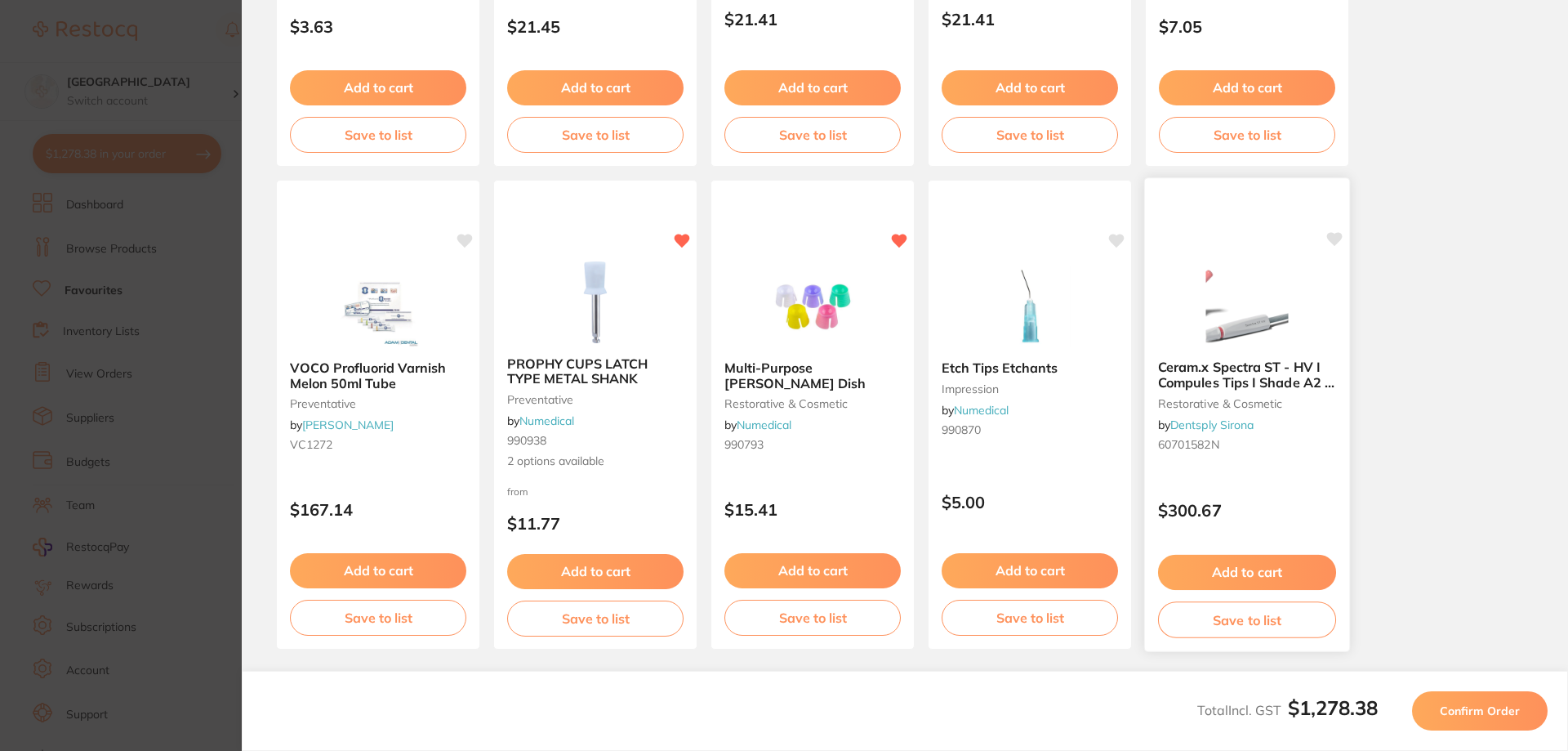
scroll to position [457, 0]
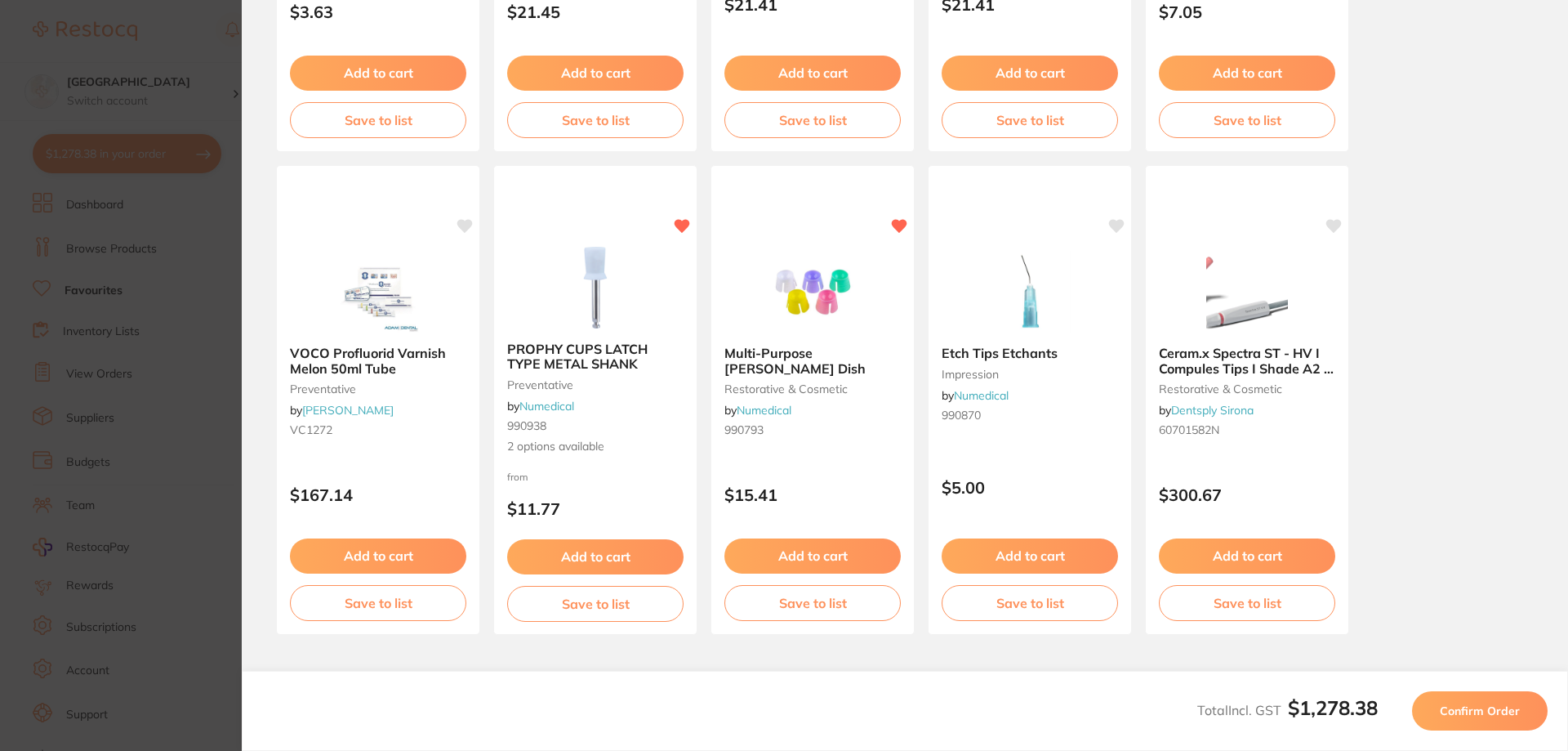
click at [1450, 706] on span "Confirm Order" at bounding box center [1480, 711] width 80 height 15
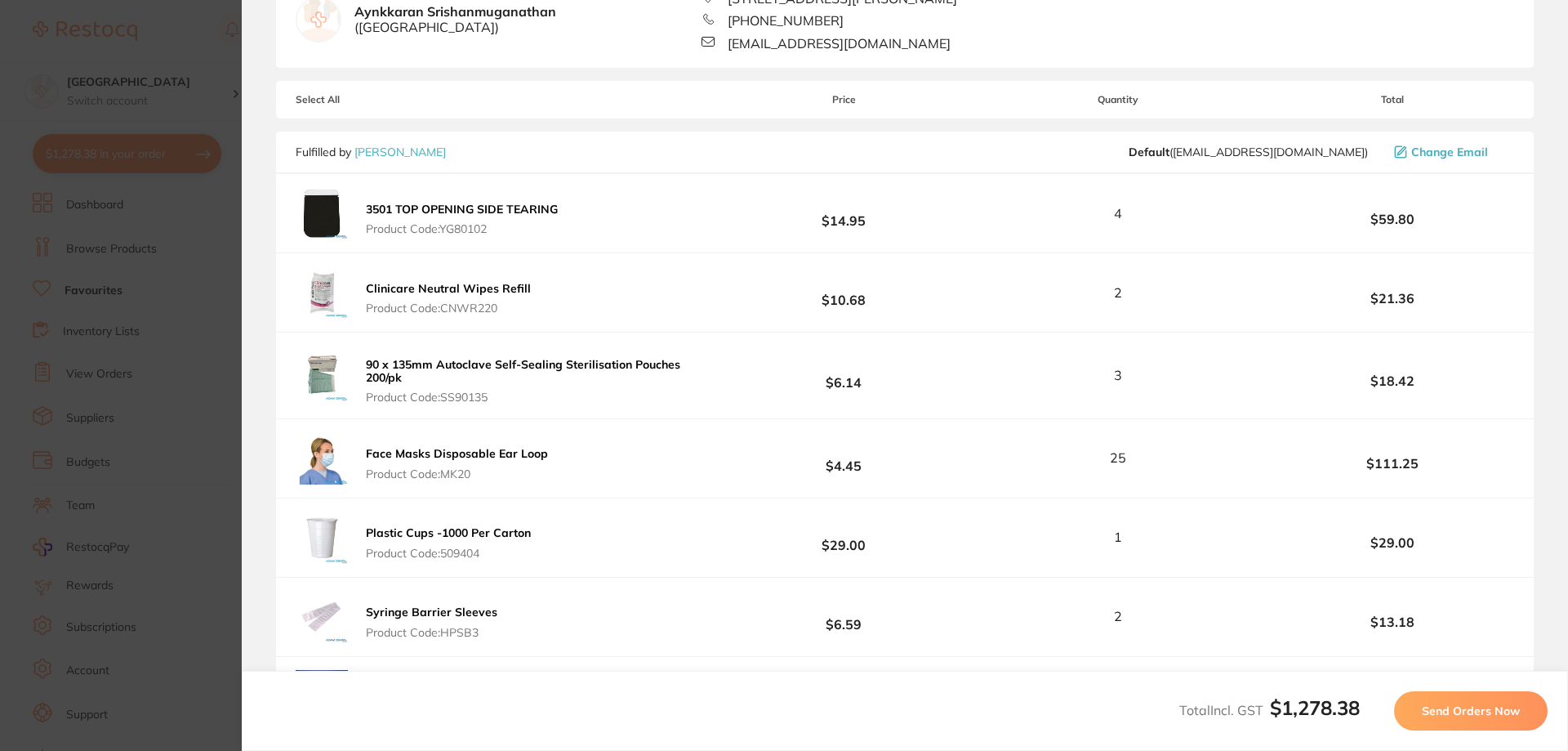
scroll to position [0, 0]
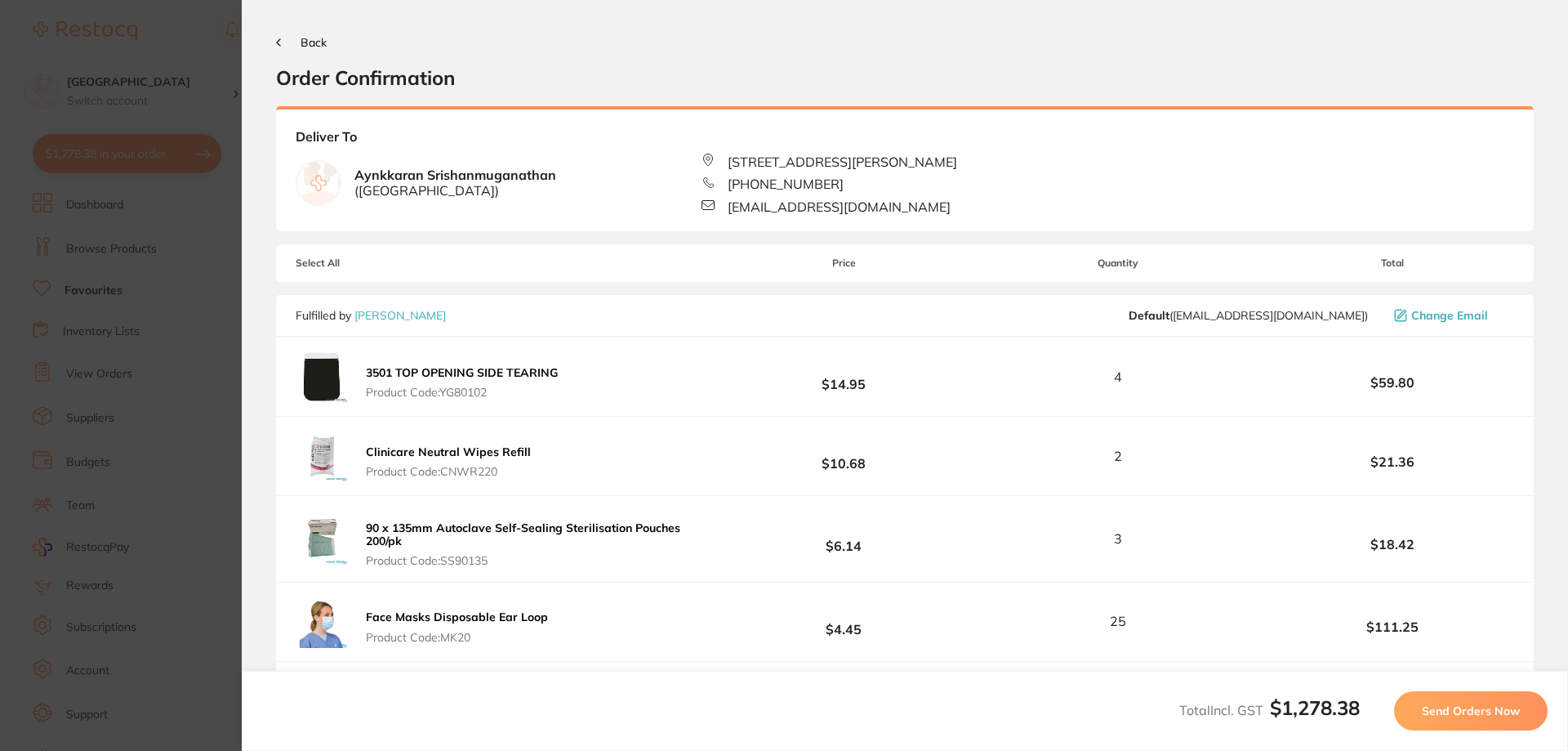
click at [328, 264] on span "Select All" at bounding box center [378, 263] width 163 height 11
click at [387, 263] on span "Select All" at bounding box center [378, 263] width 163 height 11
click at [275, 39] on section "Back Order Confirmation Your orders are being processed and we will notify you …" at bounding box center [906, 375] width 1327 height 751
click at [311, 42] on span "Back" at bounding box center [314, 43] width 26 height 15
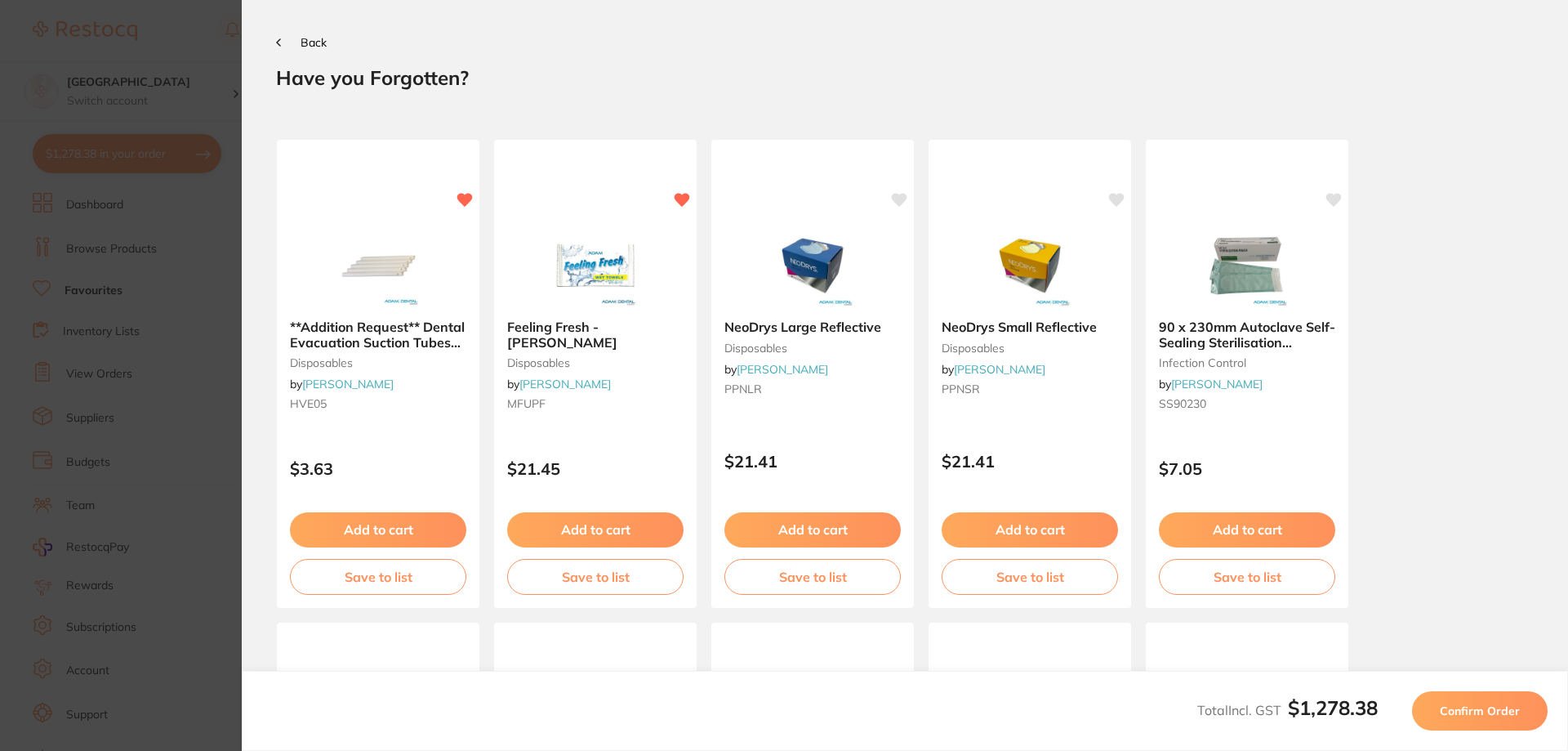
click at [314, 34] on div "Back" at bounding box center [906, 42] width 1258 height 15
click at [311, 45] on span "Back" at bounding box center [314, 43] width 26 height 15
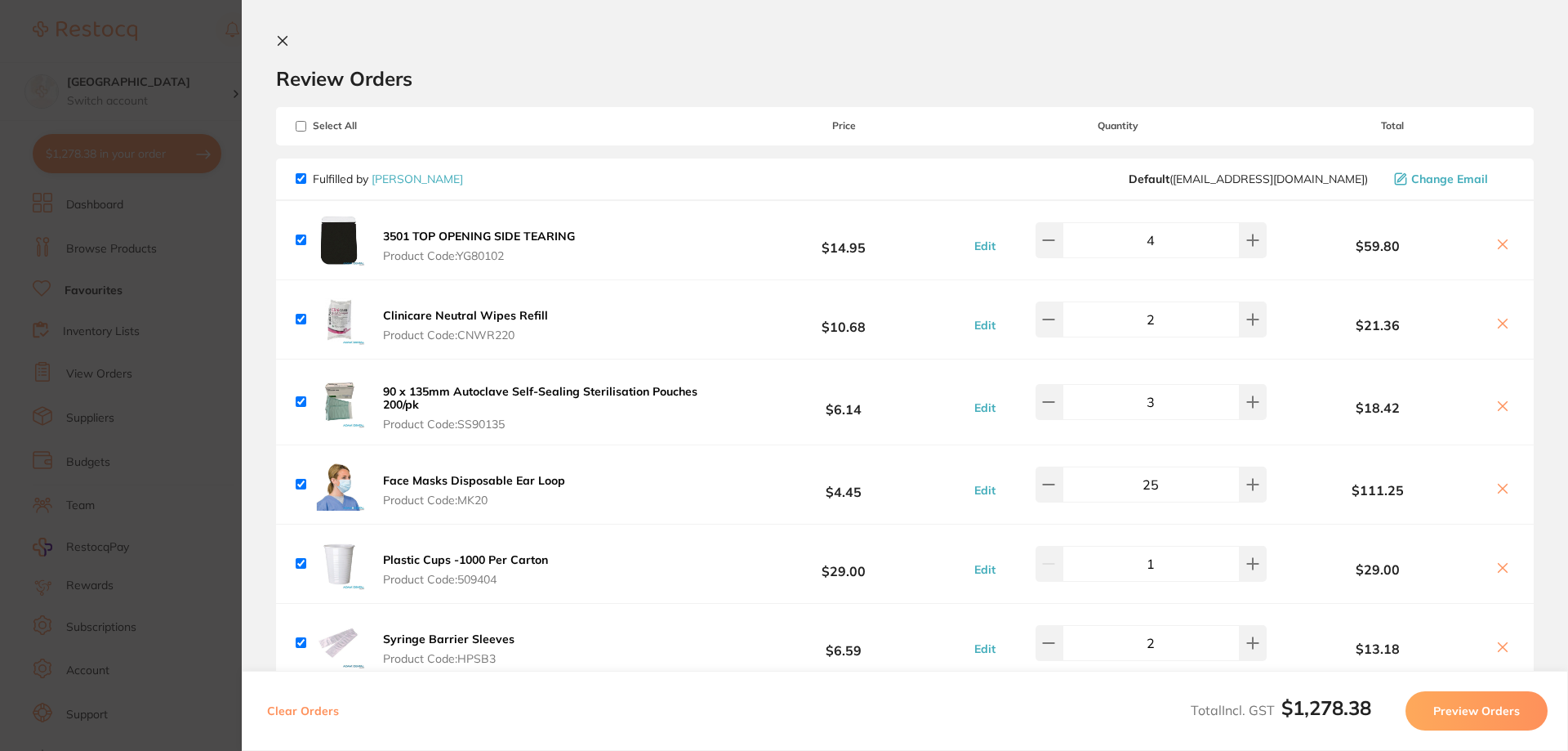
click at [297, 175] on input "checkbox" at bounding box center [301, 178] width 10 height 10
checkbox input "false"
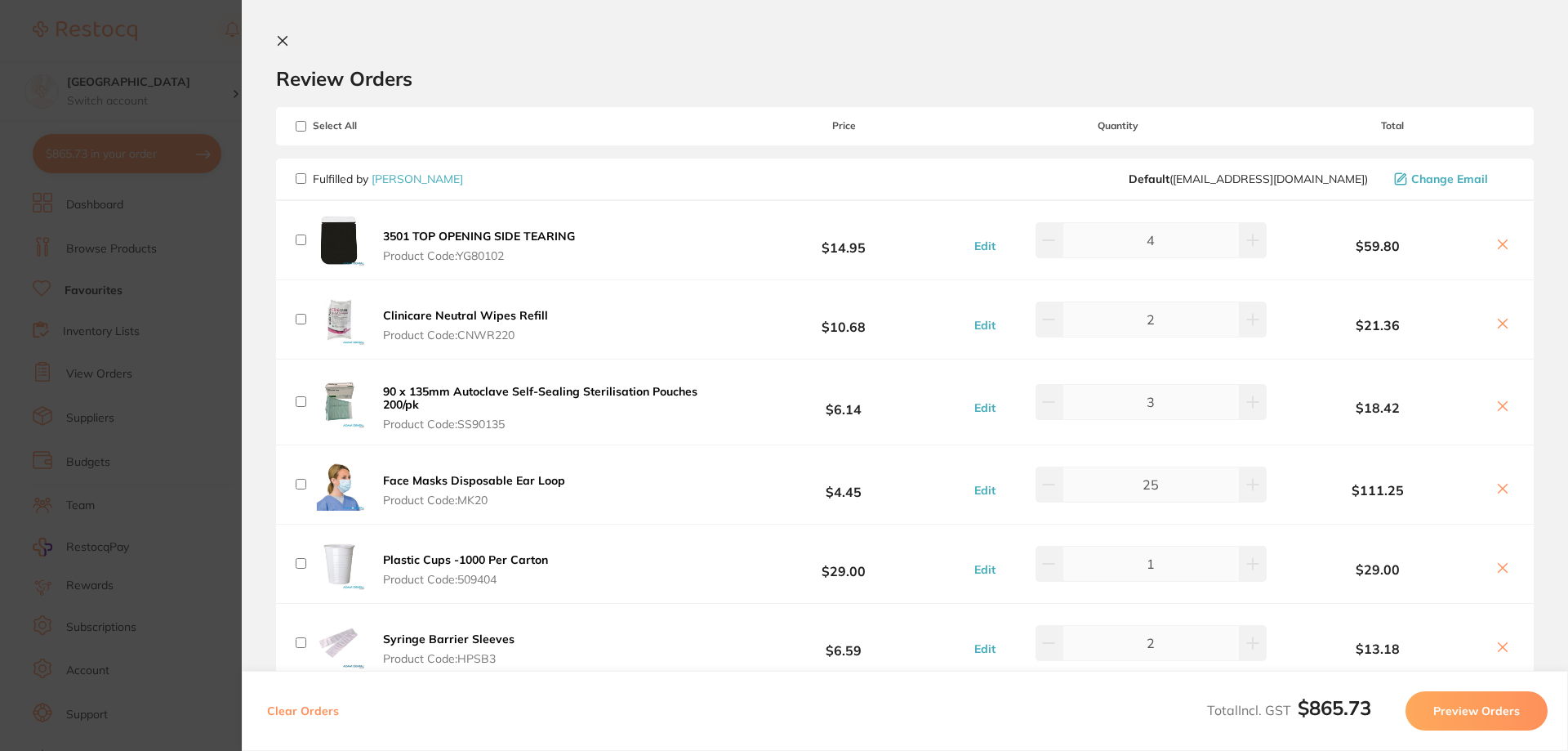
checkbox input "false"
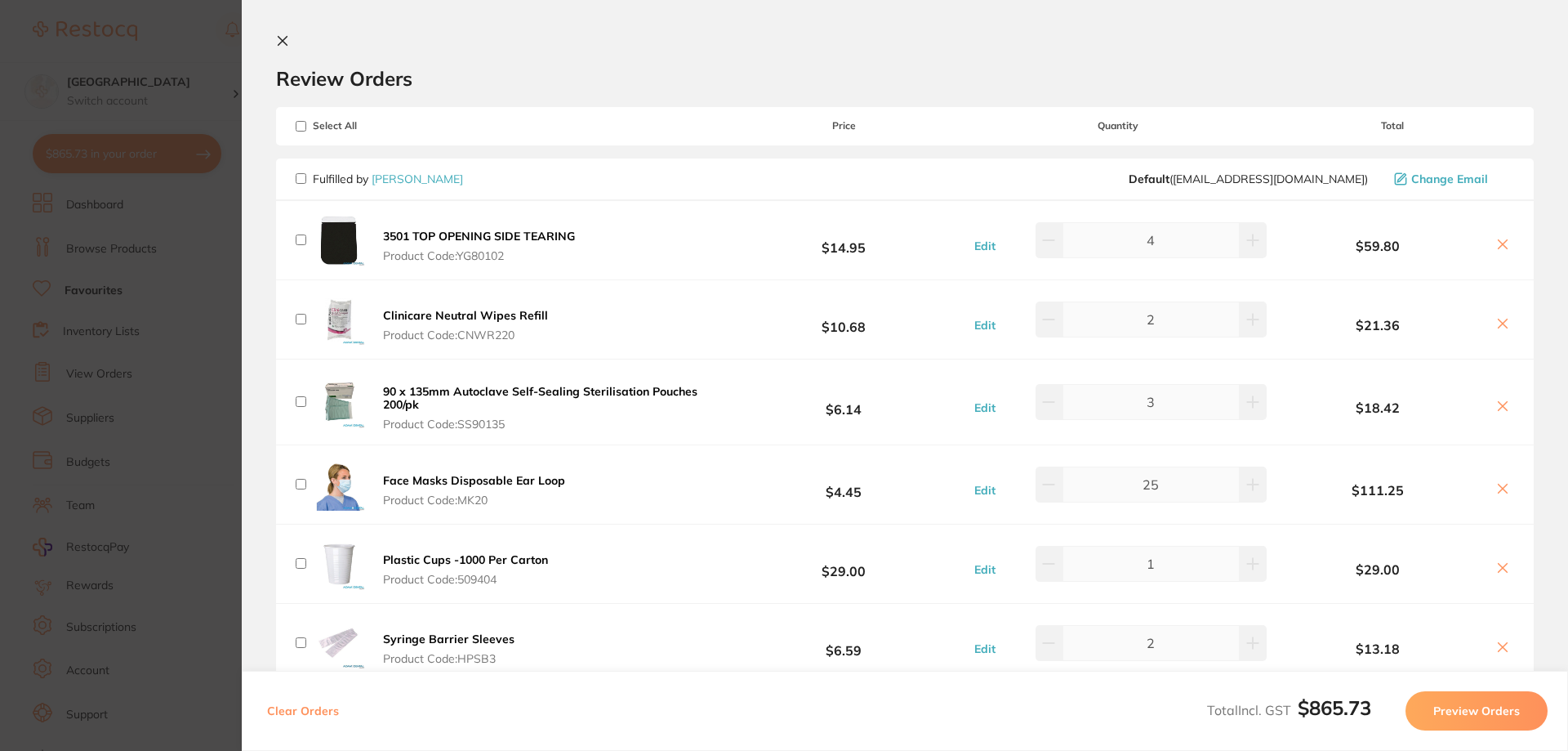
checkbox input "false"
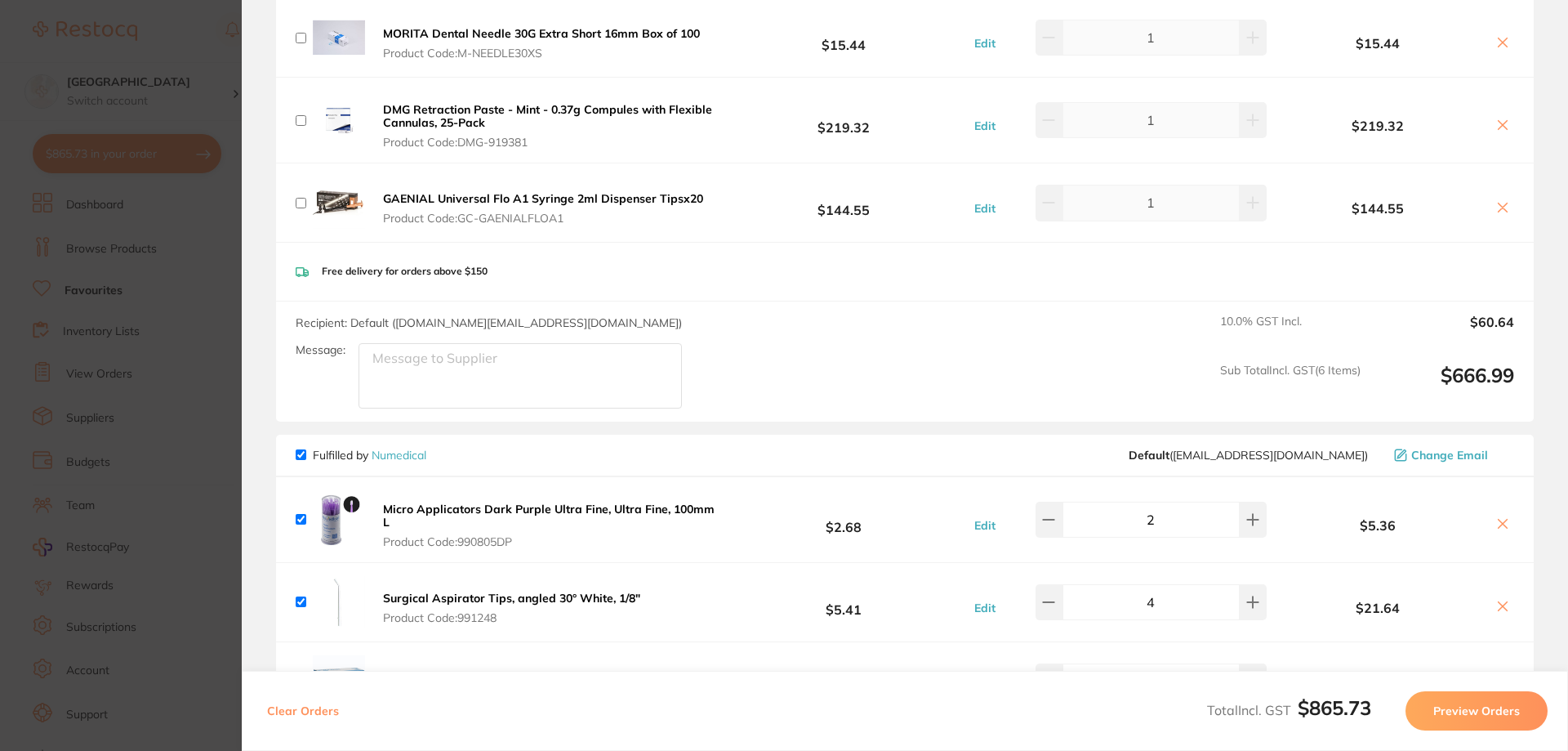
scroll to position [2288, 0]
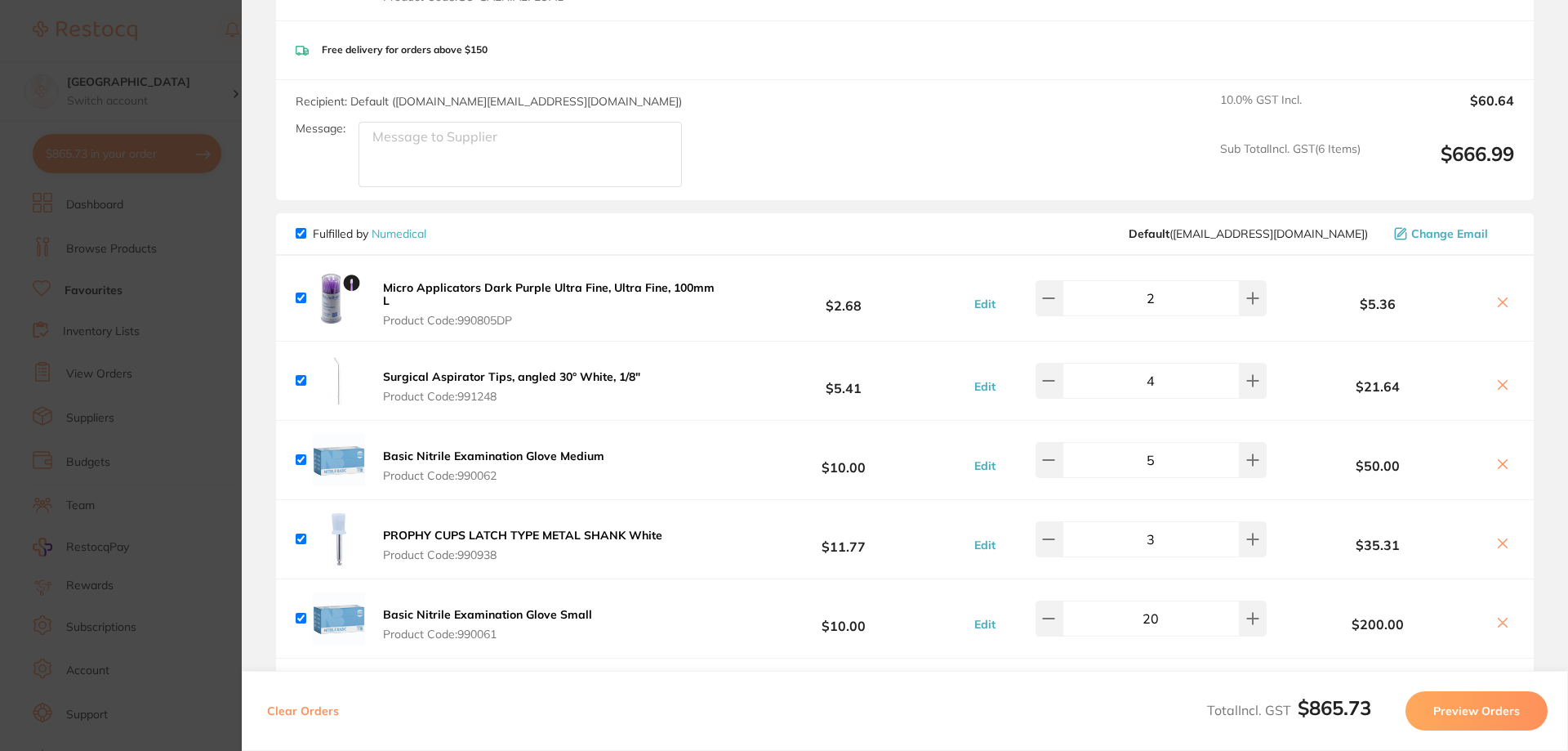
click at [1486, 715] on button "Preview Orders" at bounding box center [1476, 711] width 142 height 39
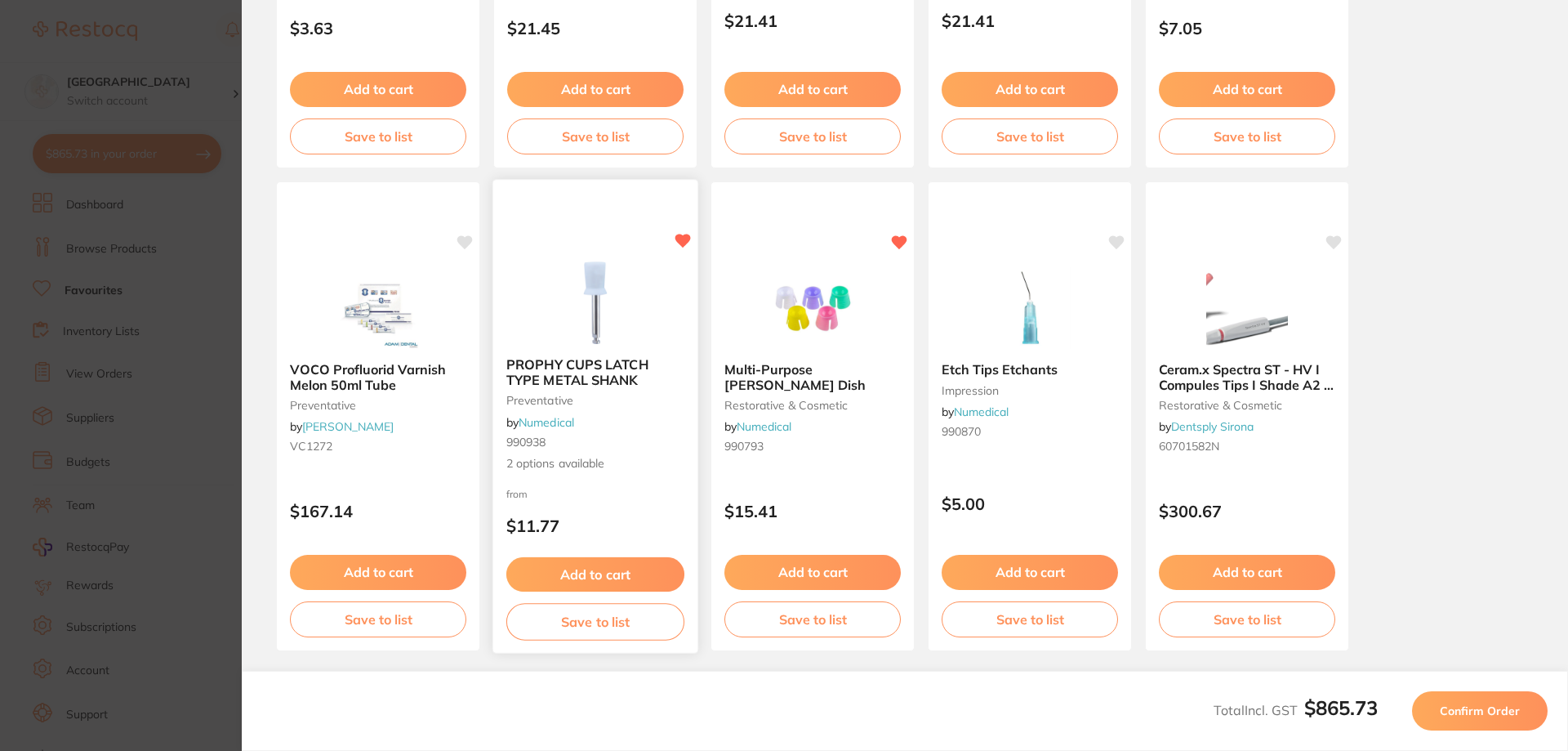
scroll to position [457, 0]
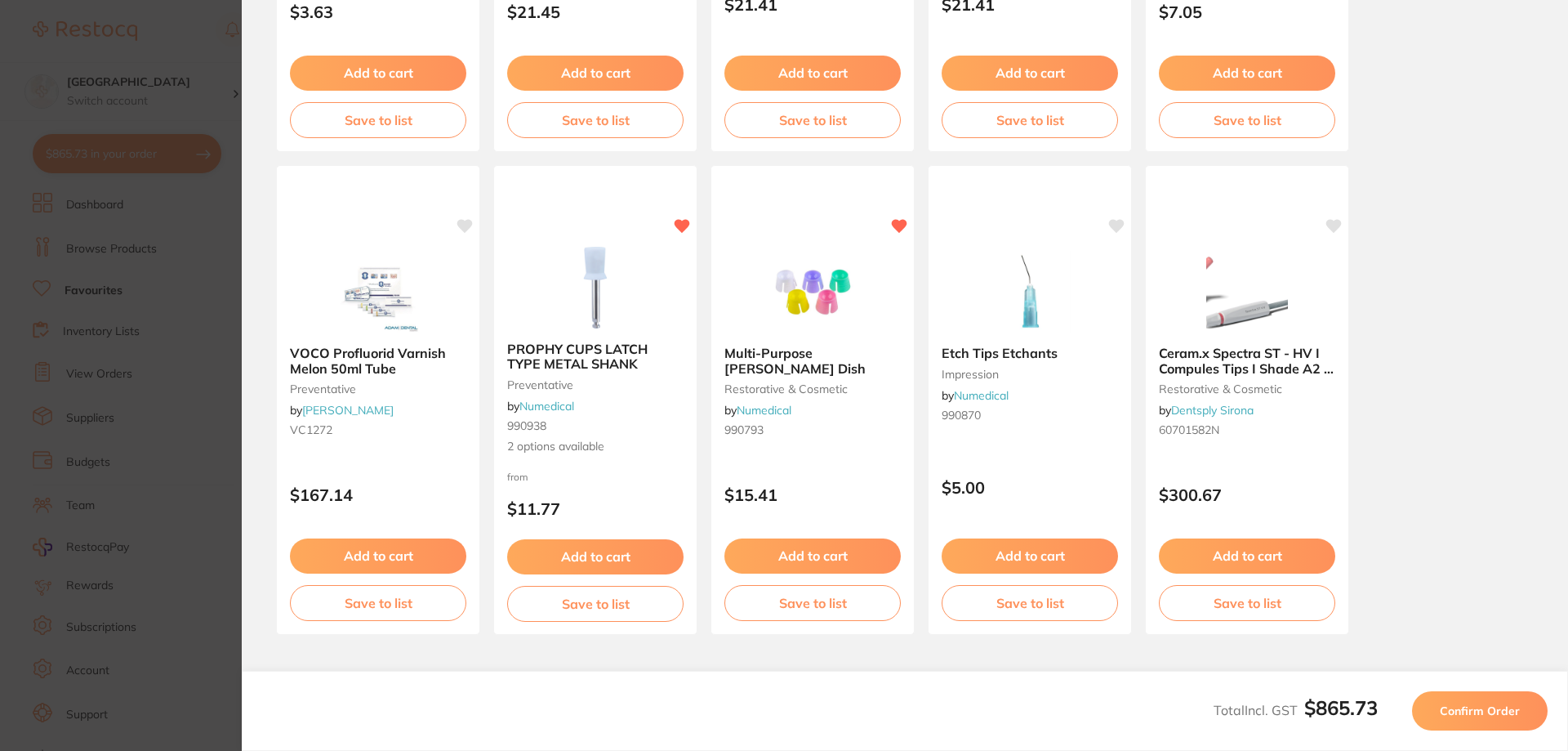
click at [1481, 708] on span "Confirm Order" at bounding box center [1480, 711] width 80 height 15
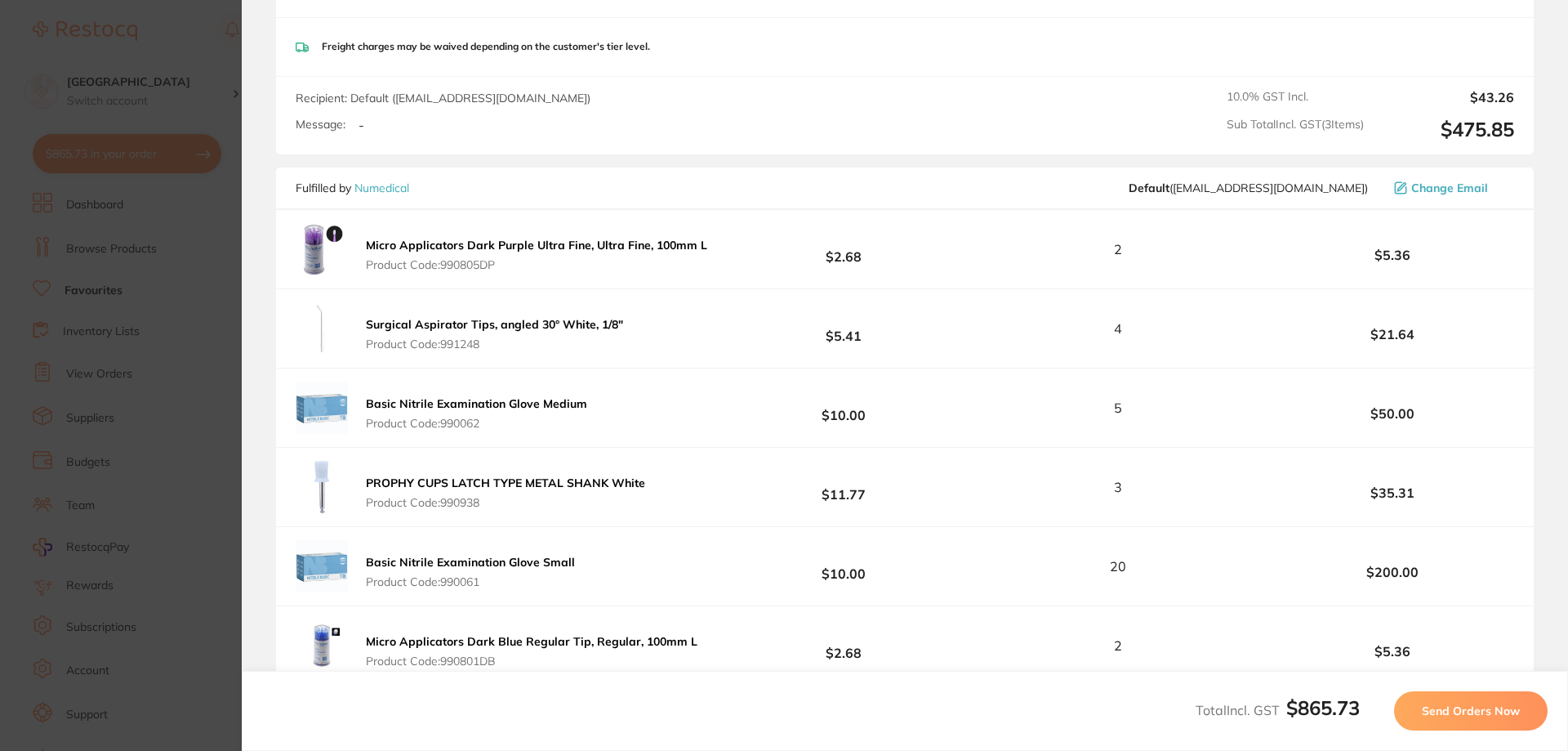
scroll to position [550, 0]
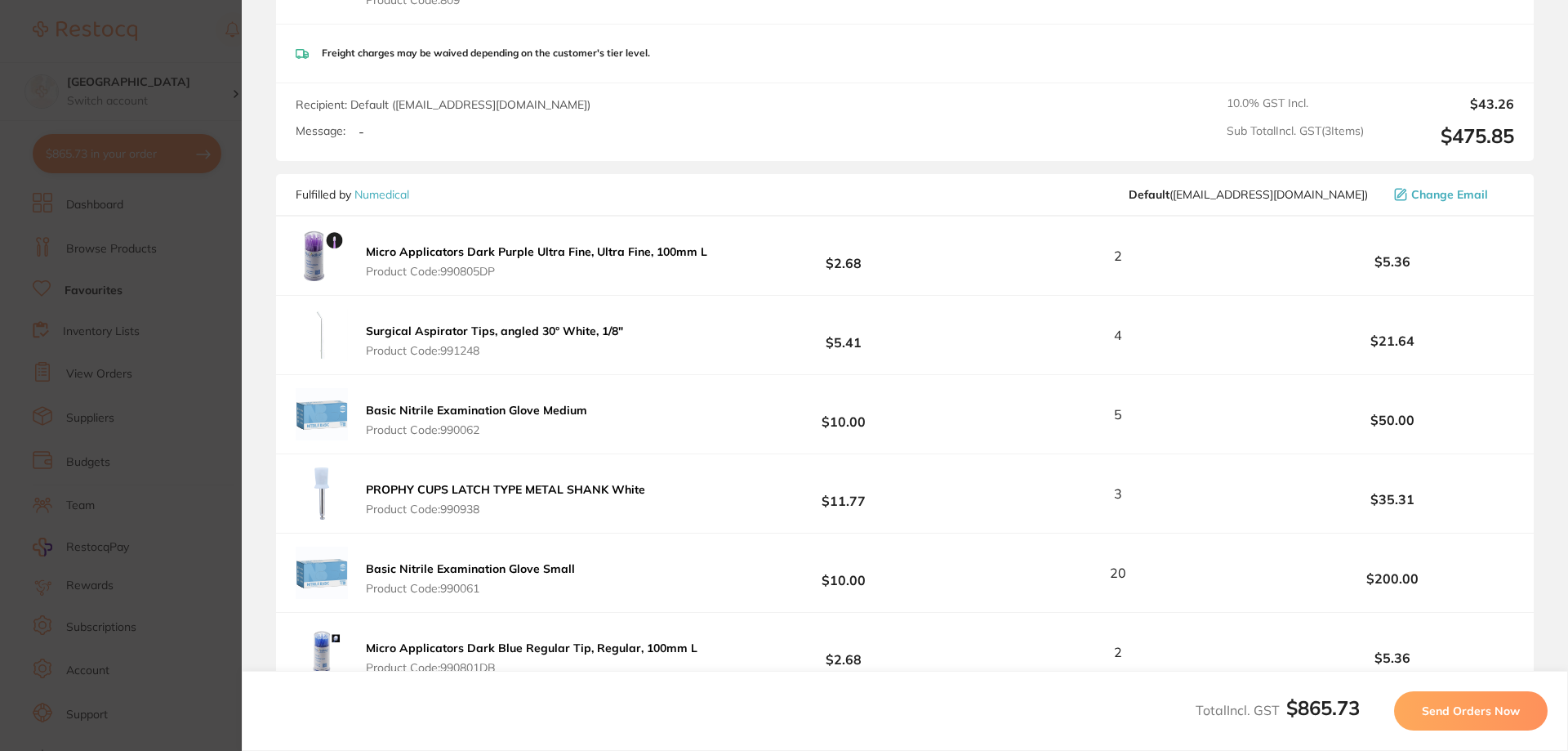
click at [1480, 706] on span "Send Orders Now" at bounding box center [1472, 711] width 98 height 15
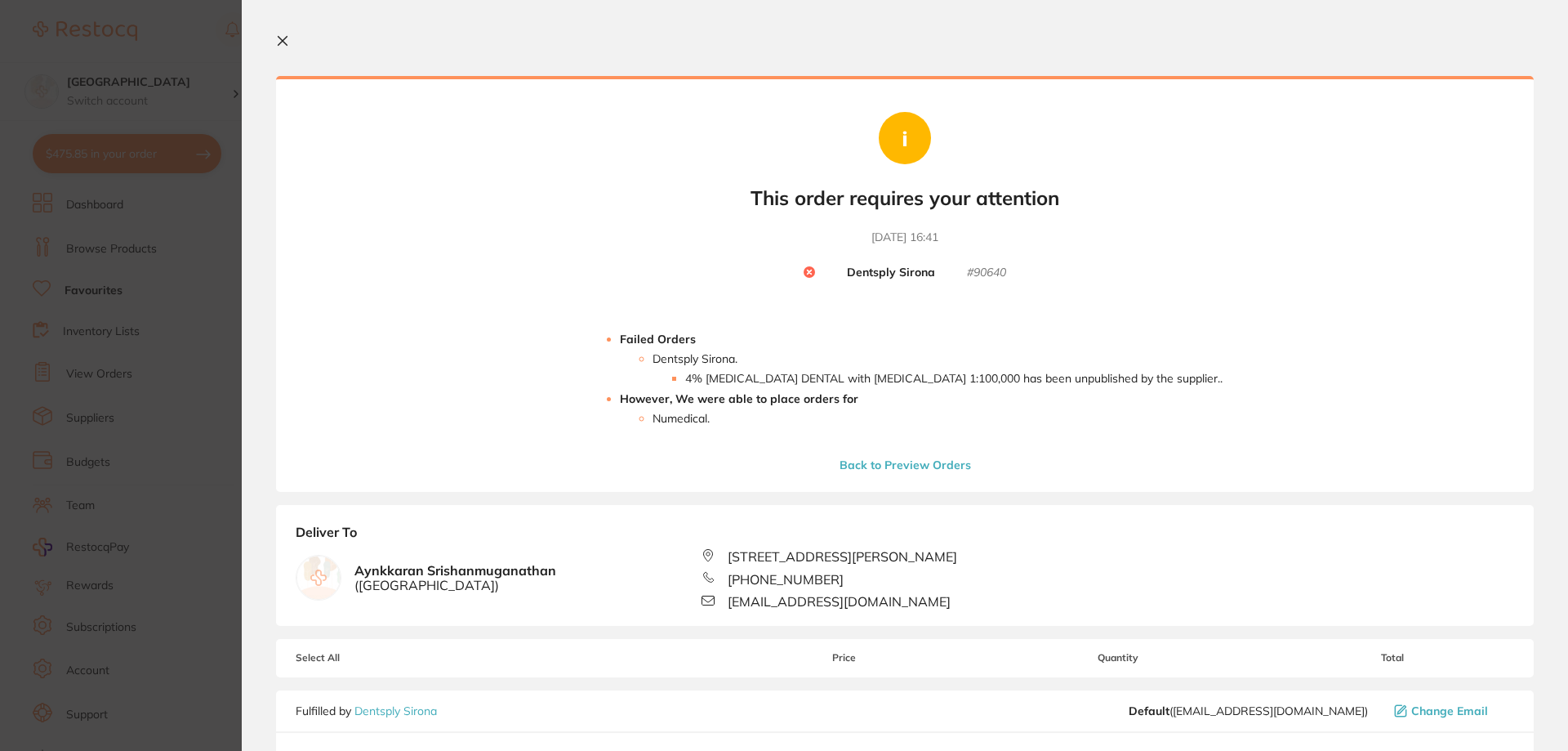
scroll to position [490, 0]
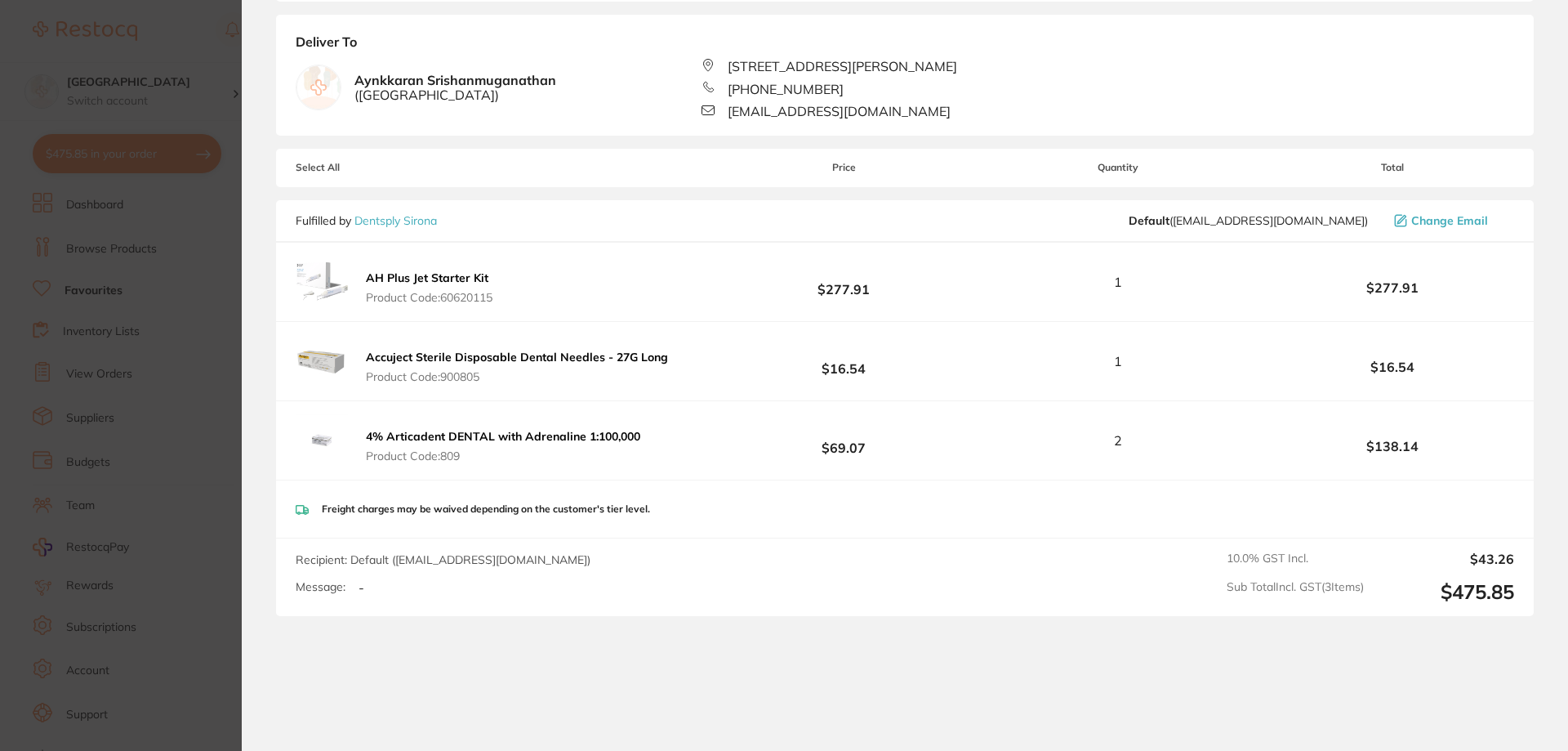
click at [443, 436] on b "4% Articadent DENTAL with Adrenaline 1:100,000" at bounding box center [503, 436] width 275 height 15
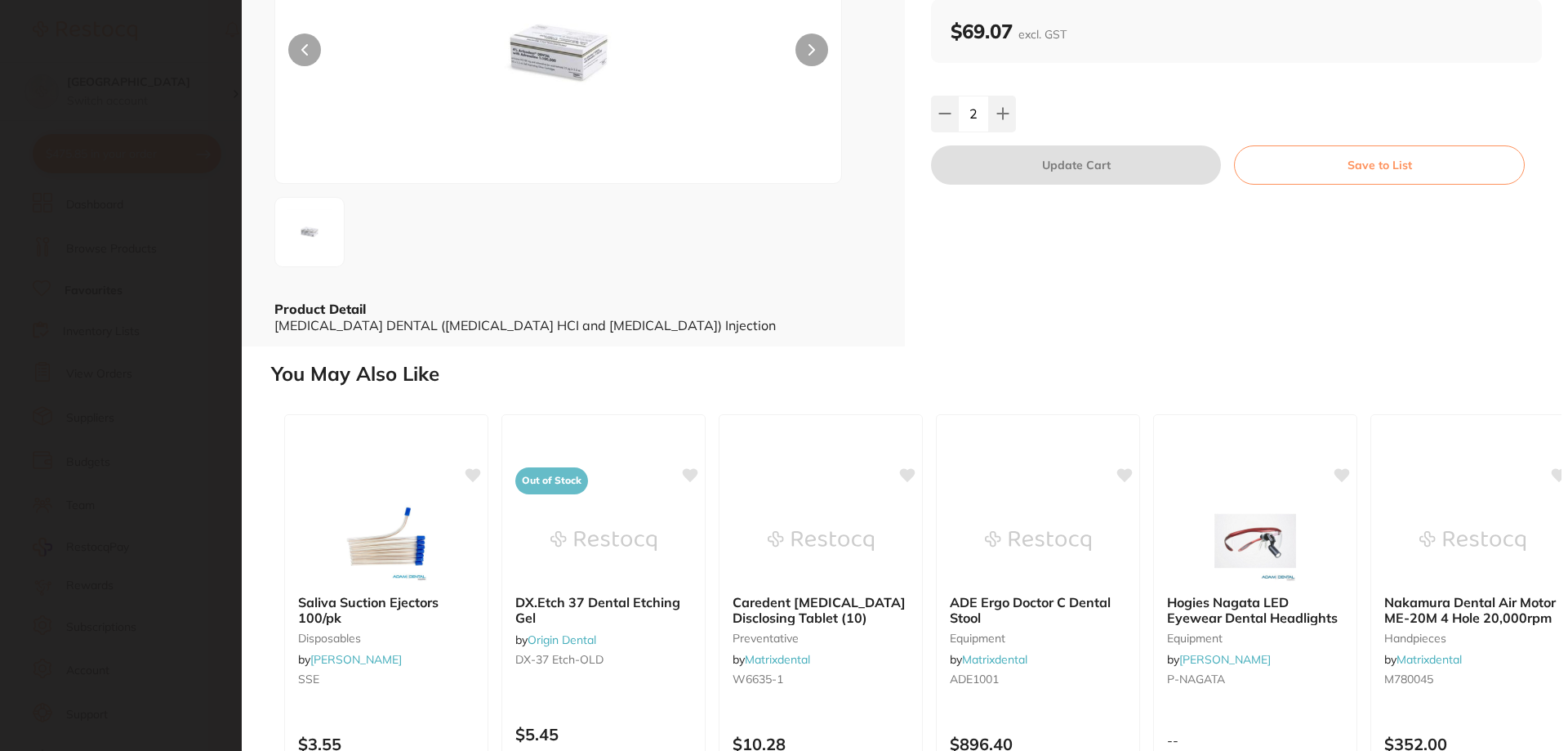
scroll to position [0, 0]
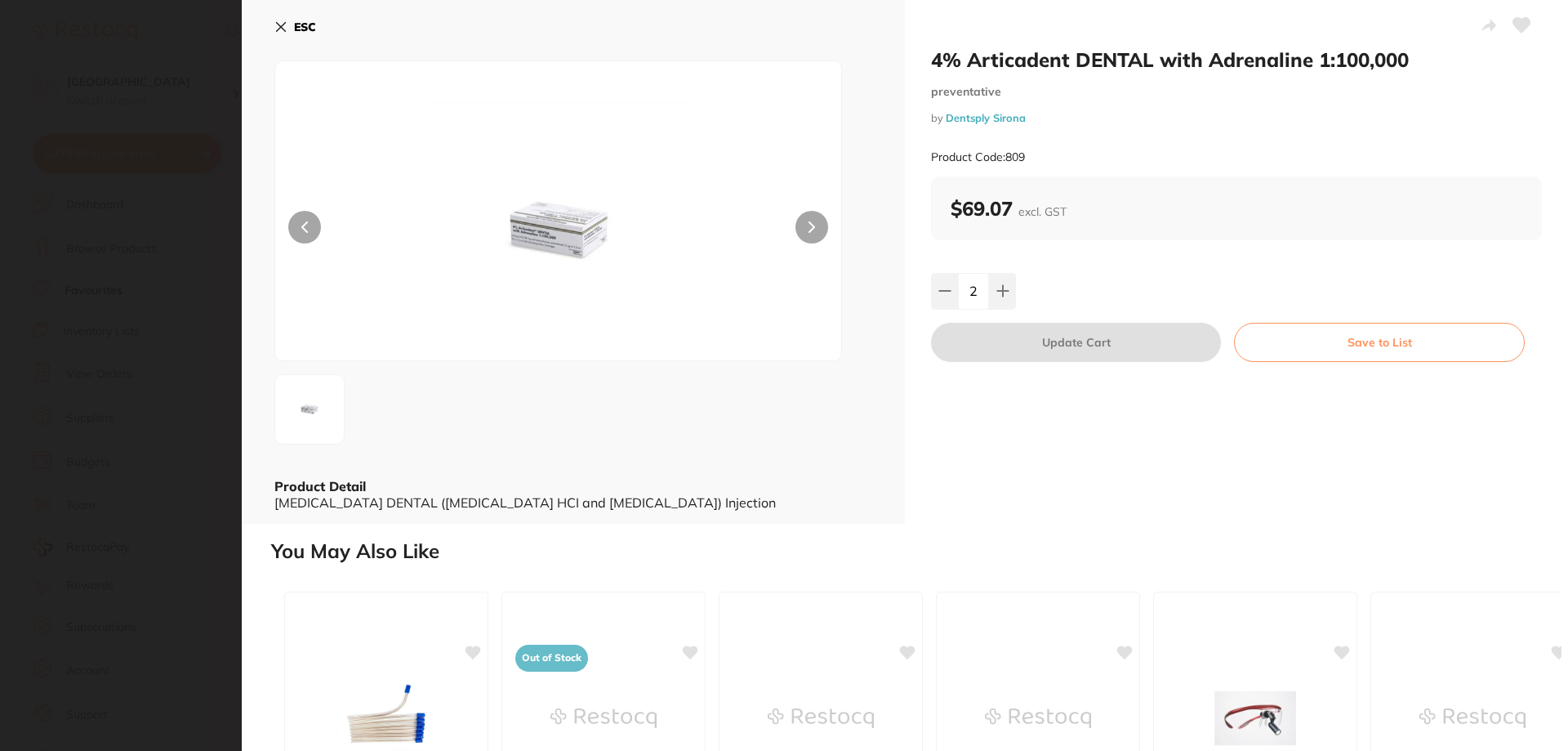
click at [286, 24] on icon at bounding box center [281, 27] width 13 height 13
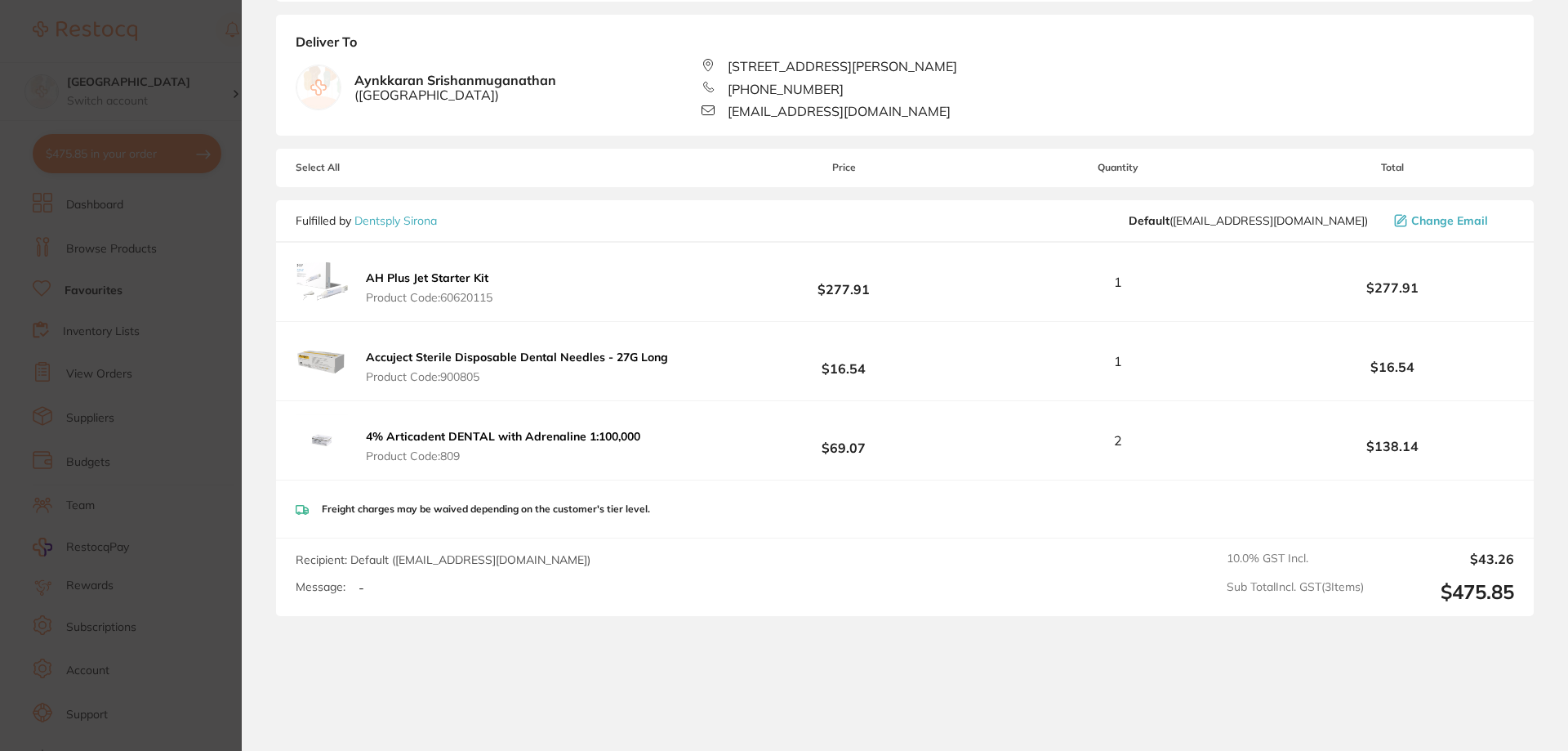
click at [399, 225] on link "Dentsply Sirona" at bounding box center [395, 221] width 83 height 15
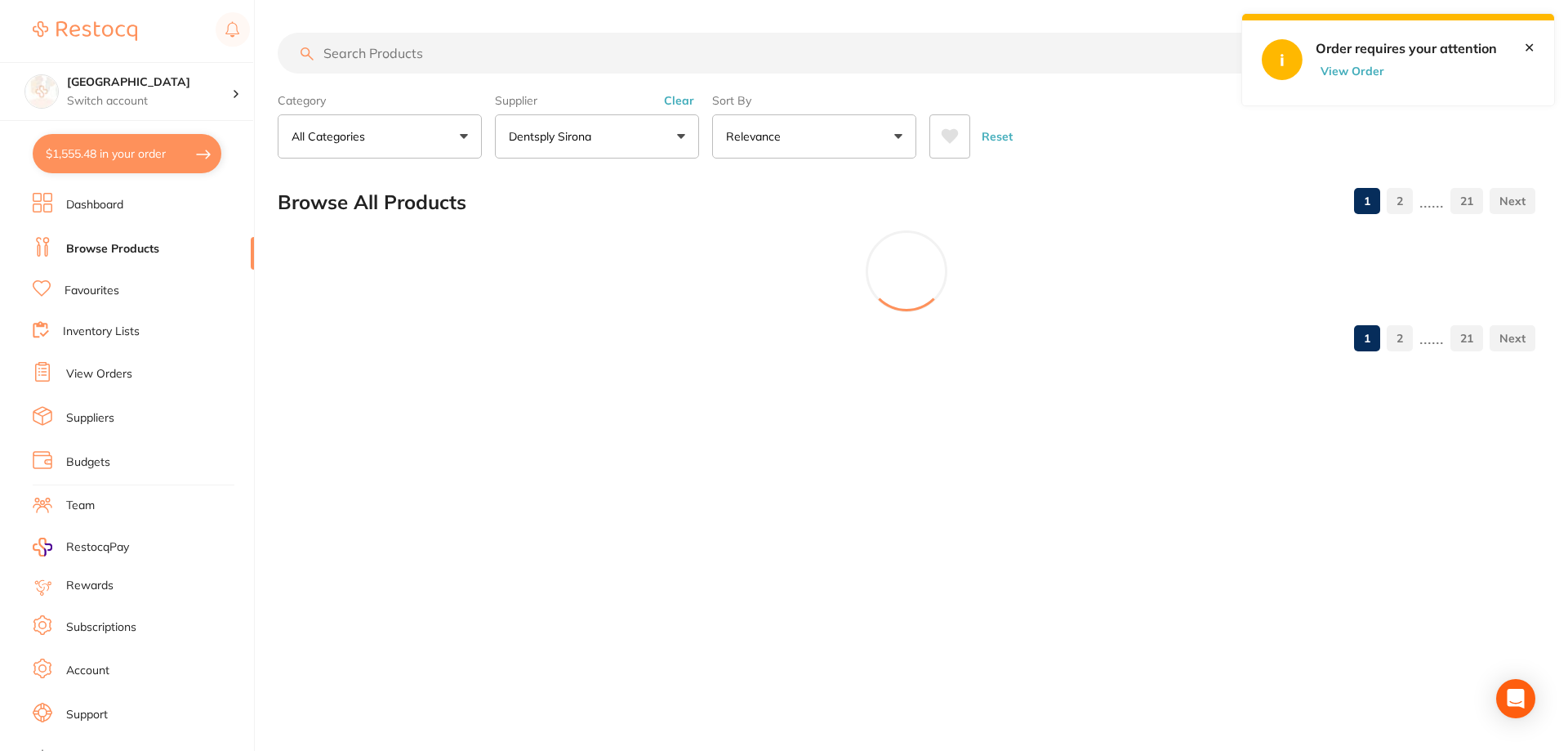
click at [1333, 69] on button "View Order" at bounding box center [1356, 71] width 82 height 15
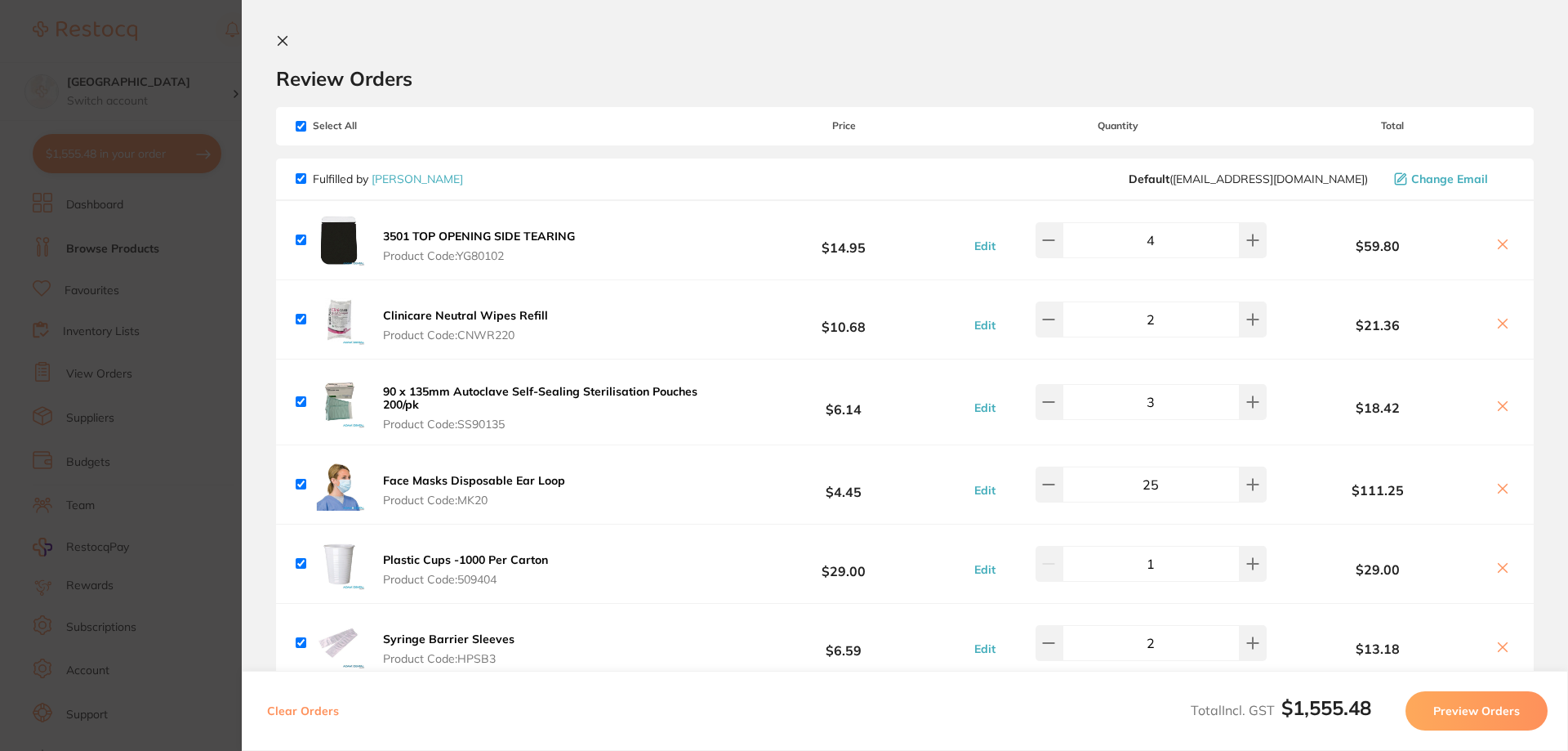
checkbox input "true"
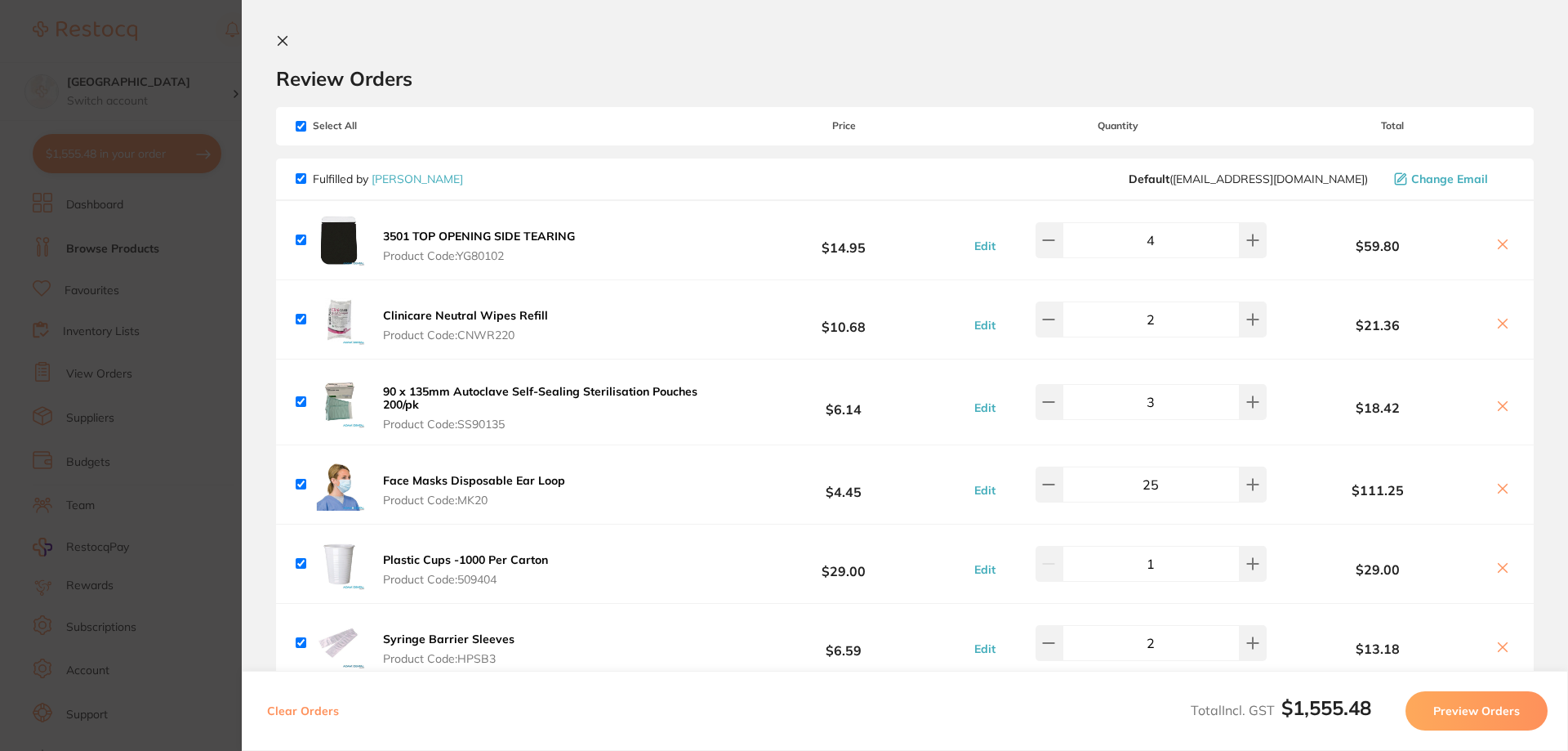
checkbox input "true"
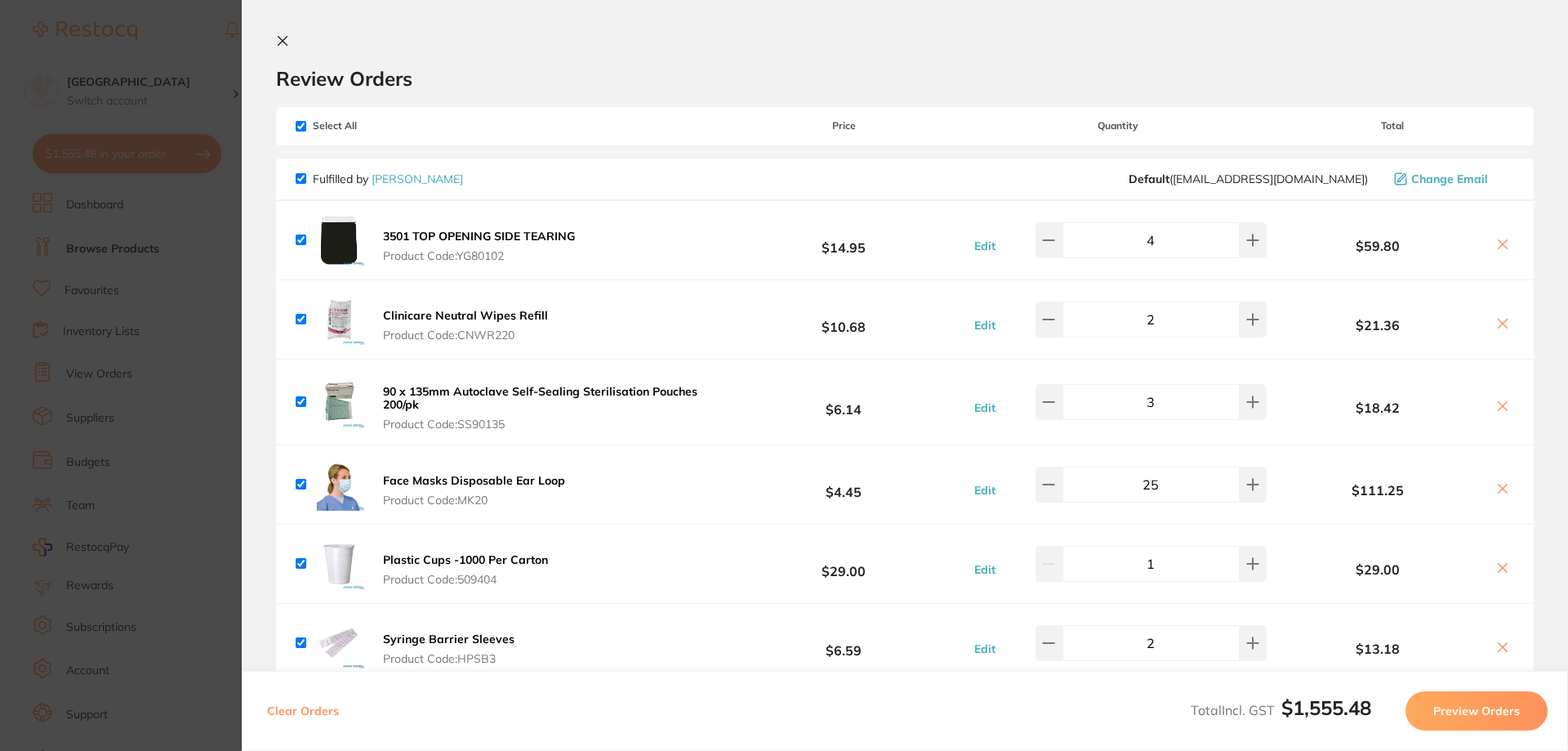
checkbox input "true"
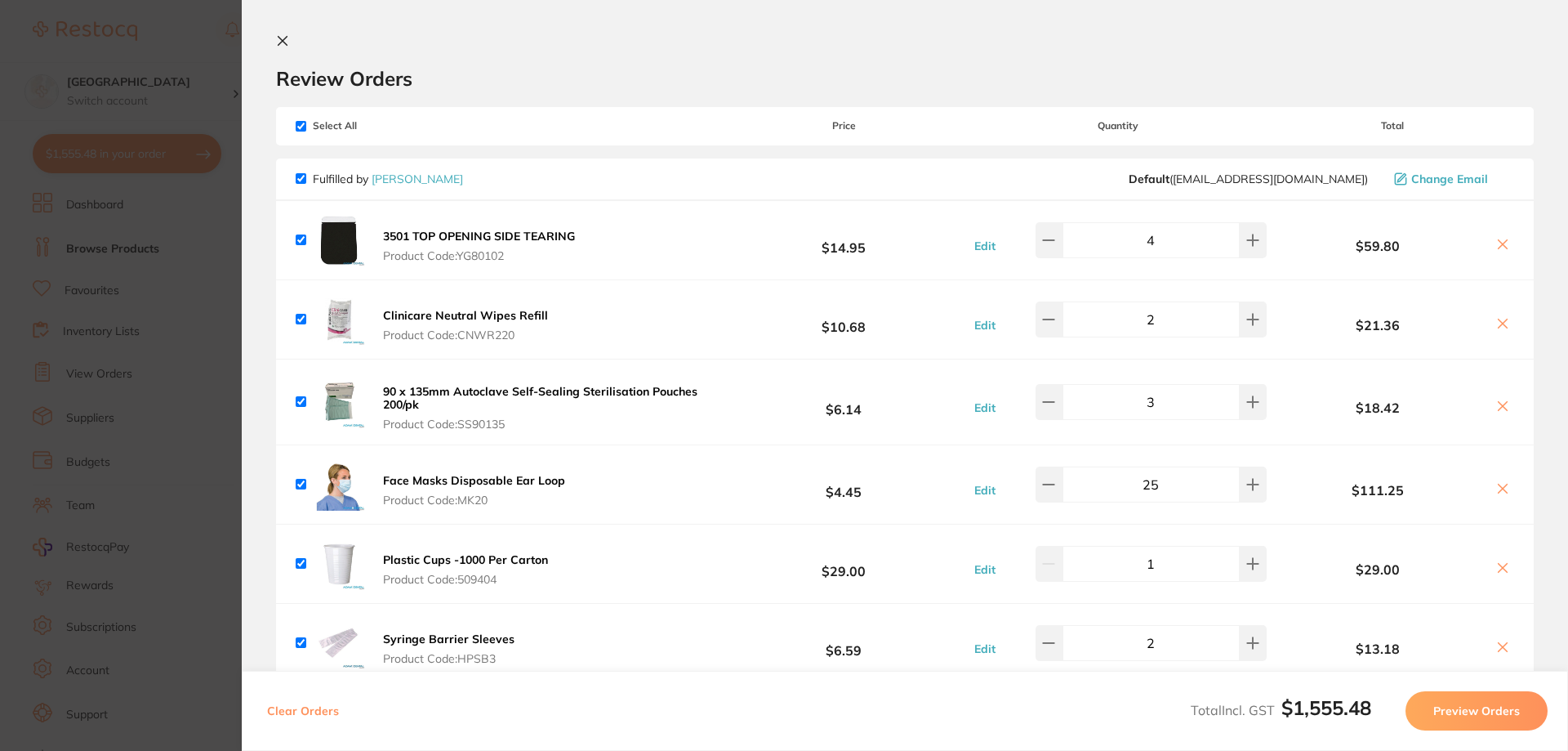
checkbox input "true"
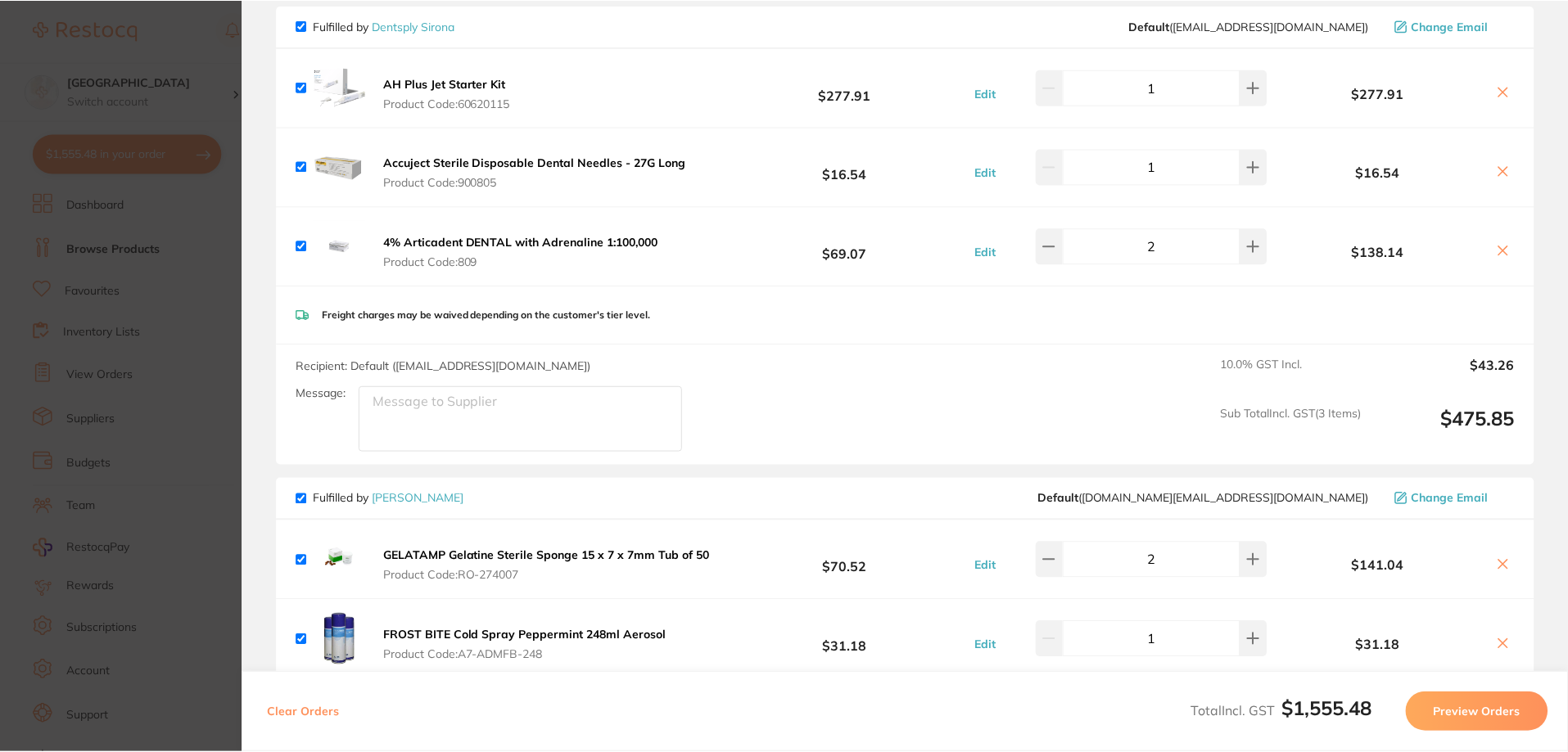
scroll to position [1145, 0]
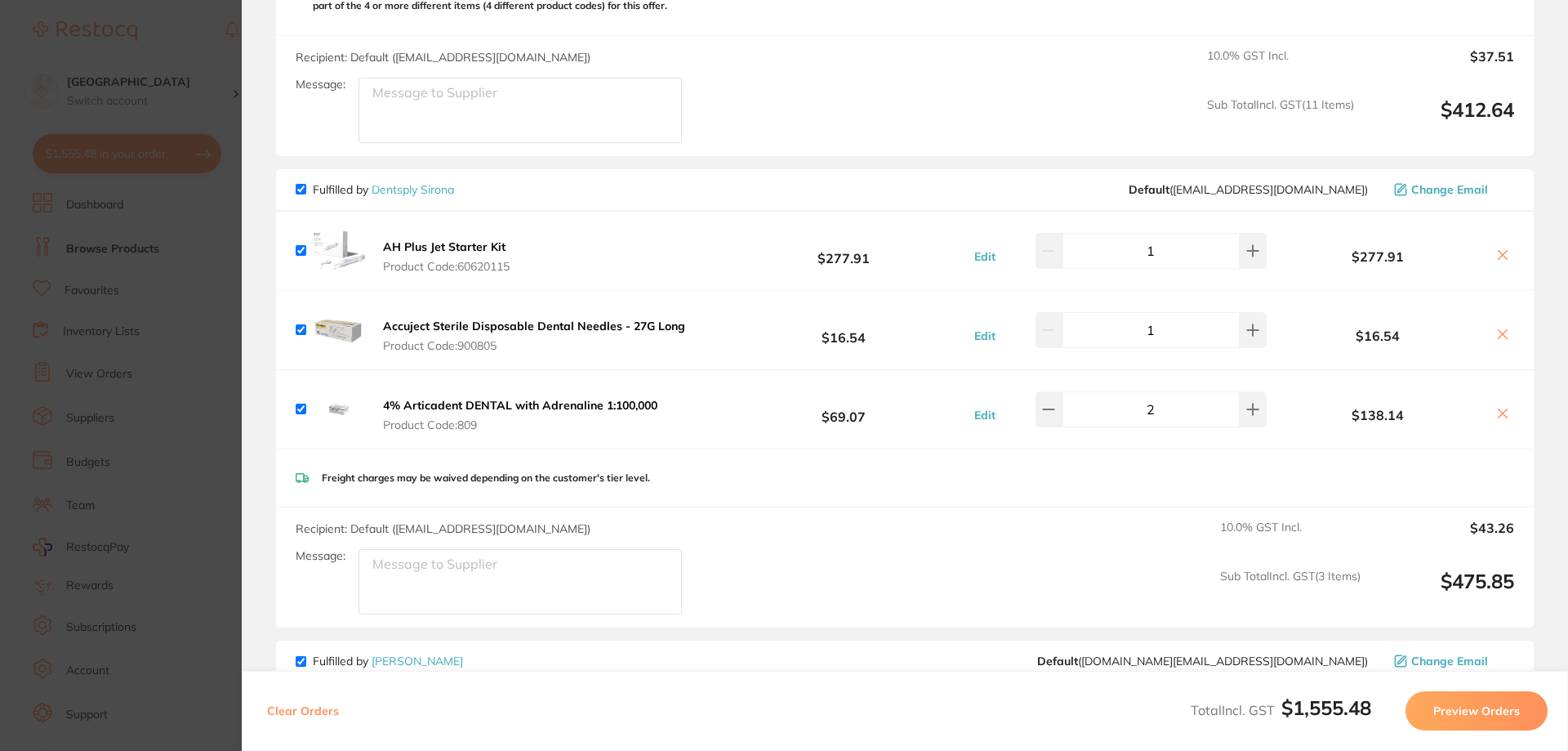
click at [392, 182] on link "Dentsply Sirona" at bounding box center [413, 189] width 83 height 15
click at [400, 182] on link "Dentsply Sirona" at bounding box center [413, 189] width 83 height 15
click at [221, 201] on section "Update RRP Set your pre negotiated price for this item. Item Agreed RRP (excl. …" at bounding box center [784, 375] width 1568 height 751
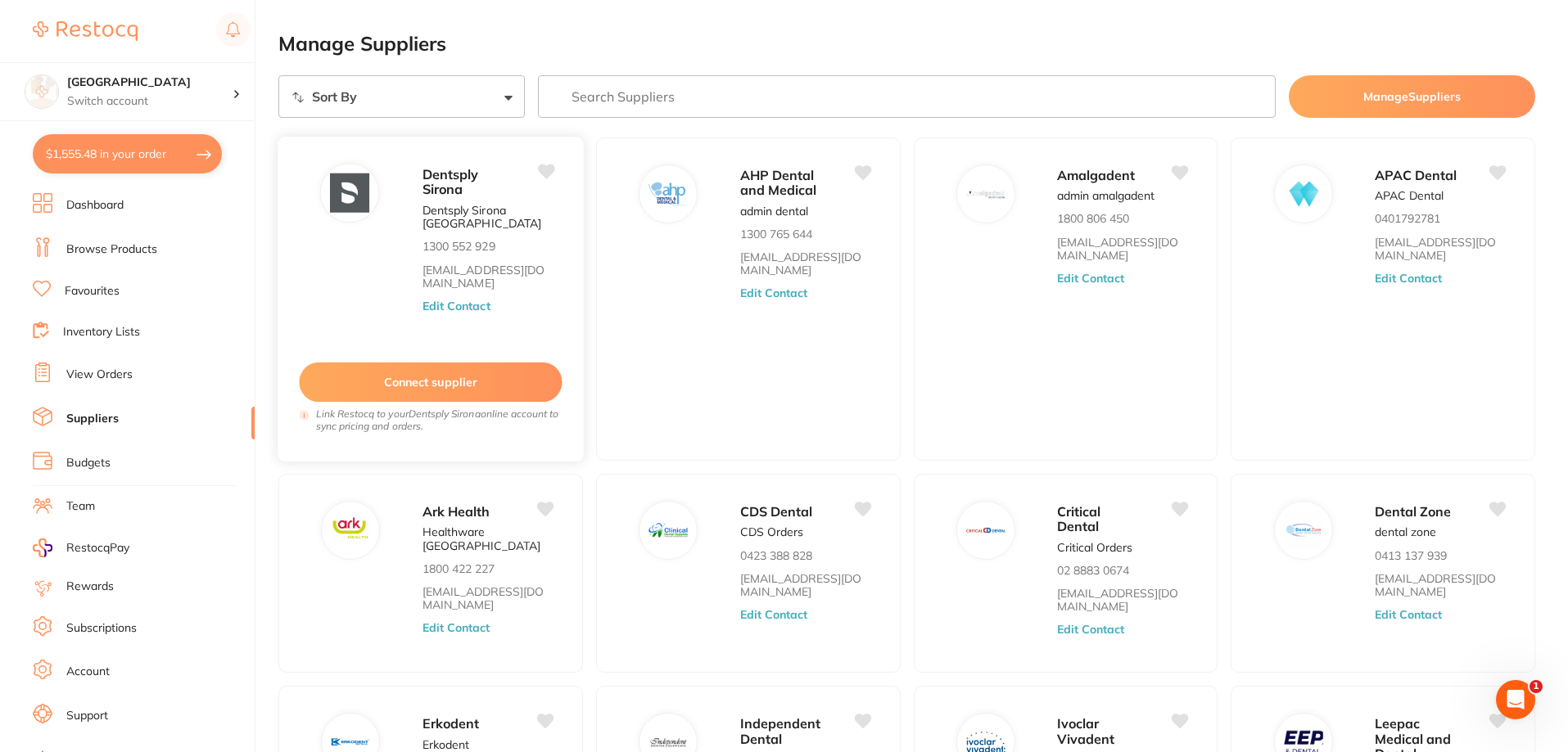
click at [431, 388] on button "Connect supplier" at bounding box center [430, 382] width 263 height 40
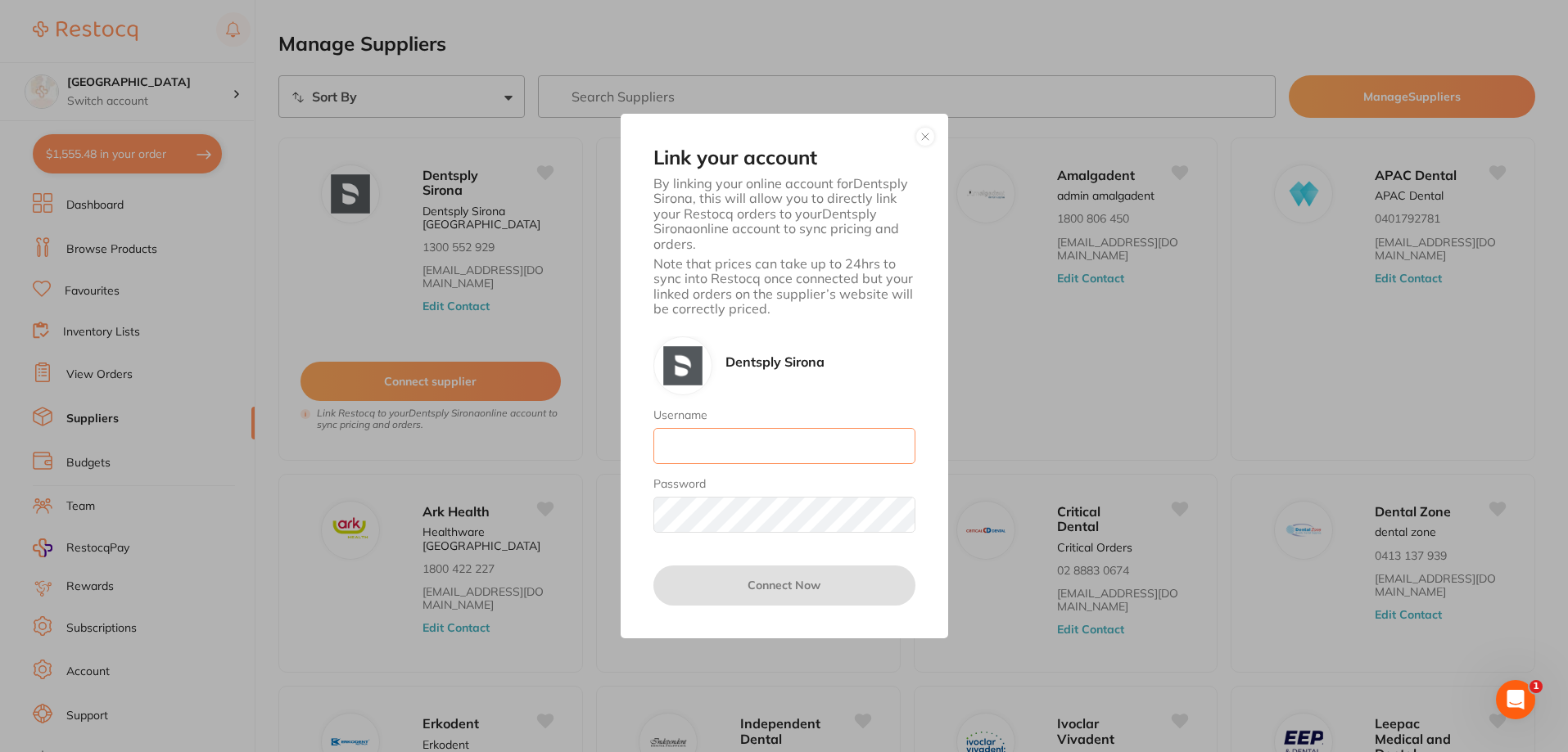
type input "[EMAIL_ADDRESS][DOMAIN_NAME]"
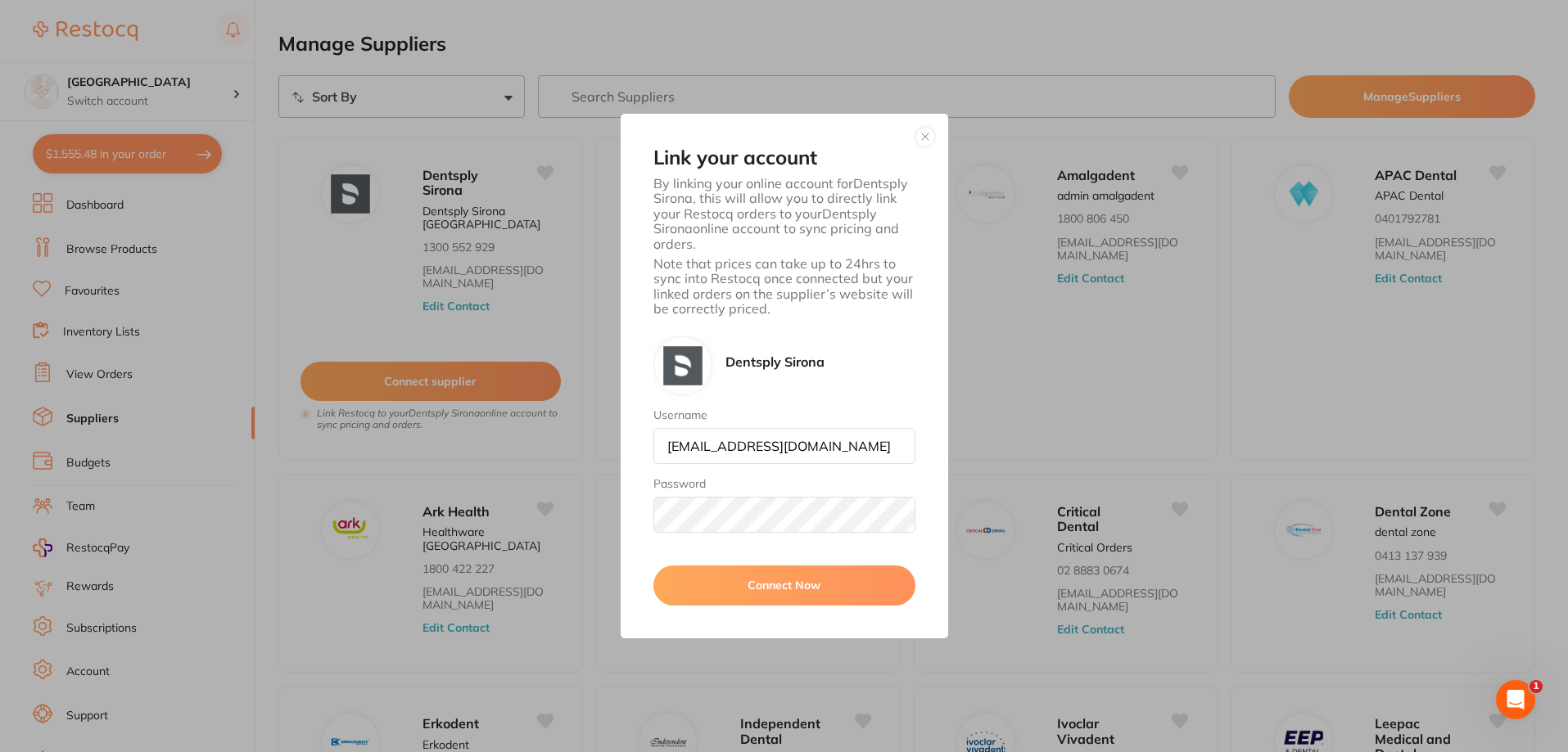
click at [764, 582] on button "Connect Now" at bounding box center [784, 585] width 262 height 39
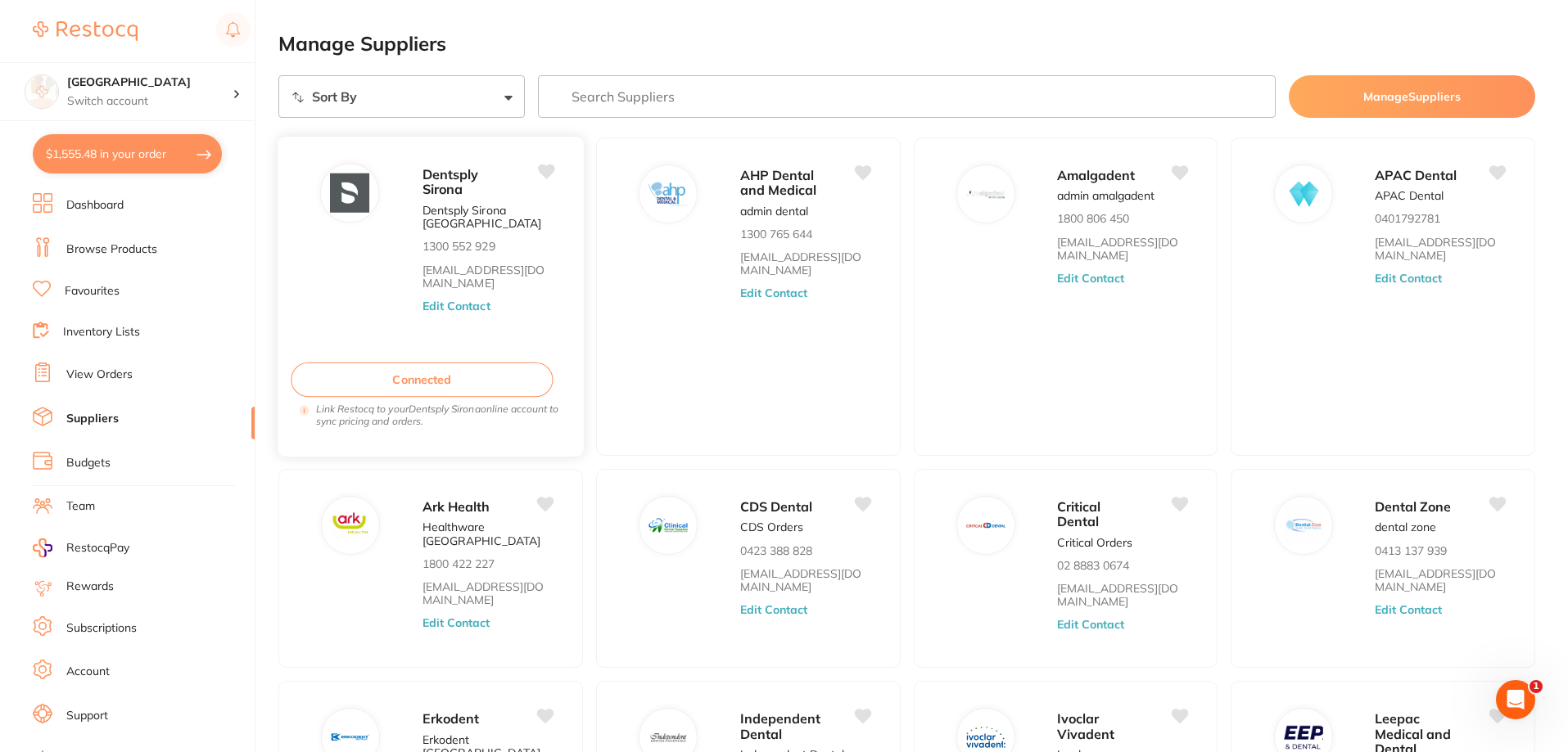
click at [441, 304] on button "Edit Contact" at bounding box center [456, 306] width 68 height 13
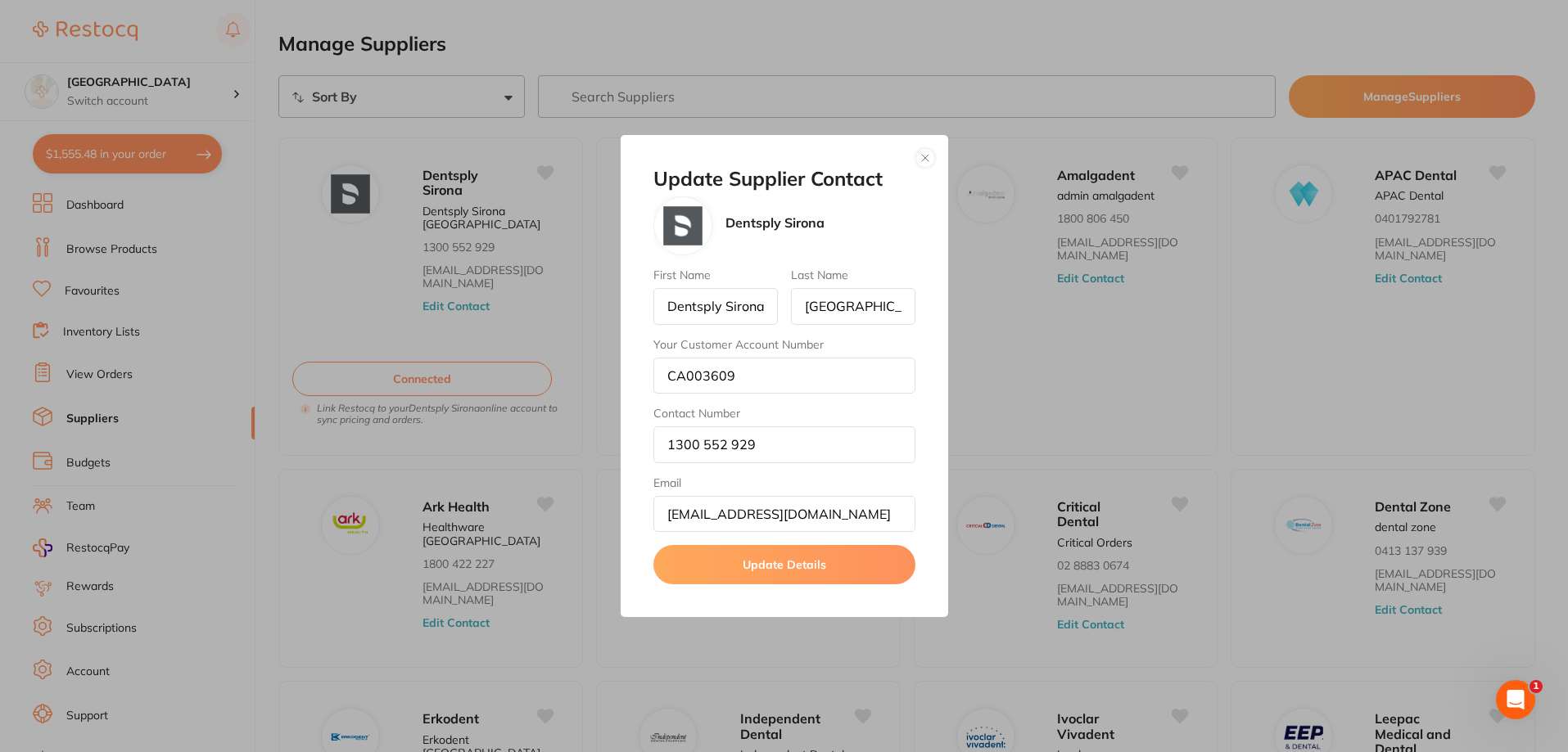
click at [931, 157] on button "button" at bounding box center [924, 157] width 20 height 20
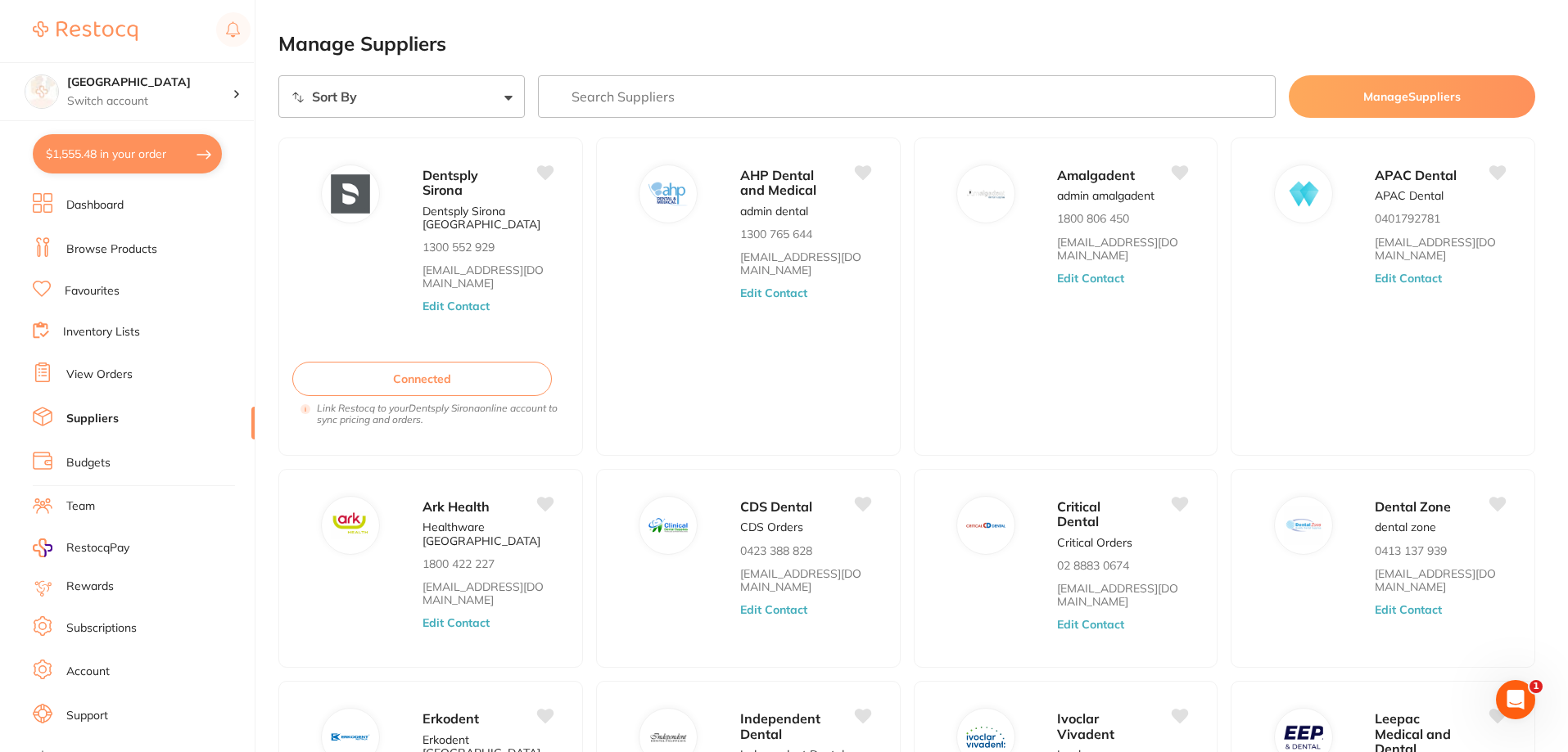
click at [500, 24] on main "Manage Suppliers Sort By A-Z Z-A Manage Suppliers Dentsply Sirona Dentsply Siro…" at bounding box center [923, 509] width 1289 height 1020
click at [134, 156] on button "$1,555.48 in your order" at bounding box center [126, 153] width 189 height 39
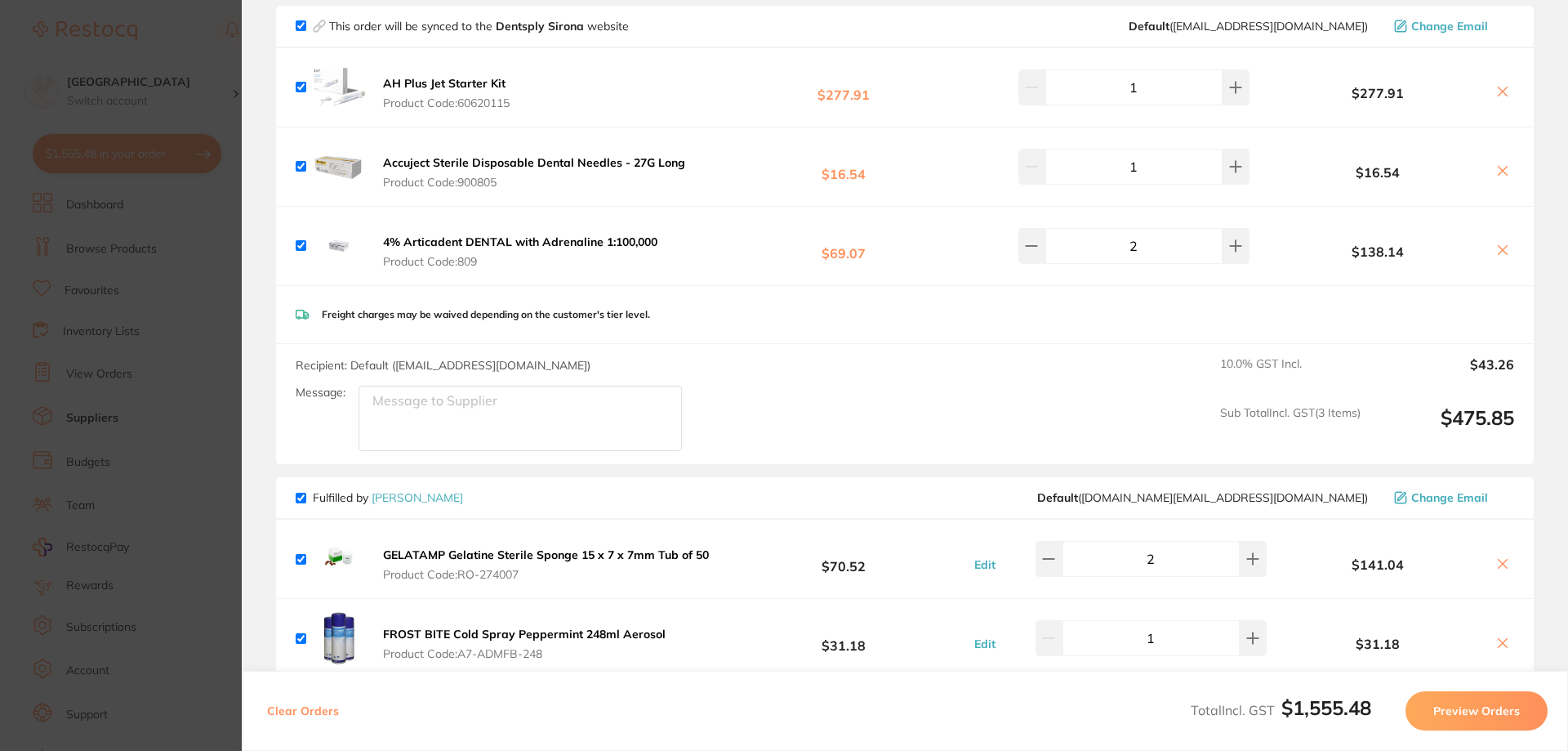
scroll to position [1225, 0]
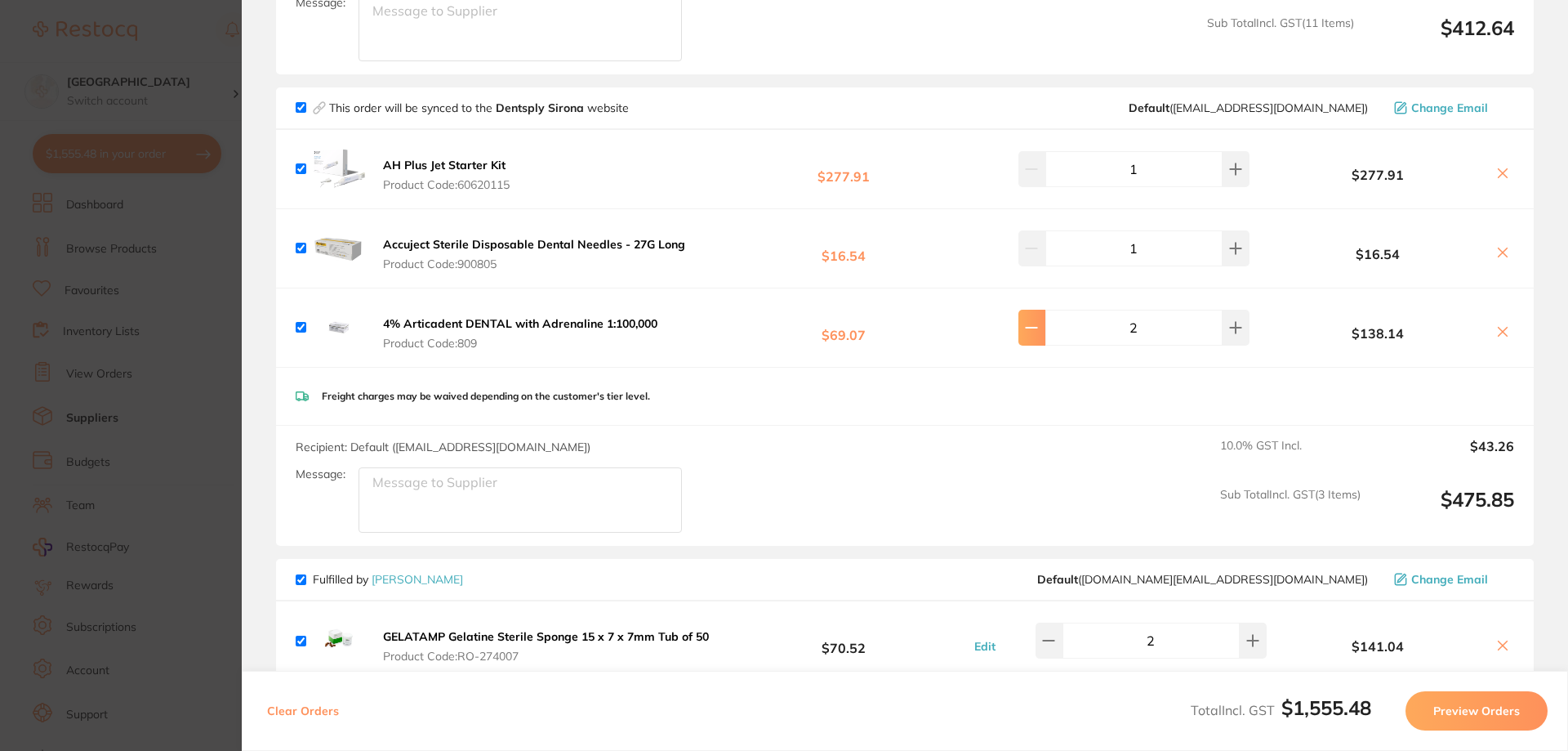
drag, startPoint x: 1031, startPoint y: 324, endPoint x: 1048, endPoint y: 304, distance: 26.2
click at [1030, 324] on button at bounding box center [1032, 328] width 27 height 36
type input "1"
click at [302, 322] on input "checkbox" at bounding box center [301, 327] width 10 height 10
checkbox input "false"
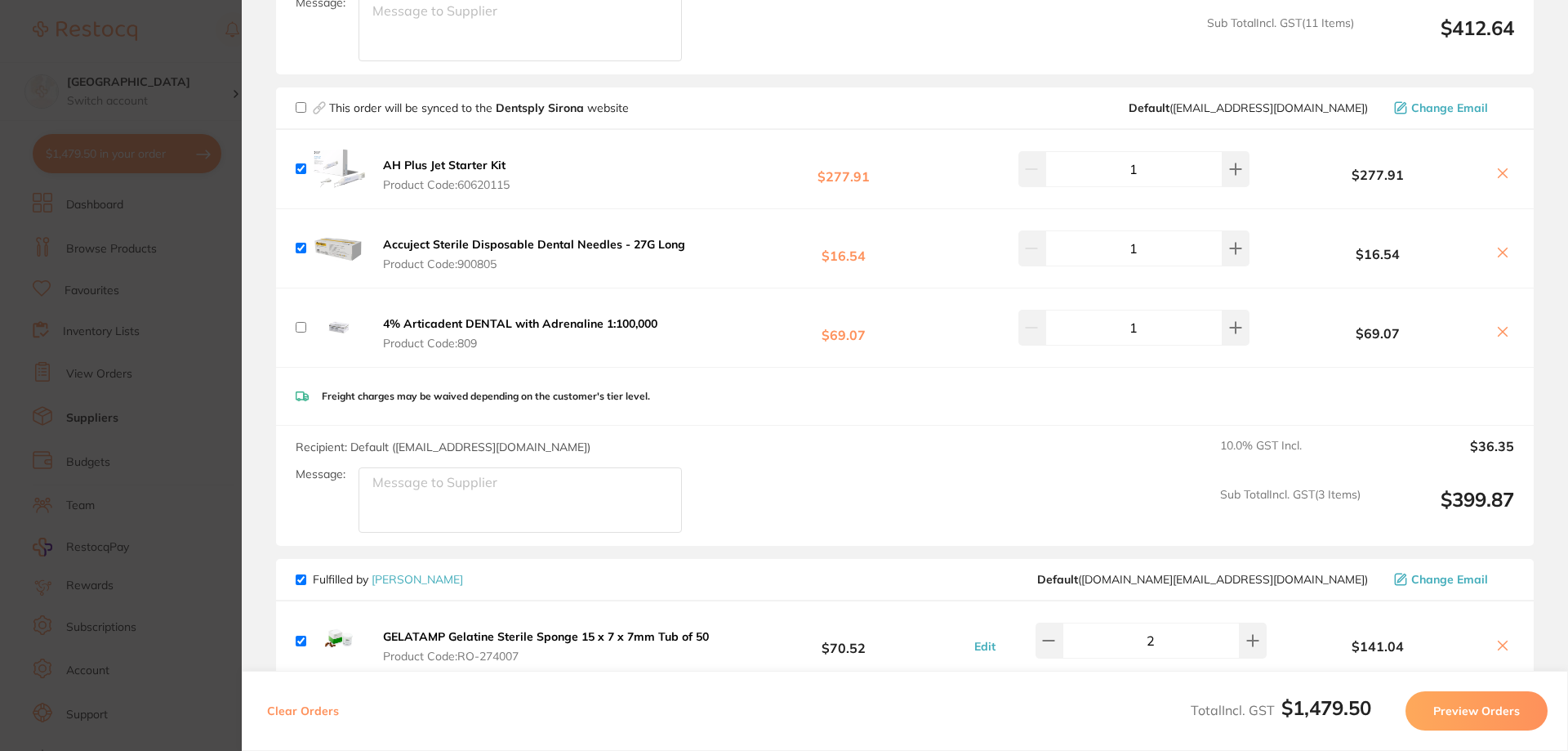
checkbox input "false"
click at [1499, 325] on icon at bounding box center [1503, 331] width 13 height 13
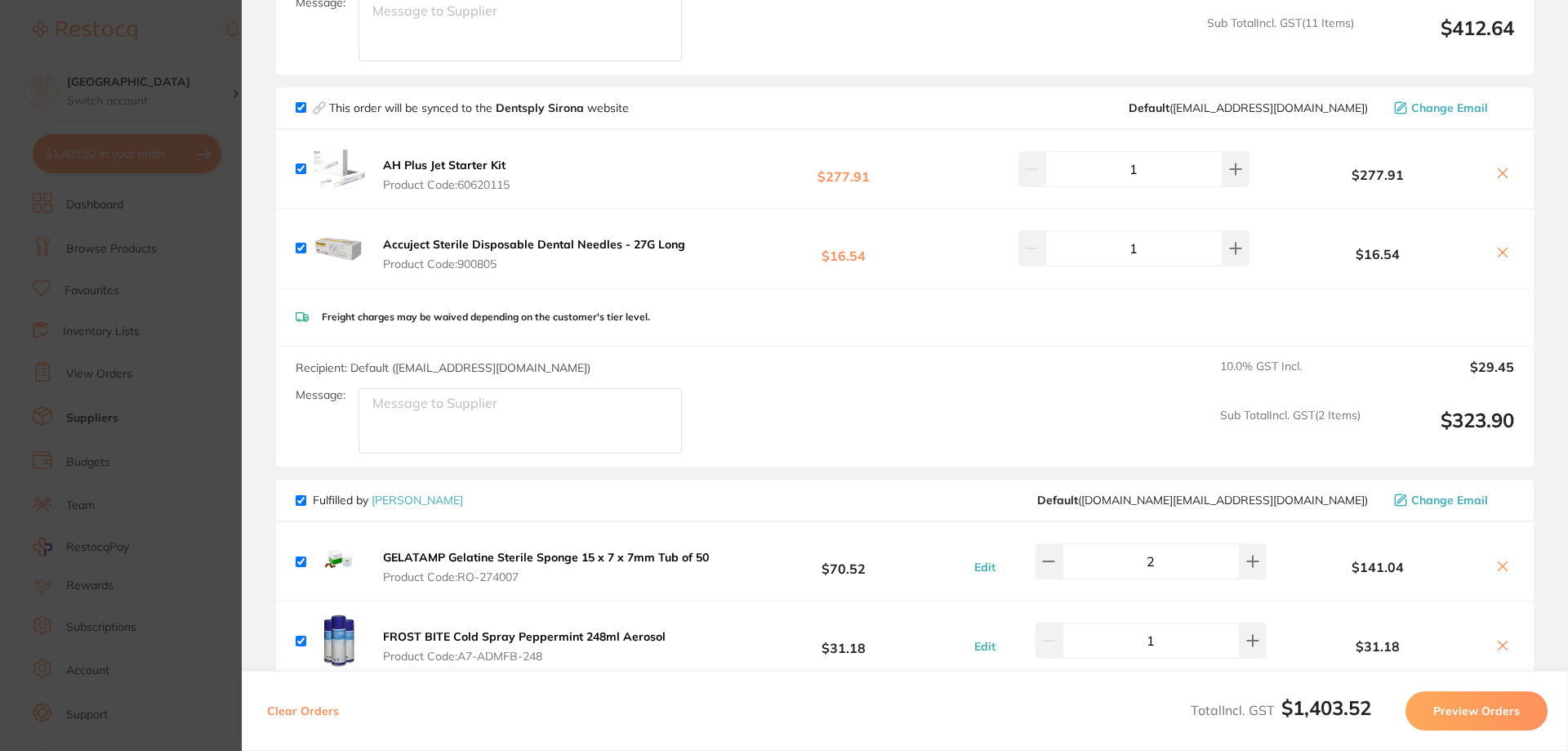
checkbox input "true"
click at [303, 495] on input "checkbox" at bounding box center [301, 499] width 10 height 10
checkbox input "false"
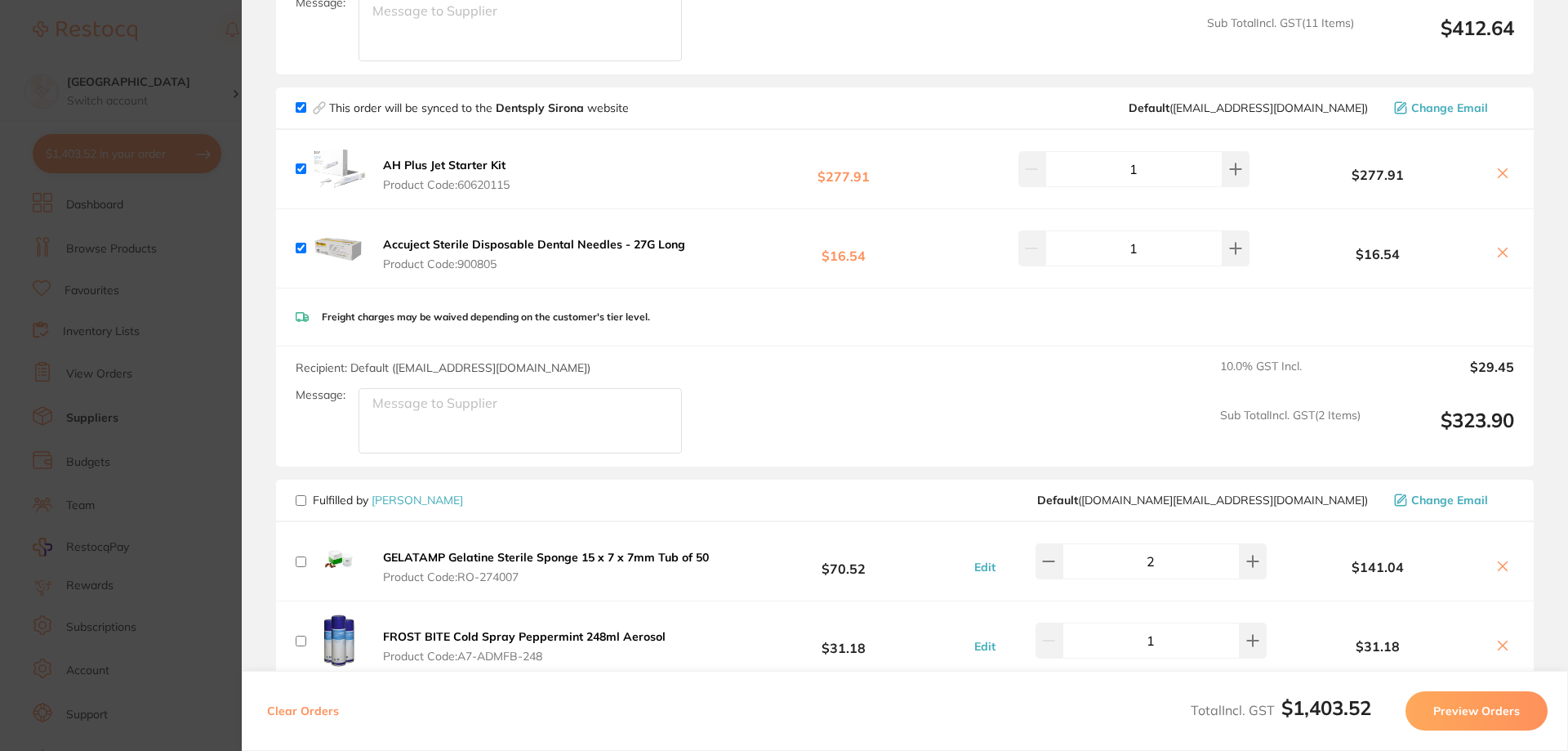
checkbox input "false"
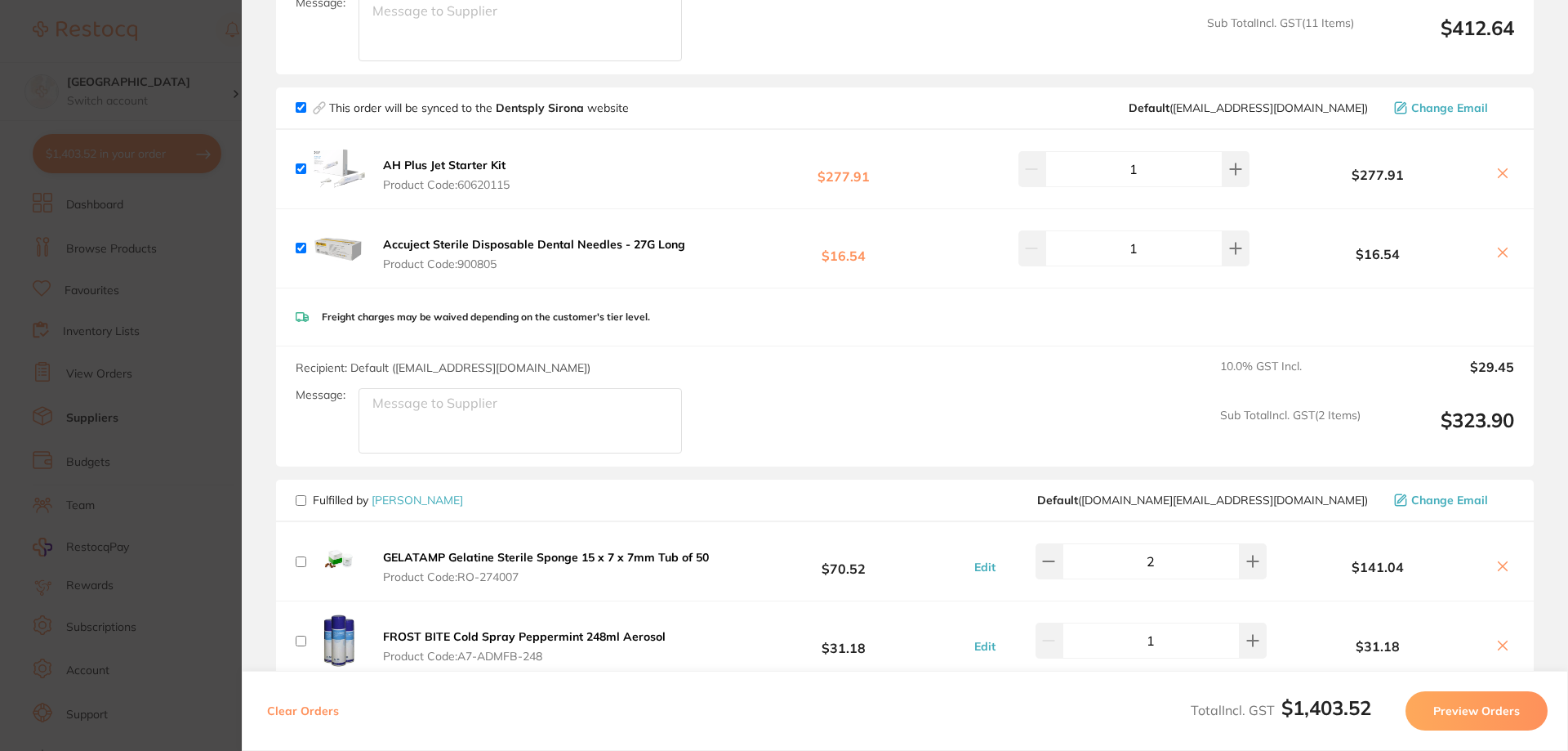
checkbox input "false"
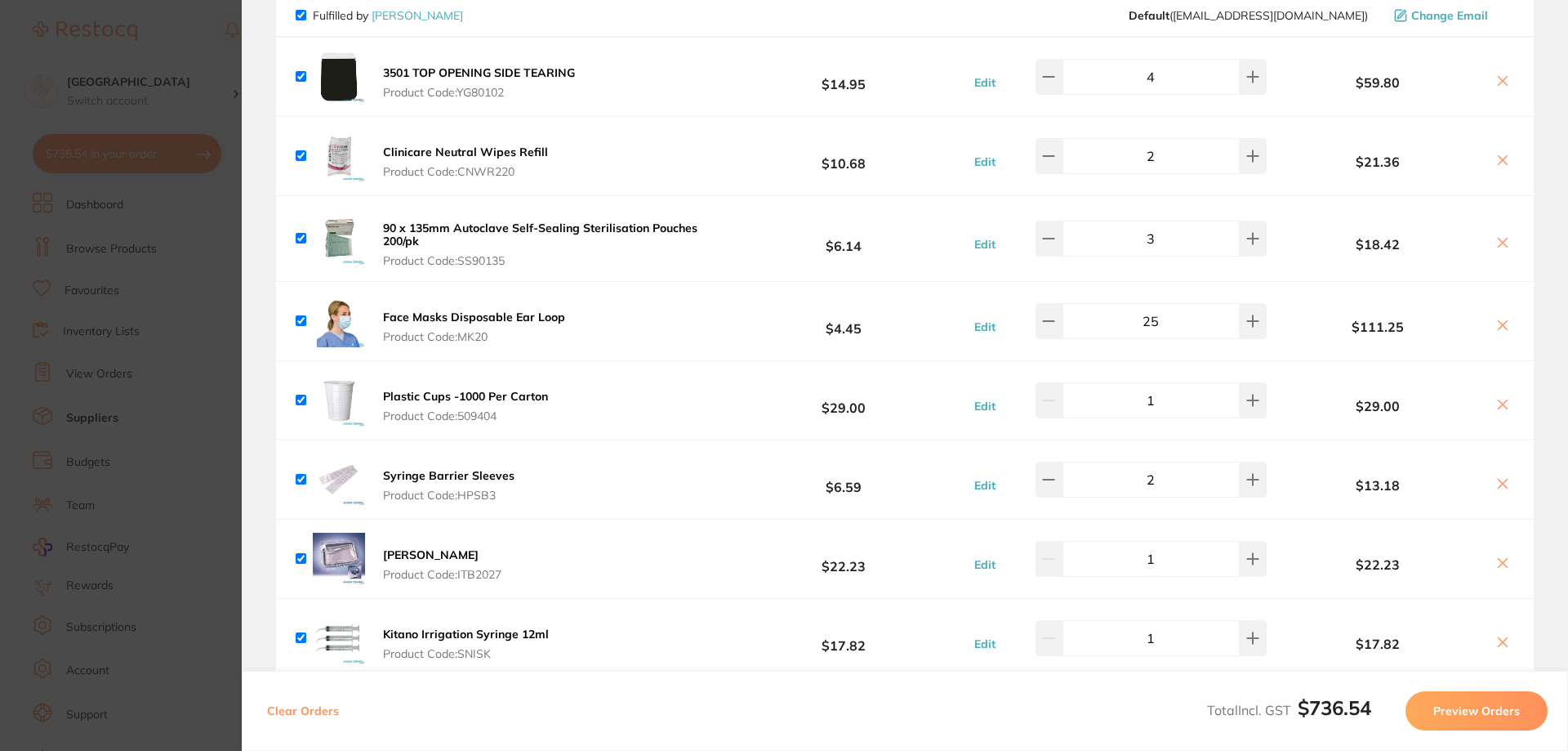
scroll to position [0, 0]
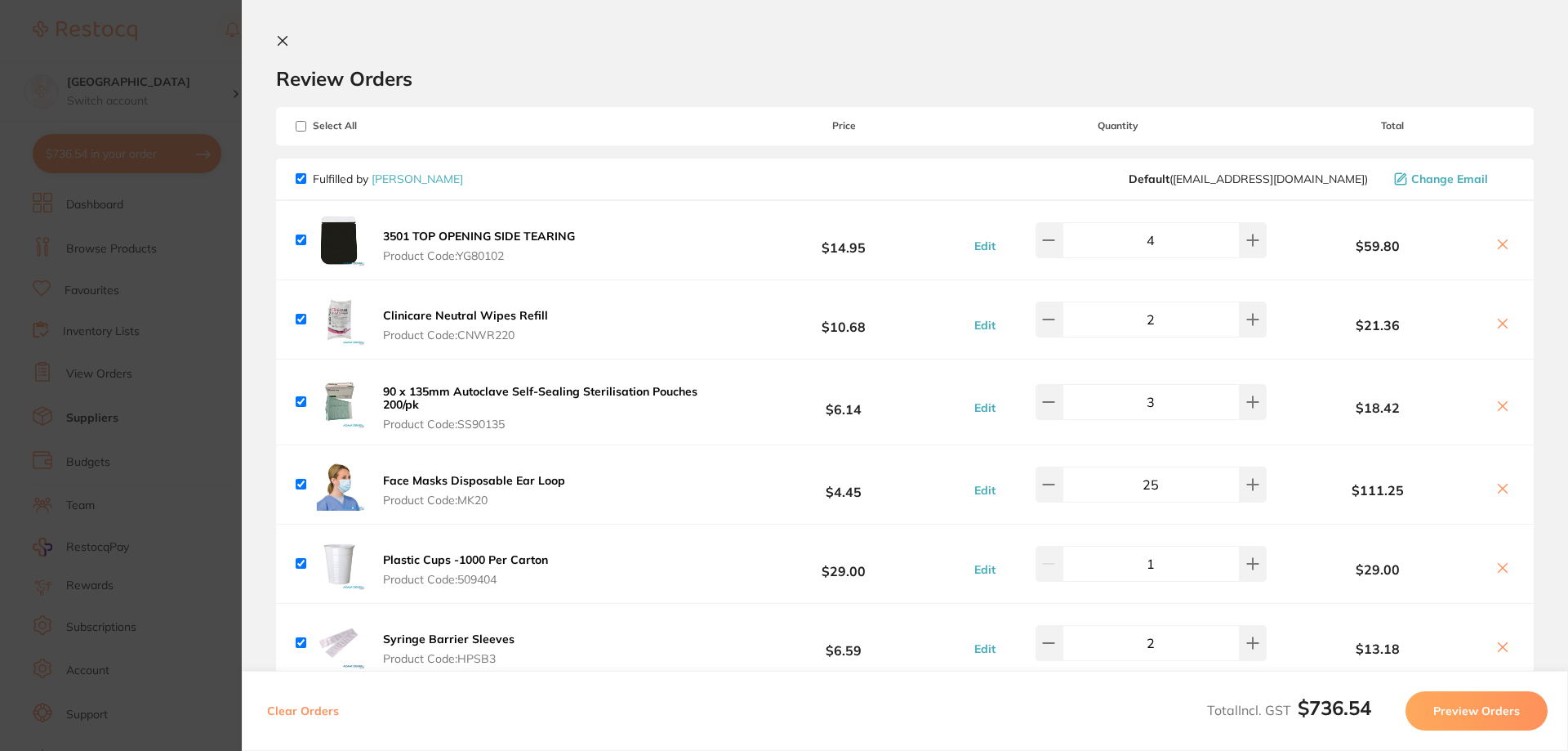
click at [305, 182] on input "checkbox" at bounding box center [301, 178] width 10 height 10
checkbox input "false"
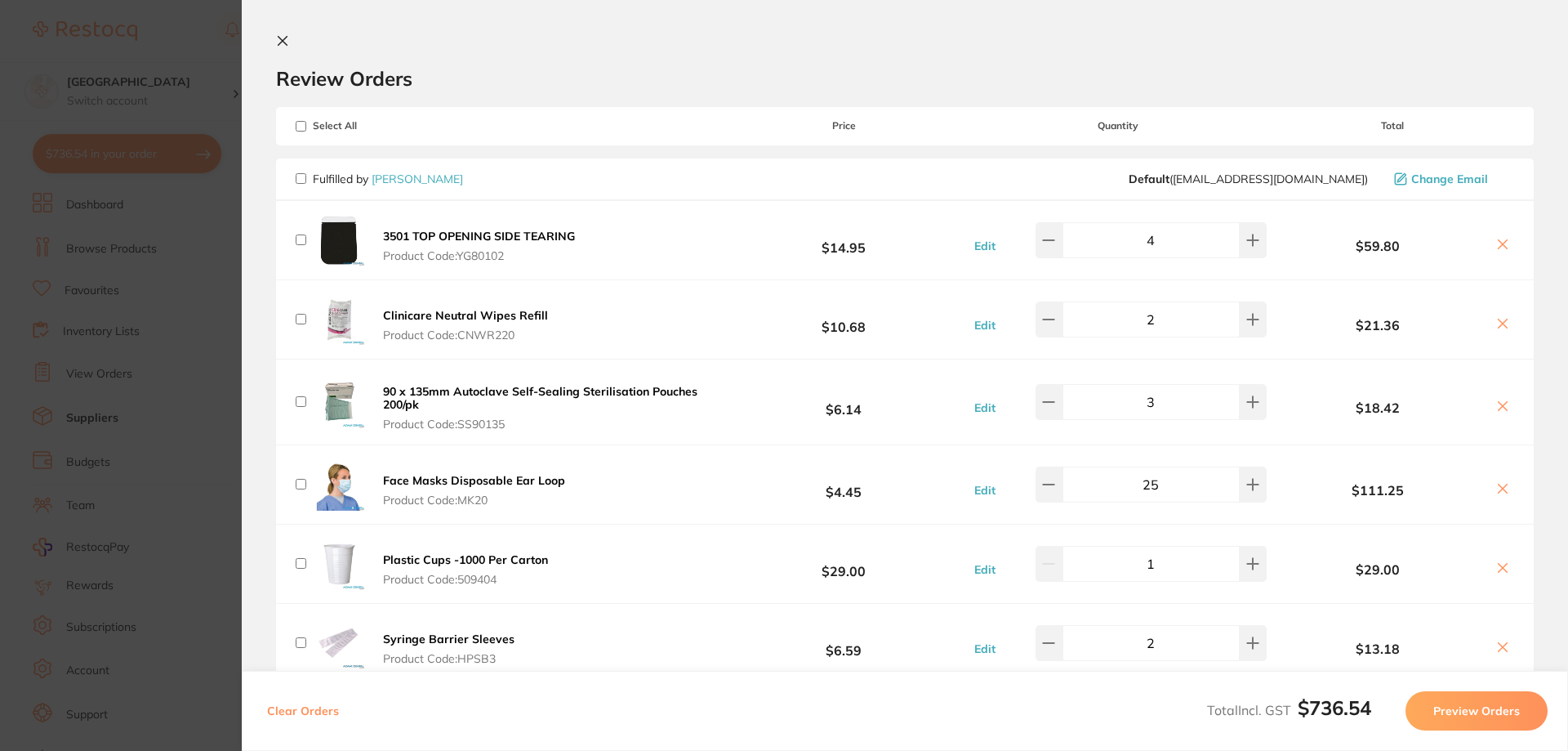
checkbox input "false"
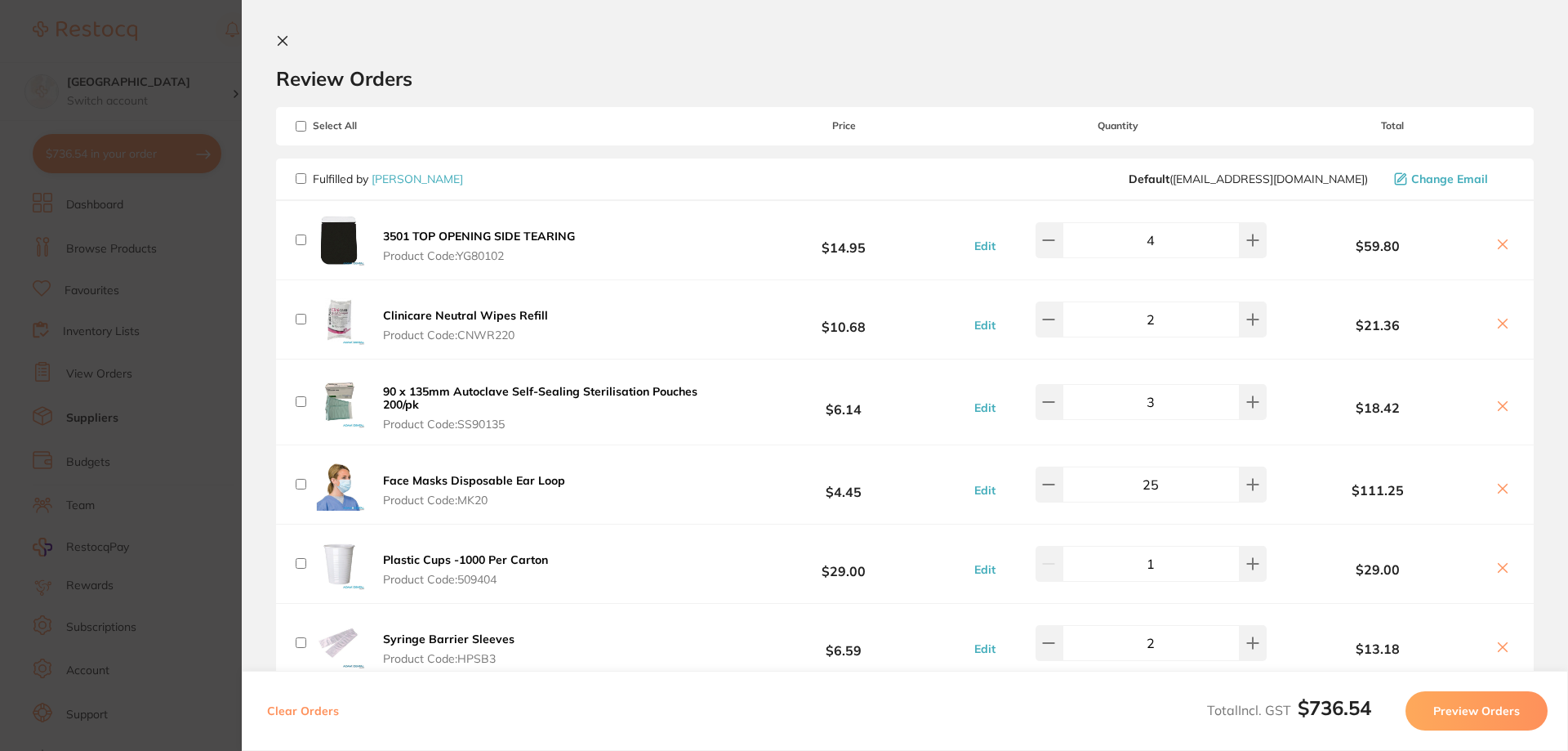
checkbox input "false"
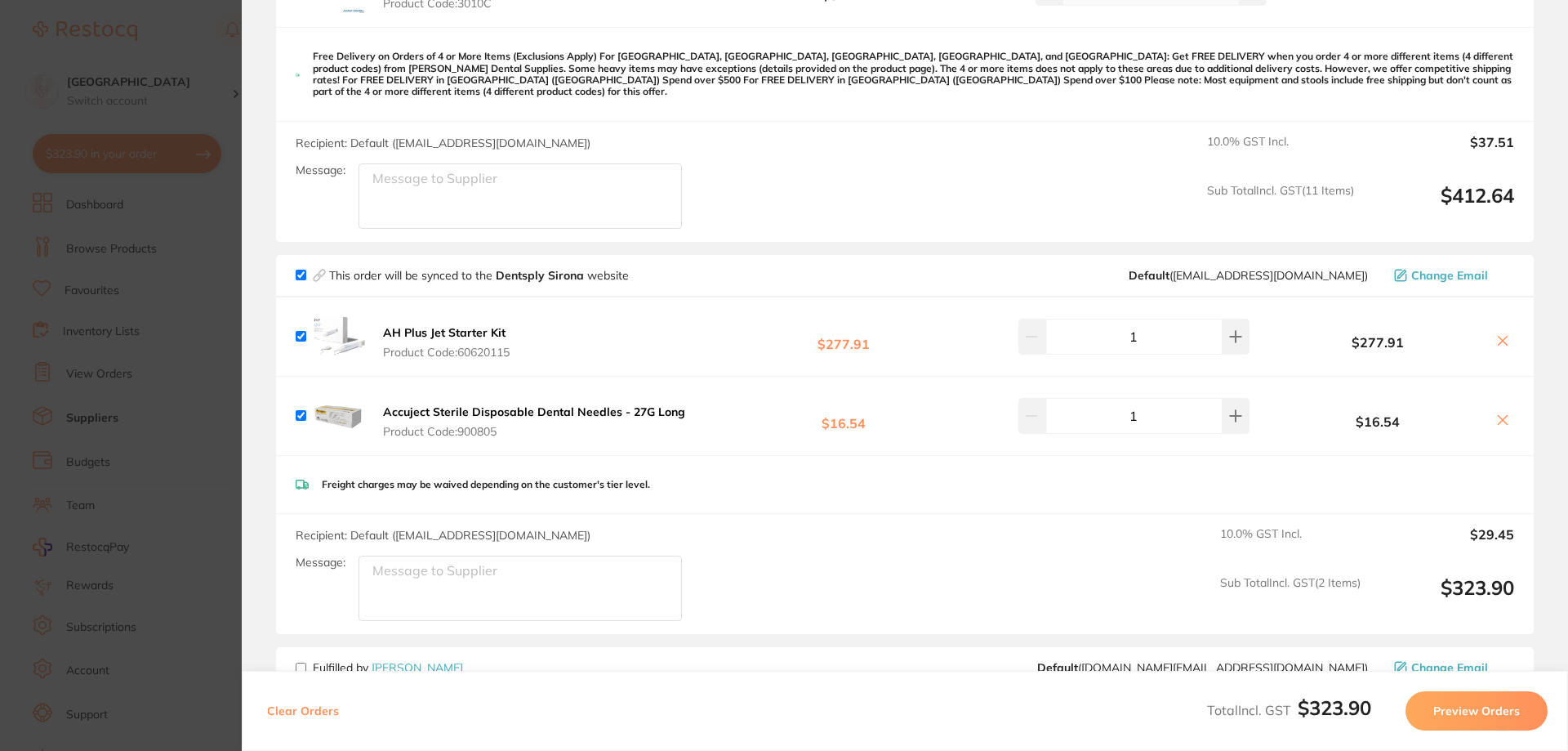
scroll to position [1062, 0]
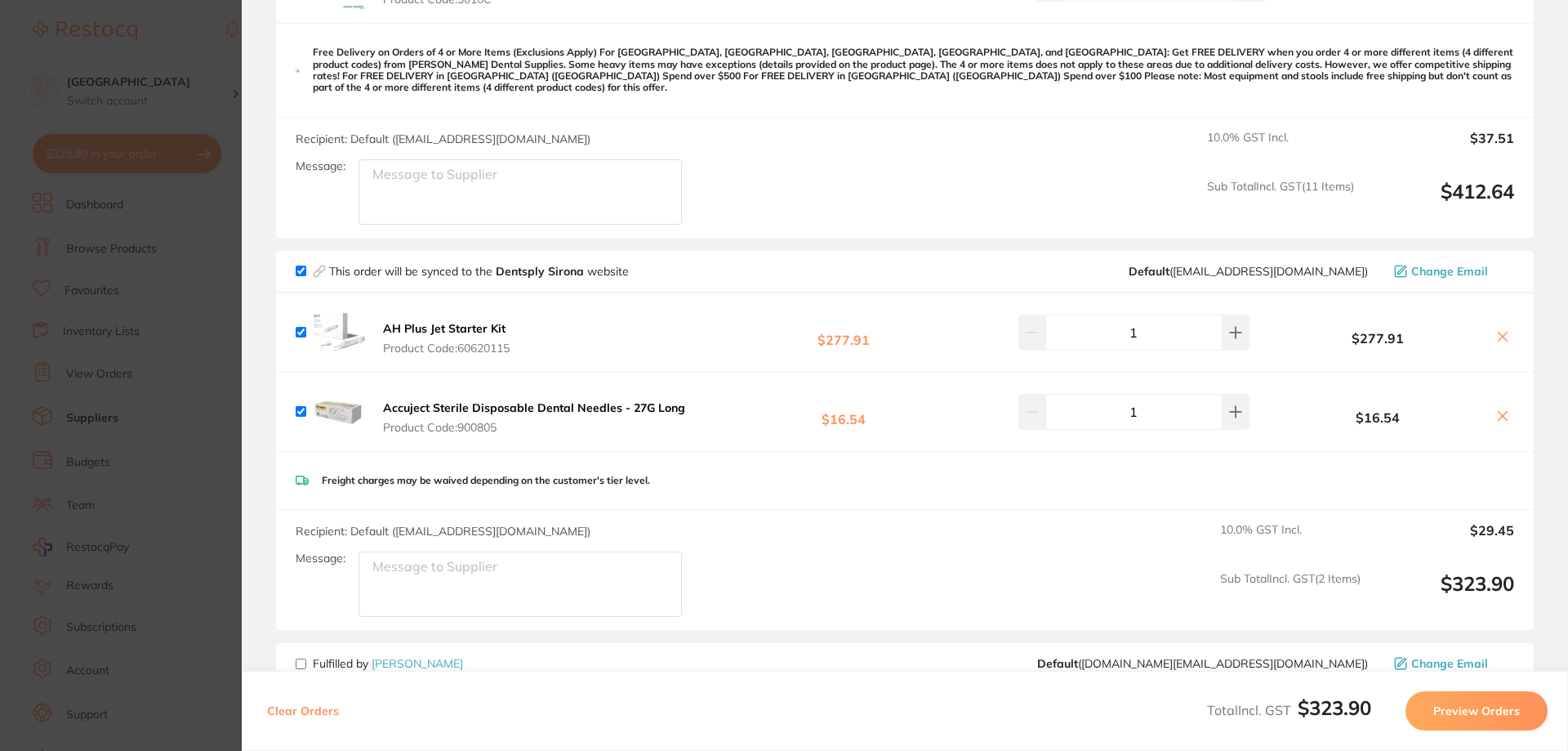
click at [1477, 708] on button "Preview Orders" at bounding box center [1476, 711] width 142 height 39
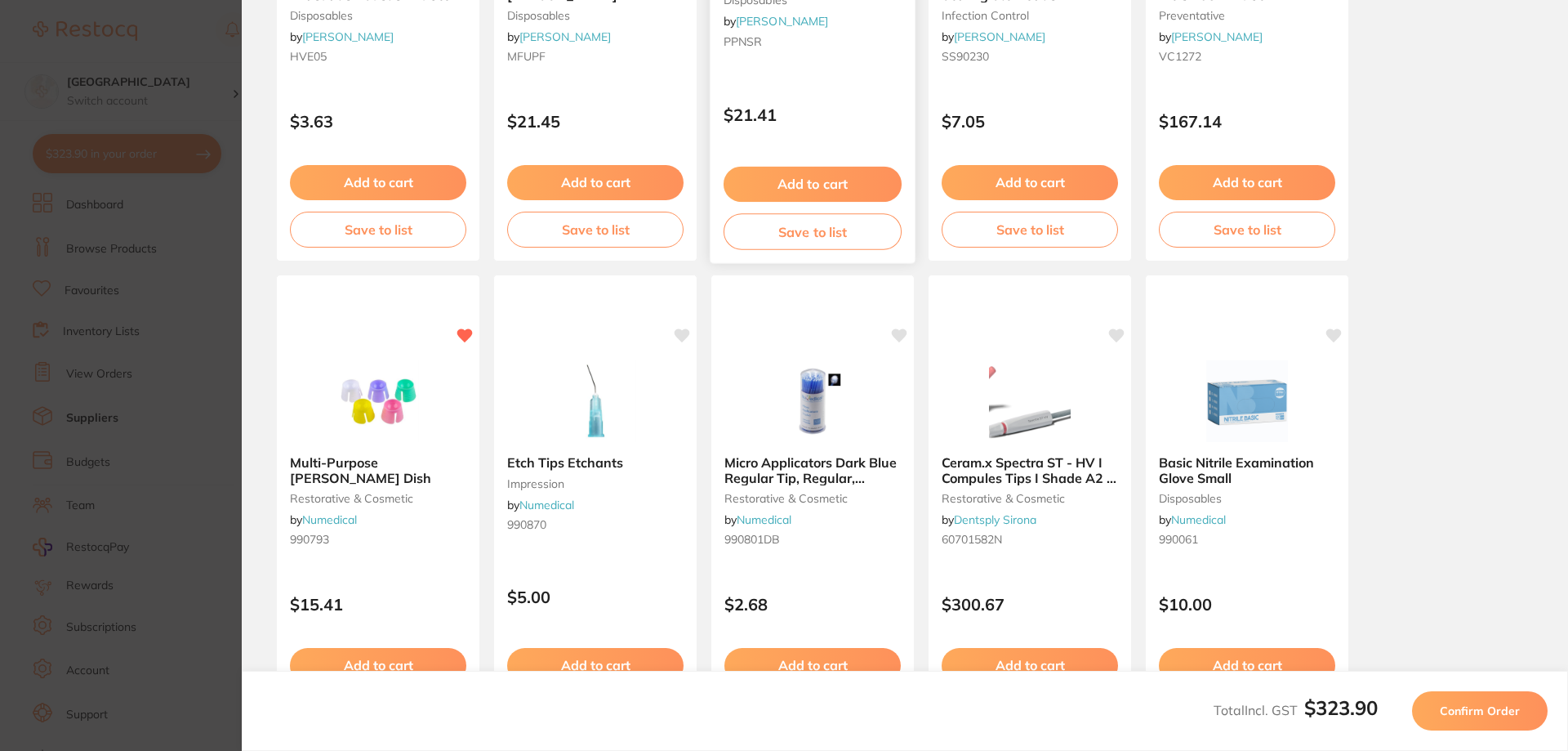
scroll to position [457, 0]
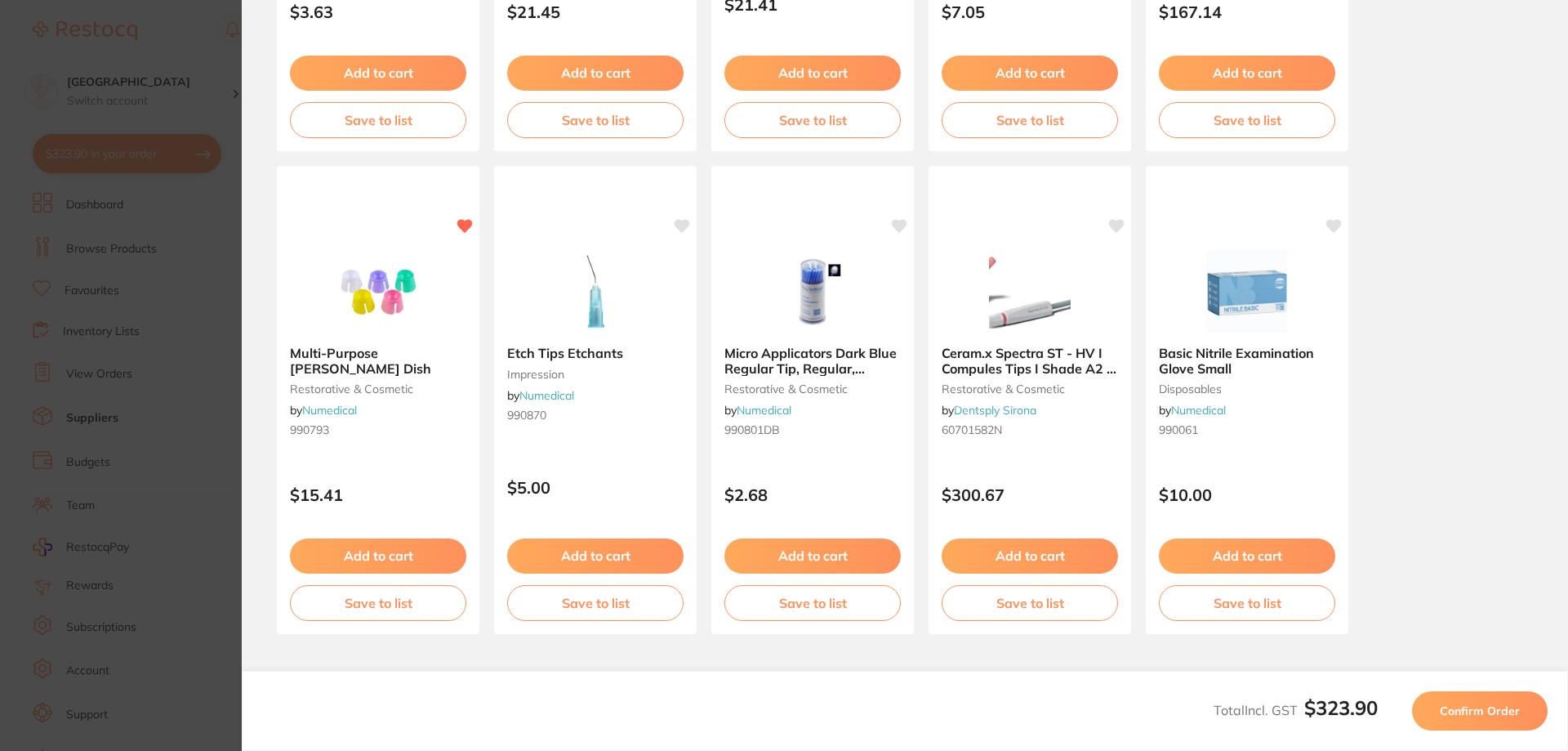
click at [1456, 713] on span "Confirm Order" at bounding box center [1480, 711] width 80 height 15
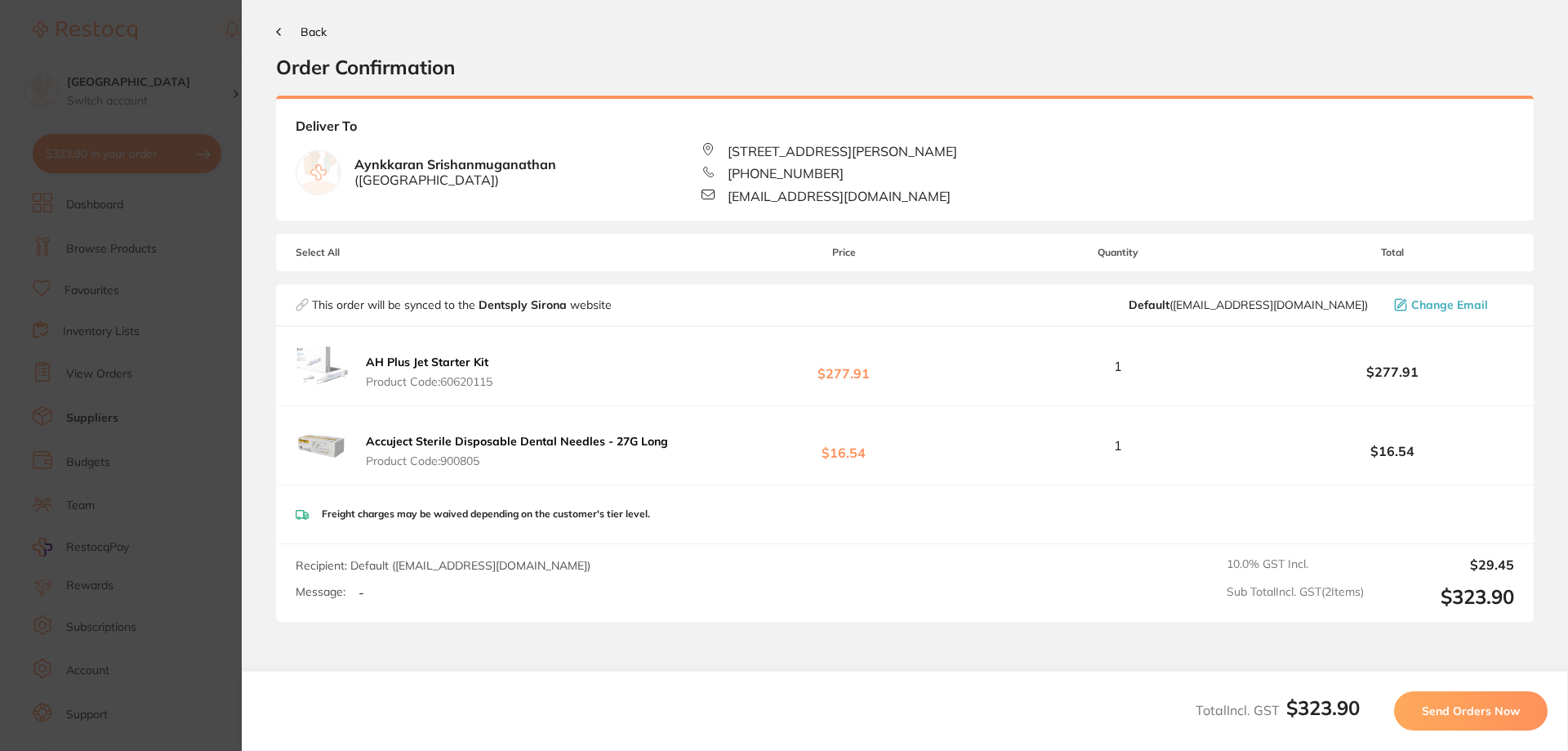
scroll to position [0, 0]
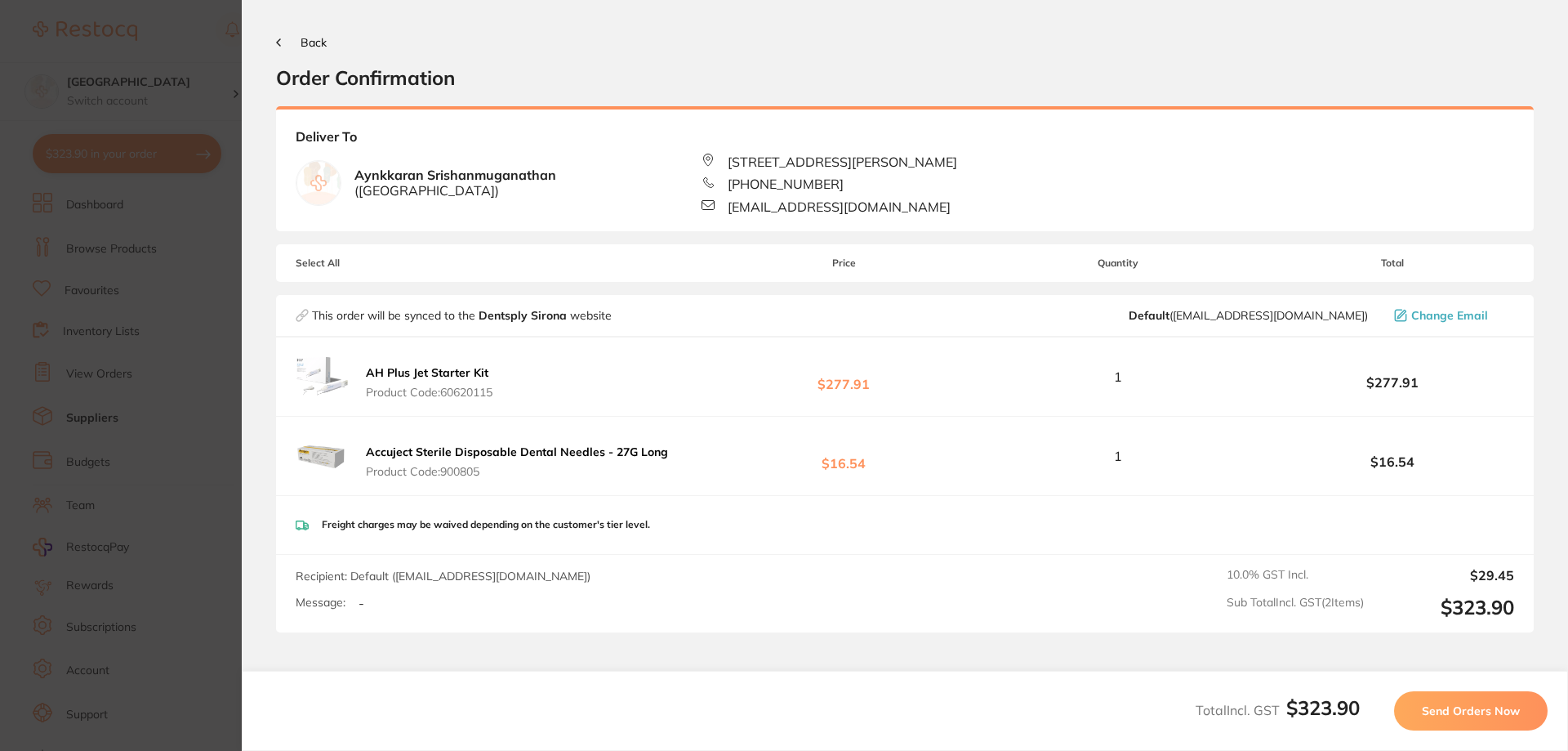
click at [1453, 709] on span "Send Orders Now" at bounding box center [1472, 711] width 98 height 15
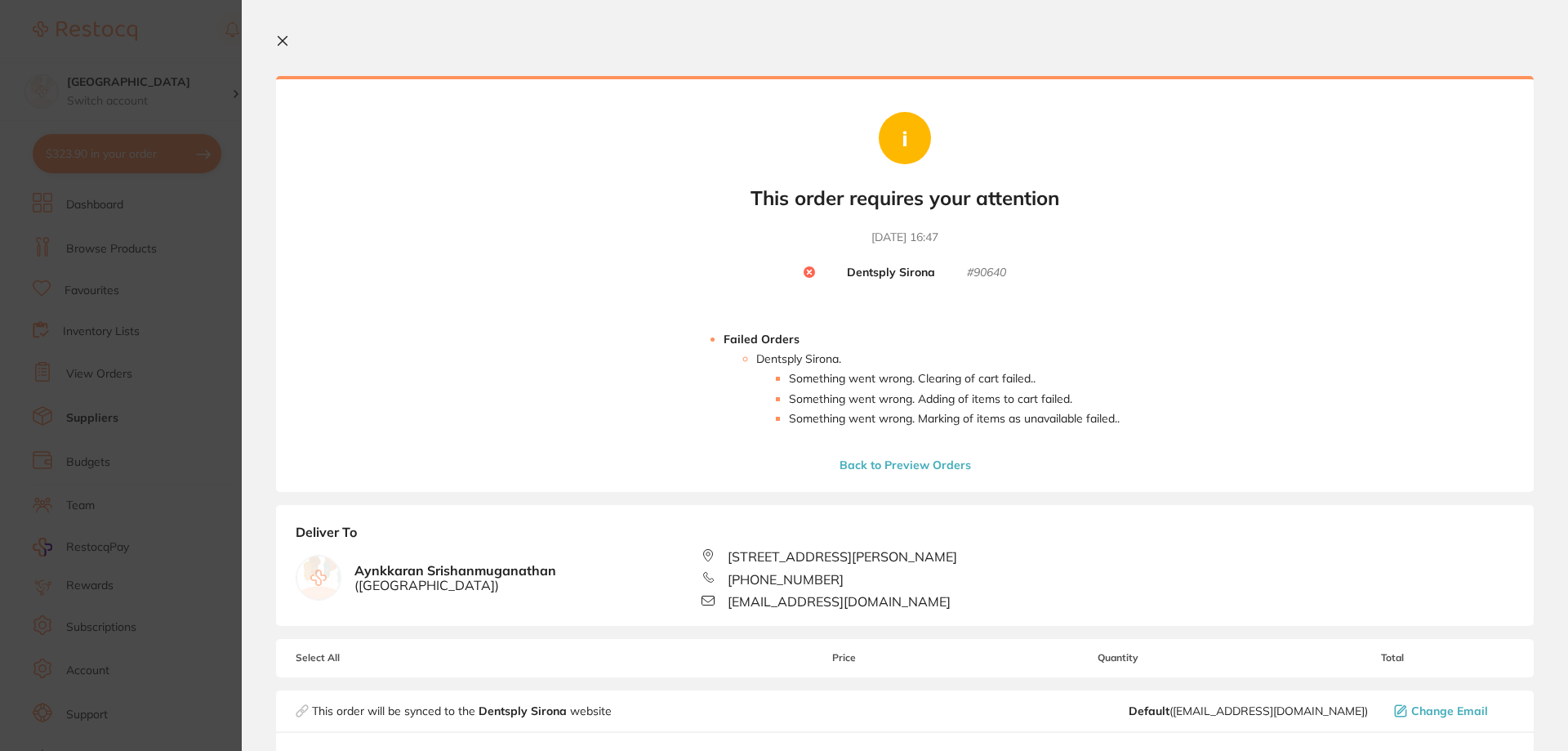
click at [868, 464] on button "Back to Preview Orders" at bounding box center [906, 465] width 141 height 15
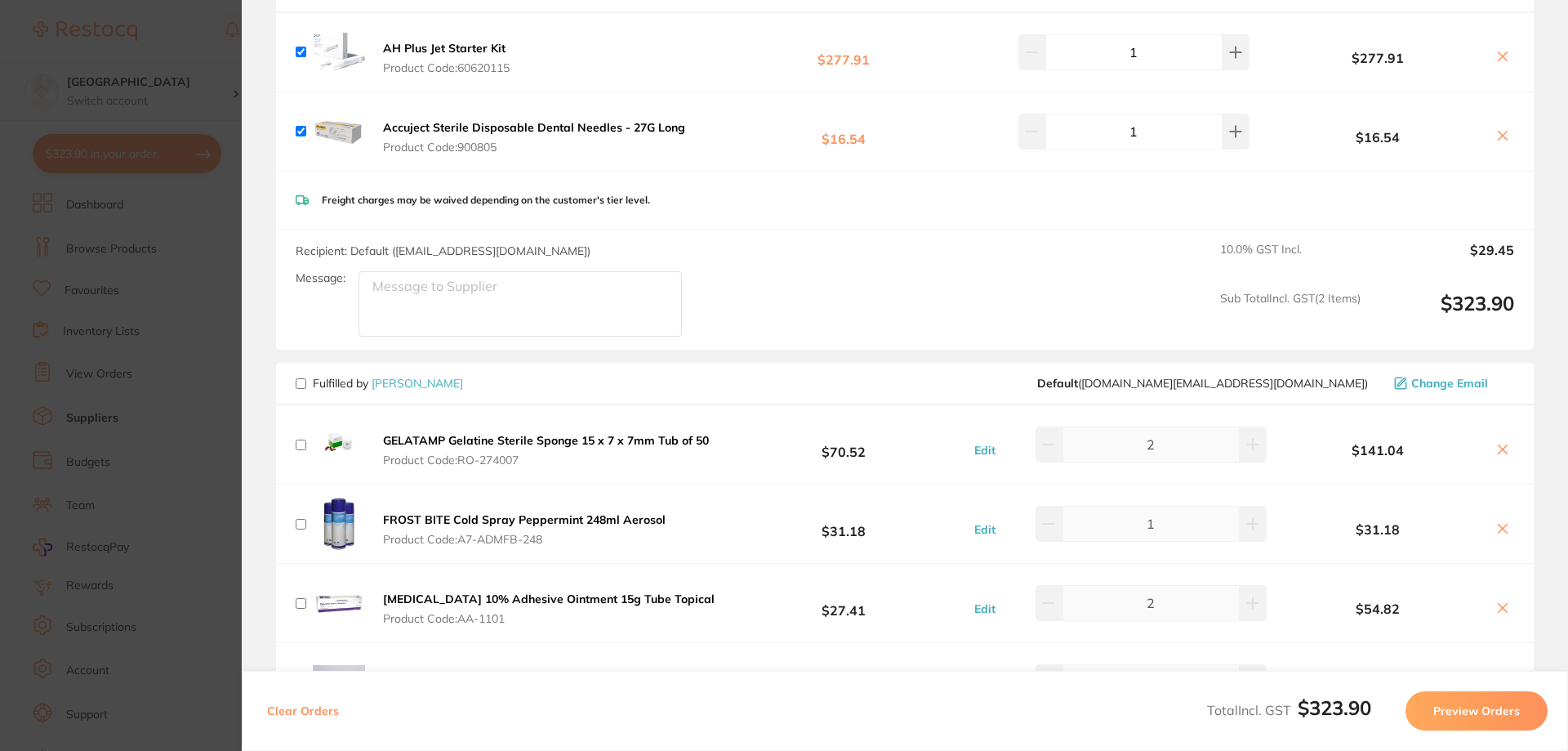
scroll to position [1389, 0]
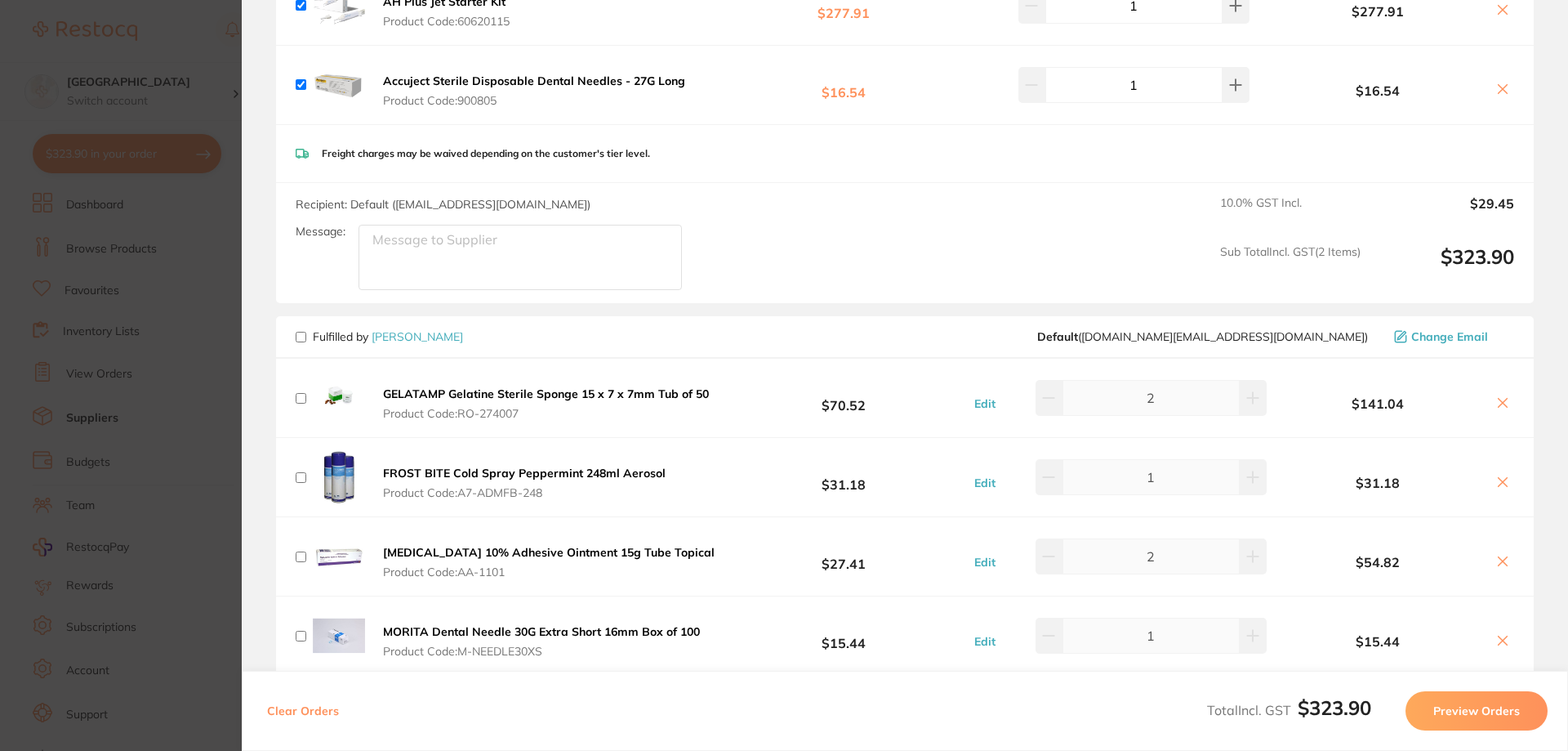
click at [1462, 704] on button "Preview Orders" at bounding box center [1476, 711] width 142 height 39
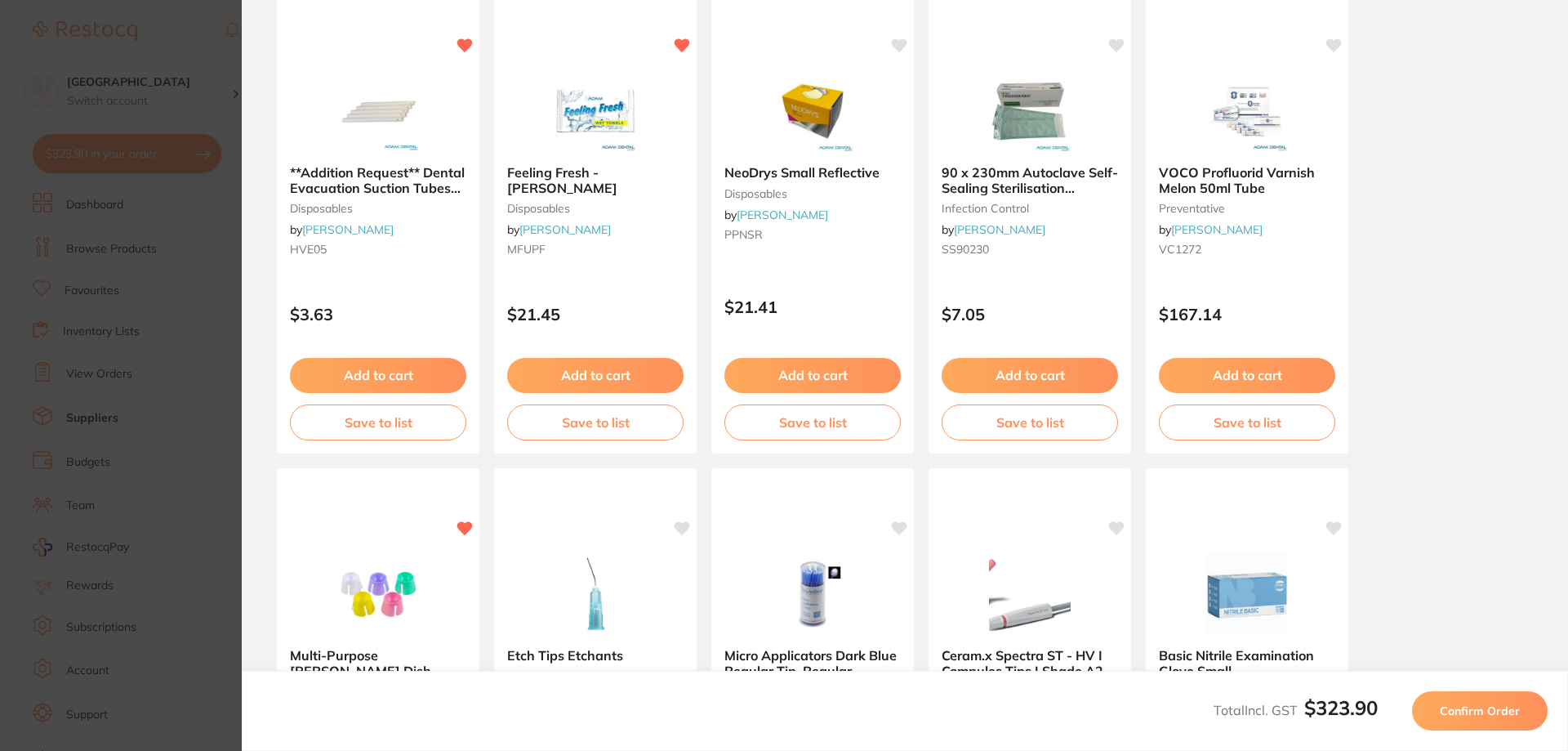
scroll to position [0, 0]
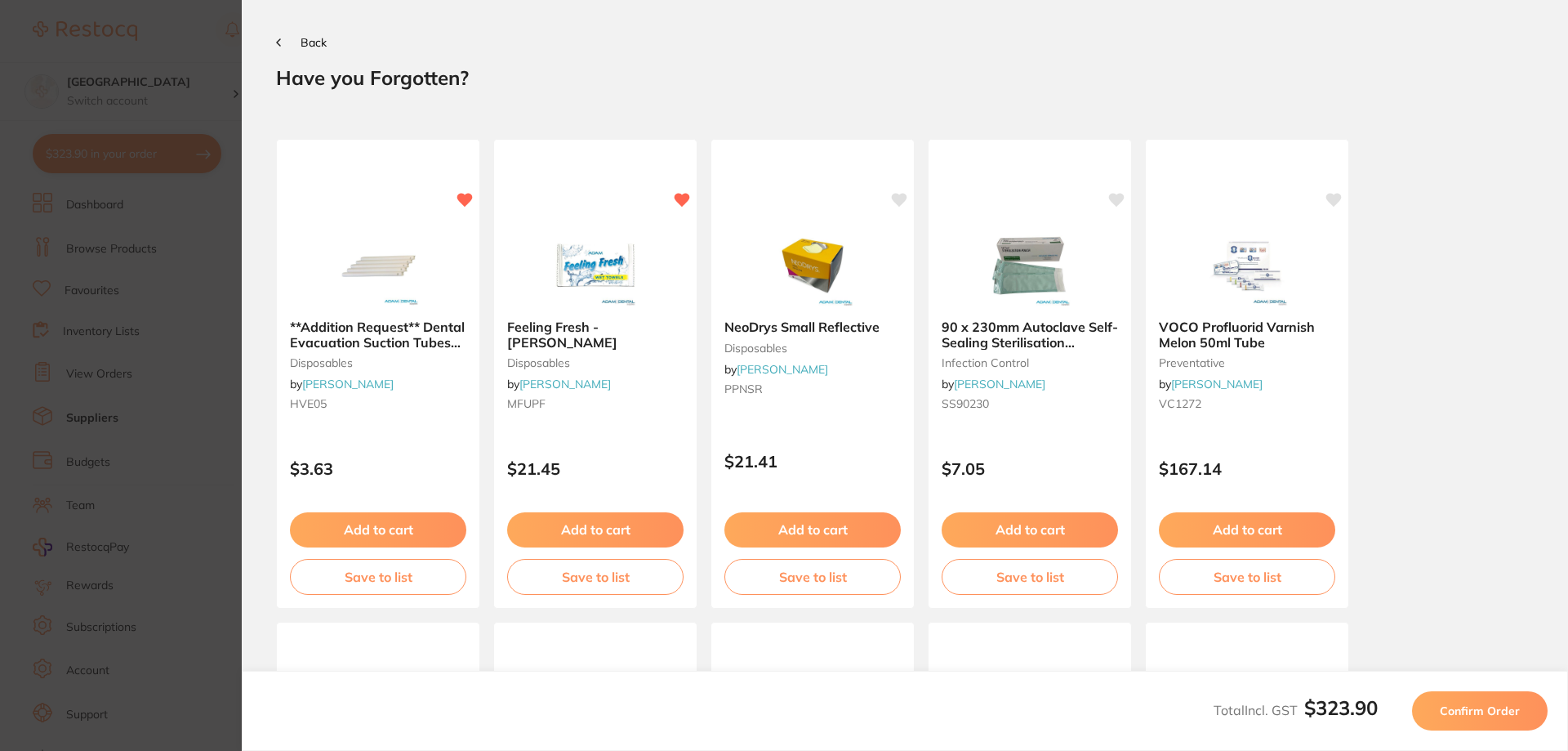
click at [1463, 718] on span "Confirm Order" at bounding box center [1480, 711] width 80 height 15
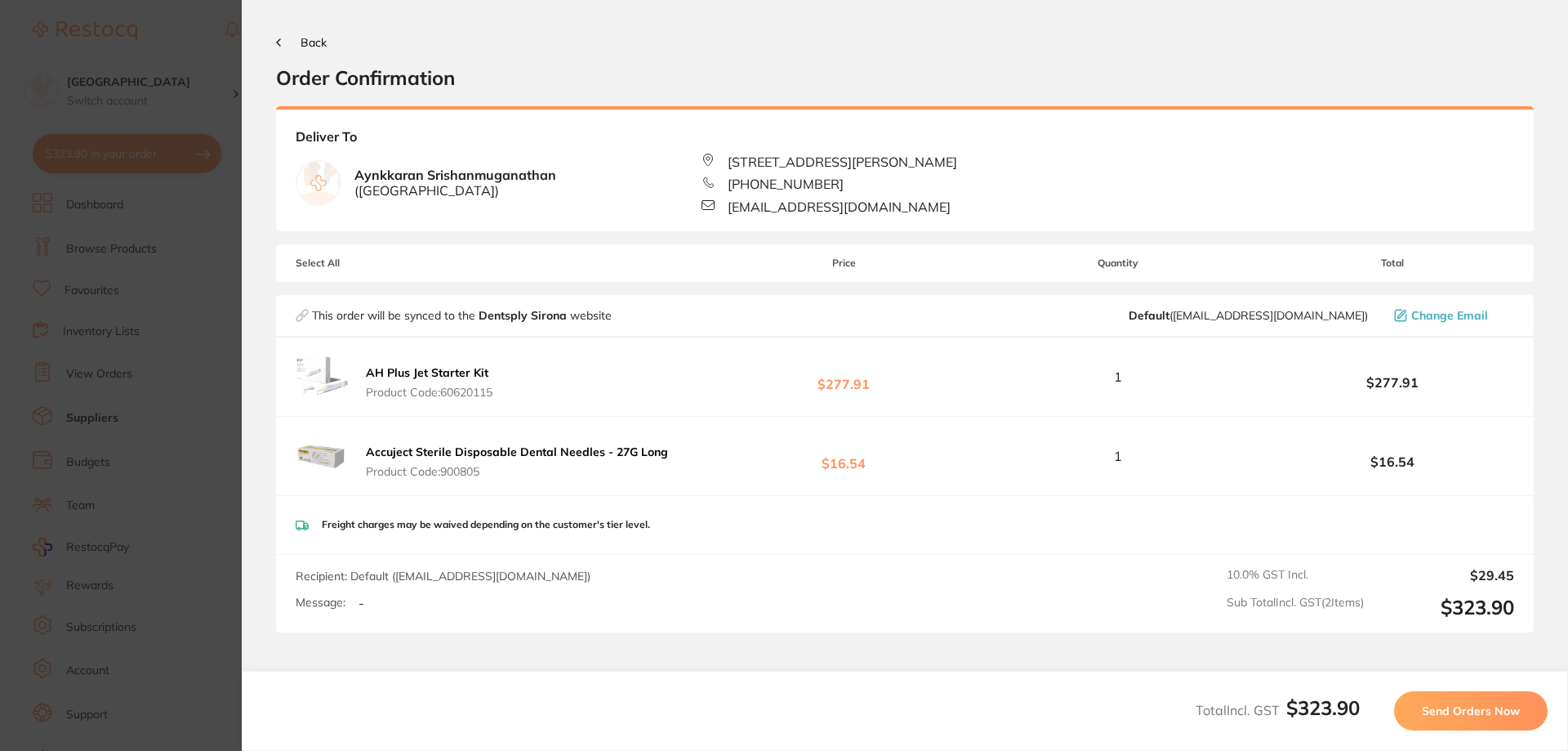
click at [1451, 710] on span "Send Orders Now" at bounding box center [1472, 711] width 98 height 15
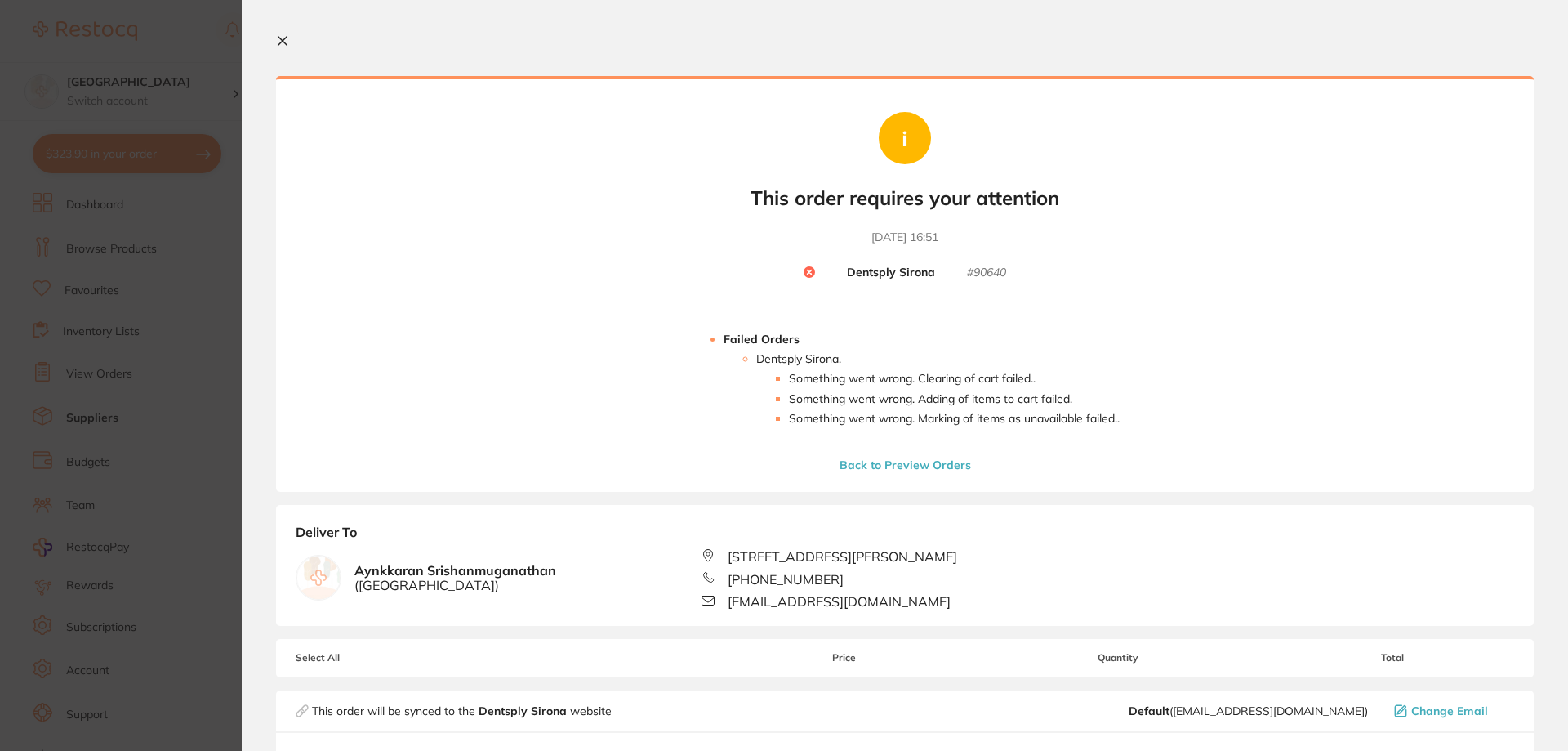
click at [285, 45] on icon at bounding box center [283, 41] width 13 height 13
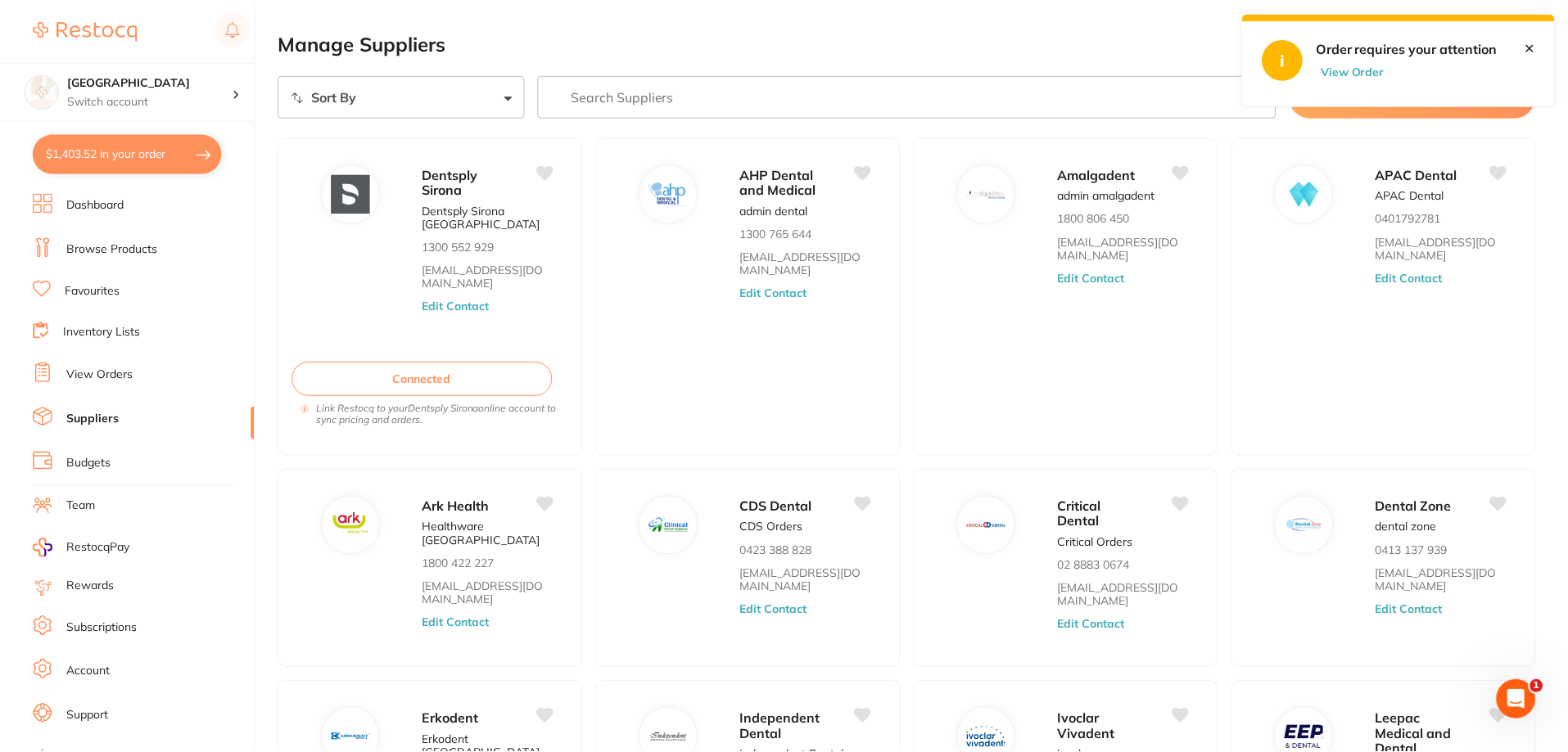
scroll to position [1, 0]
